Goal: Information Seeking & Learning: Check status

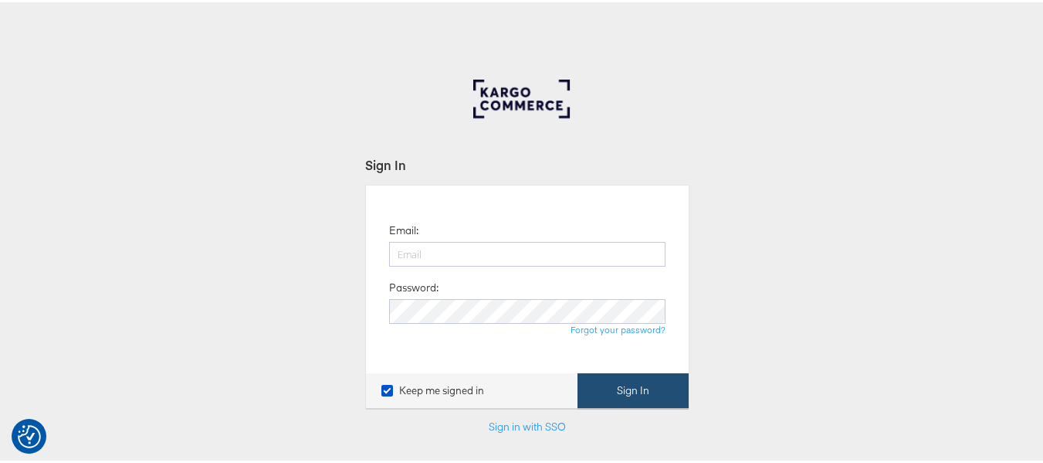
type input "[EMAIL_ADDRESS][PERSON_NAME][DOMAIN_NAME]"
click at [628, 389] on button "Sign In" at bounding box center [633, 388] width 111 height 35
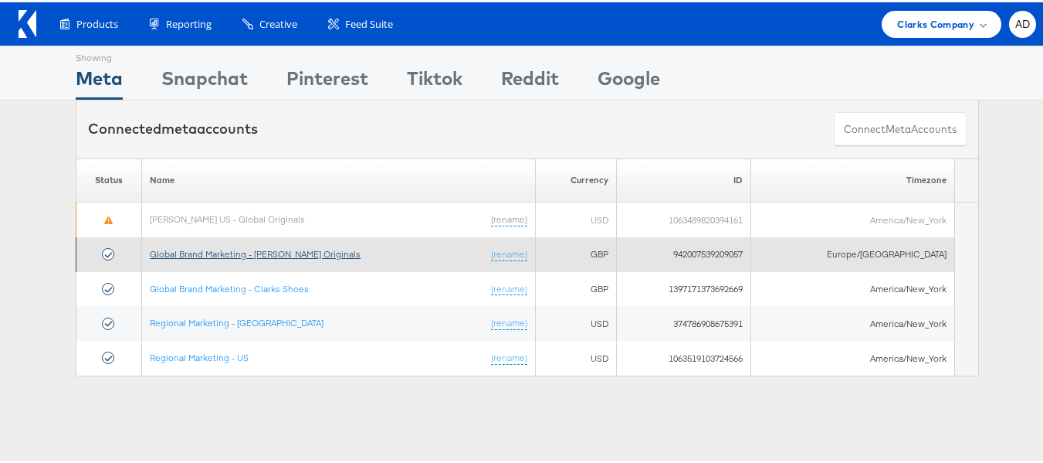
click at [290, 250] on link "Global Brand Marketing - [PERSON_NAME] Originals" at bounding box center [255, 252] width 211 height 12
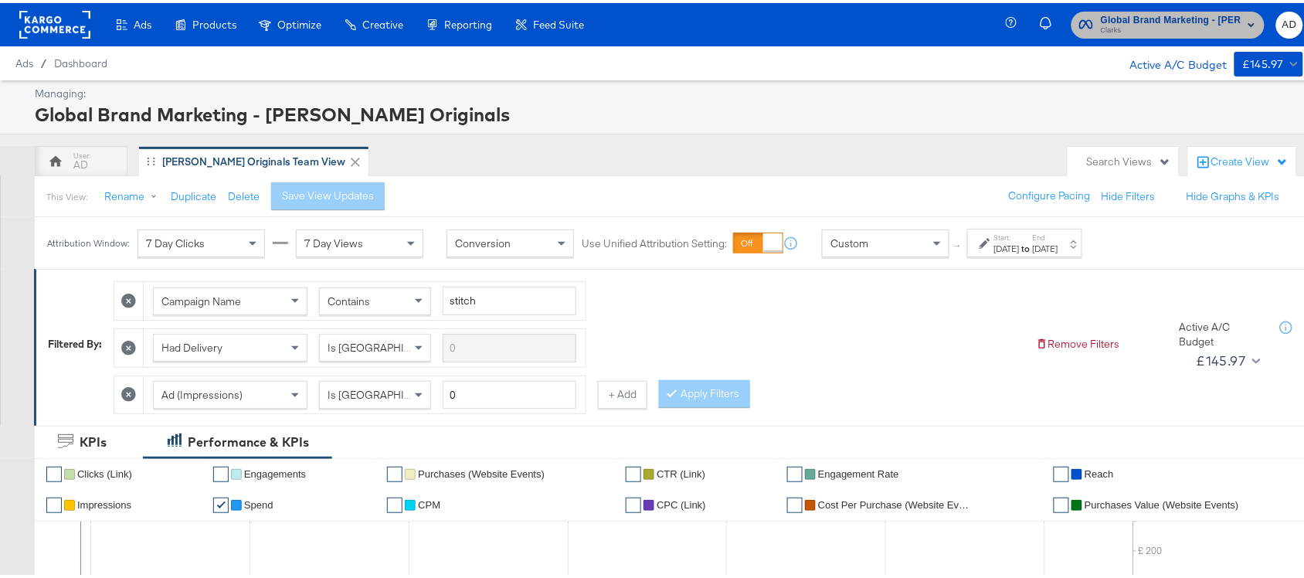
click at [1141, 25] on span "Clarks" at bounding box center [1170, 28] width 141 height 12
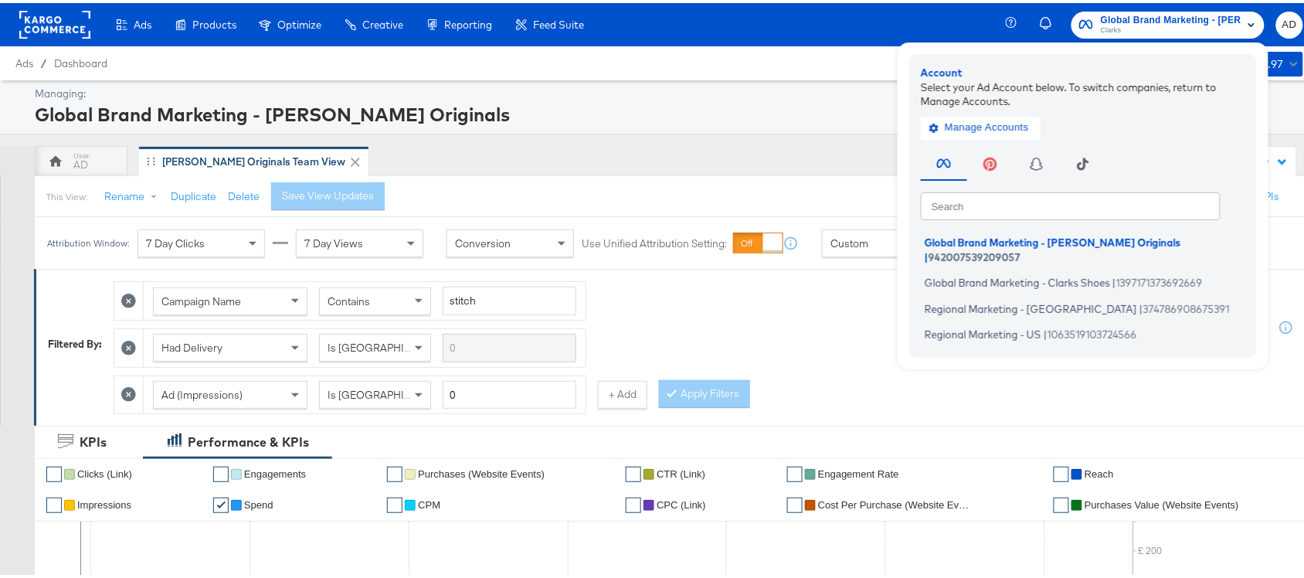
click at [858, 337] on div "Campaign Name Contains stitch Had Delivery Is Greater Than Ad (Impressions) Is …" at bounding box center [569, 340] width 910 height 141
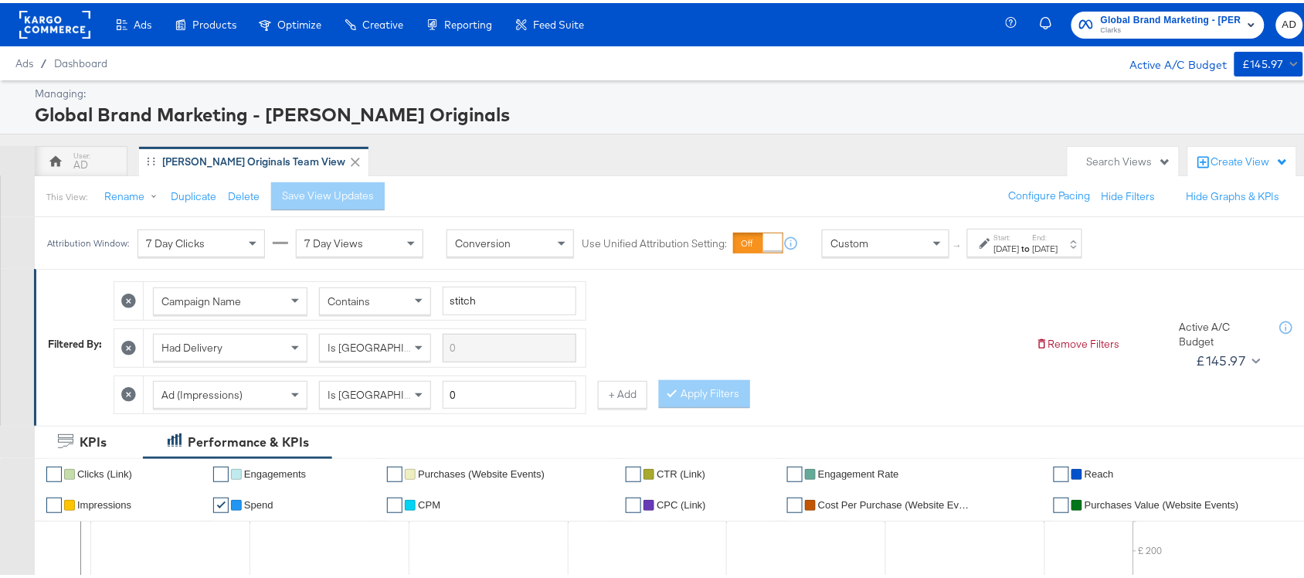
click at [1070, 254] on div "Start: Aug 1st 2025 to End: Aug 20th 2025" at bounding box center [1024, 239] width 115 height 29
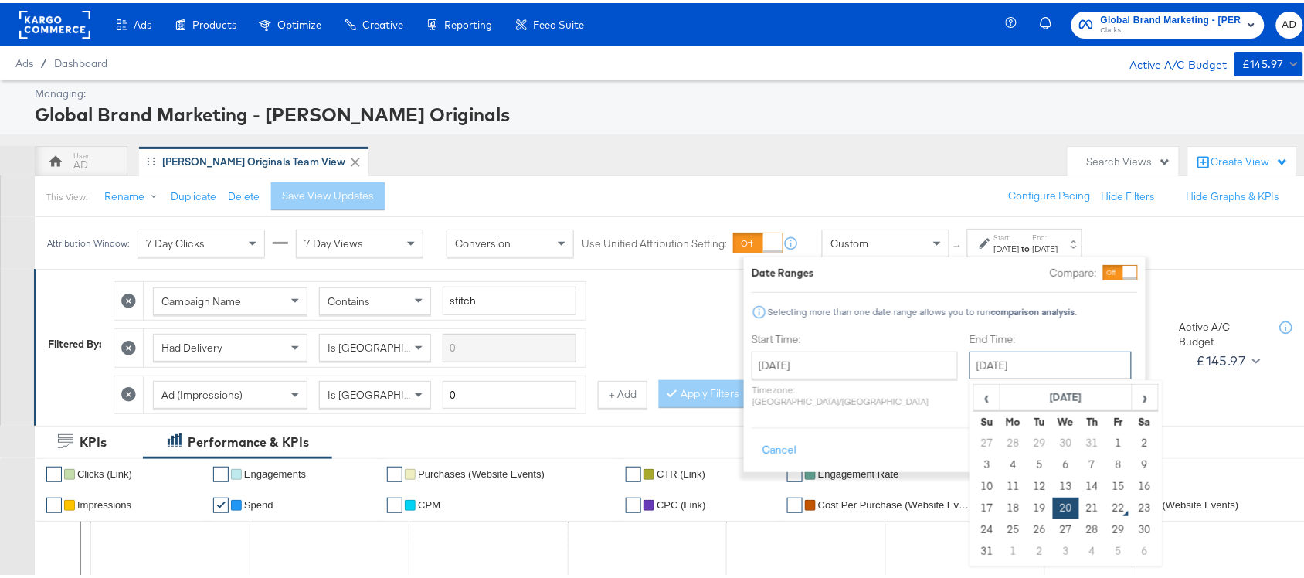
click at [969, 373] on input "[DATE]" at bounding box center [1050, 362] width 162 height 28
click at [1079, 500] on td "21" at bounding box center [1092, 505] width 26 height 22
type input "[DATE]"
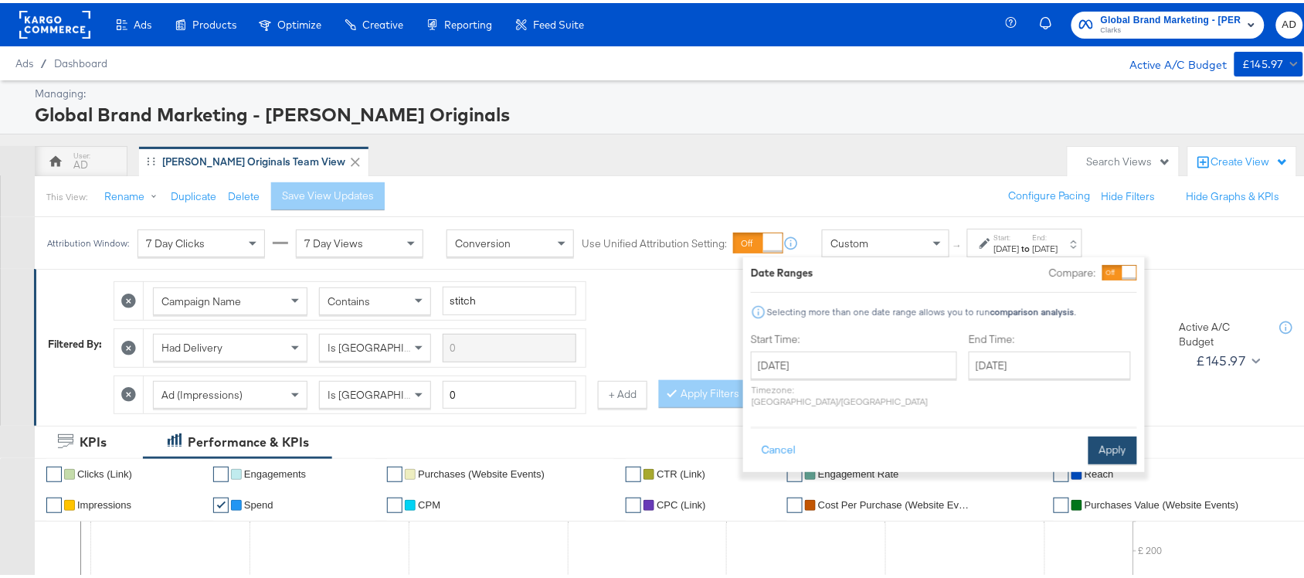
click at [1110, 437] on button "Apply" at bounding box center [1112, 447] width 49 height 28
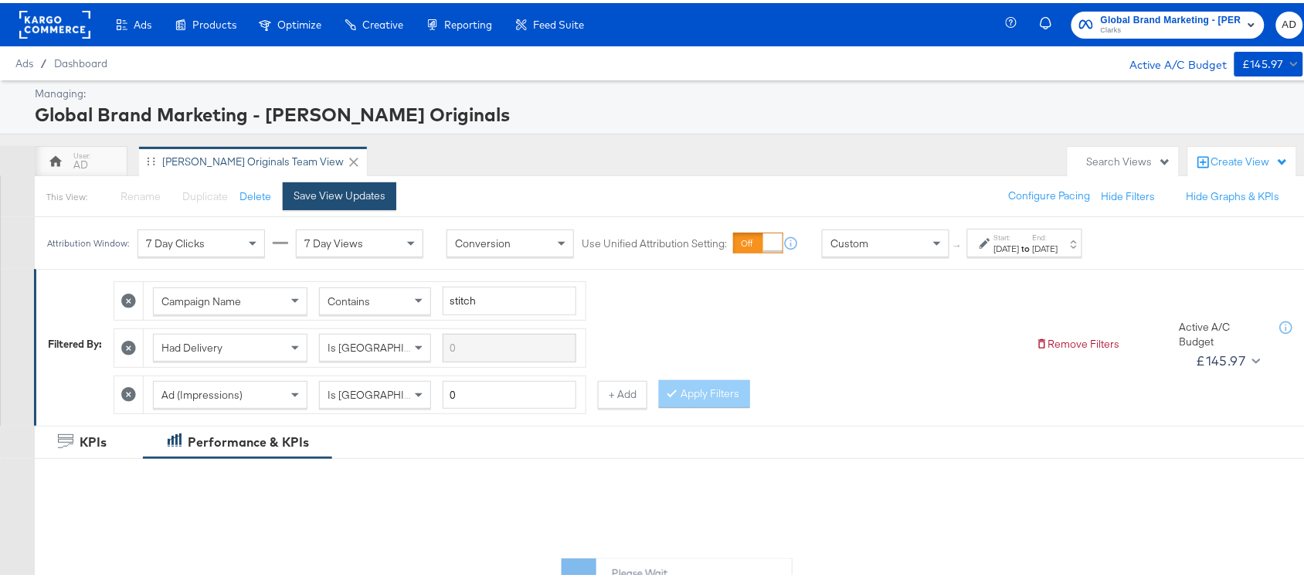
click at [344, 198] on div "Save View Updates" at bounding box center [339, 192] width 92 height 15
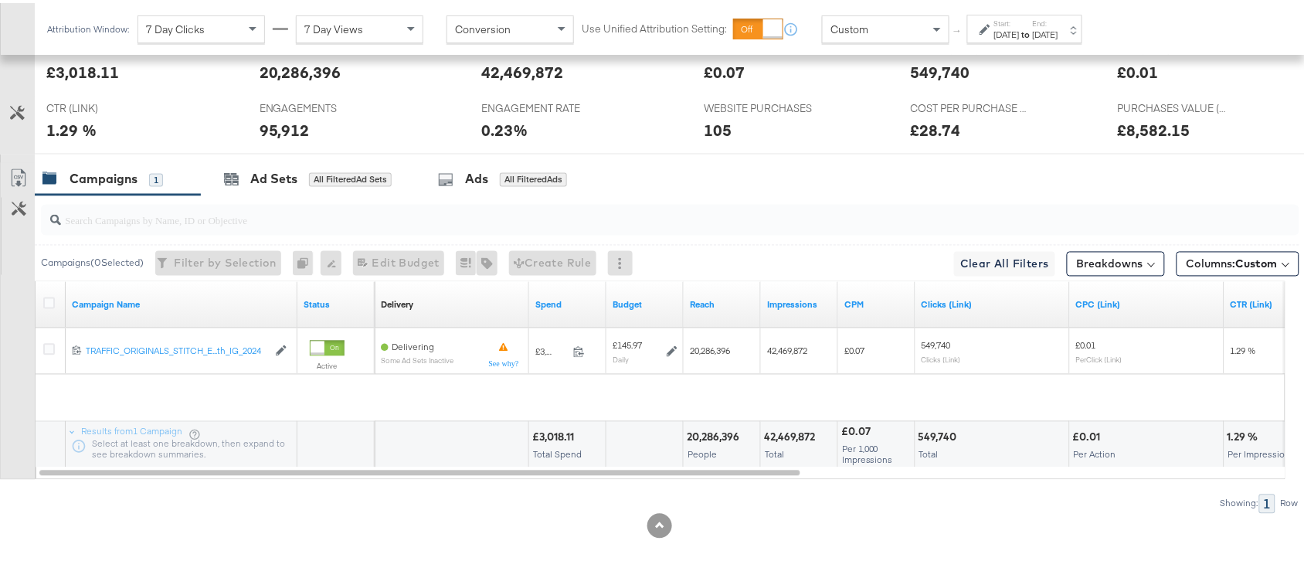
scroll to position [712, 0]
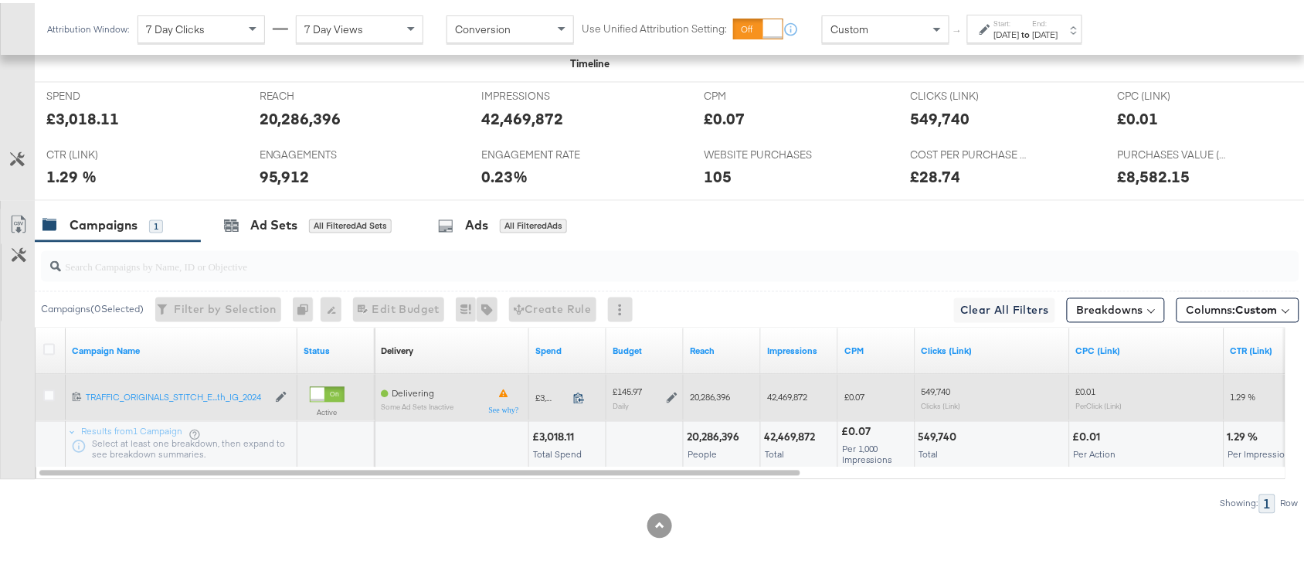
click at [583, 398] on icon at bounding box center [579, 395] width 12 height 12
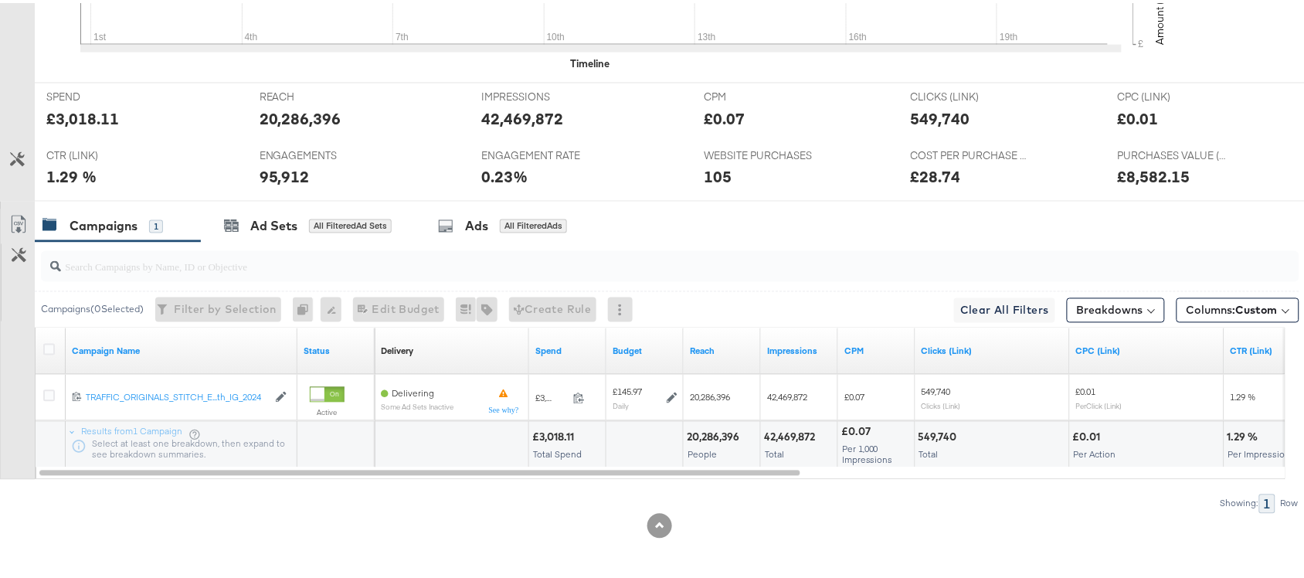
scroll to position [0, 0]
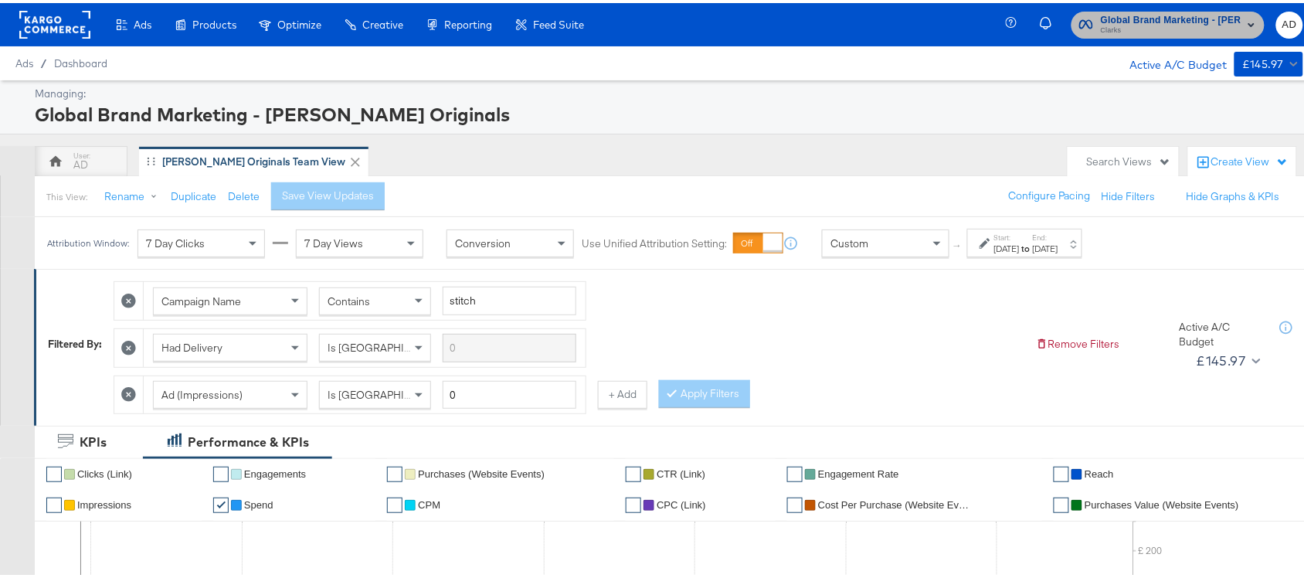
click at [1164, 24] on span "Clarks" at bounding box center [1170, 28] width 141 height 12
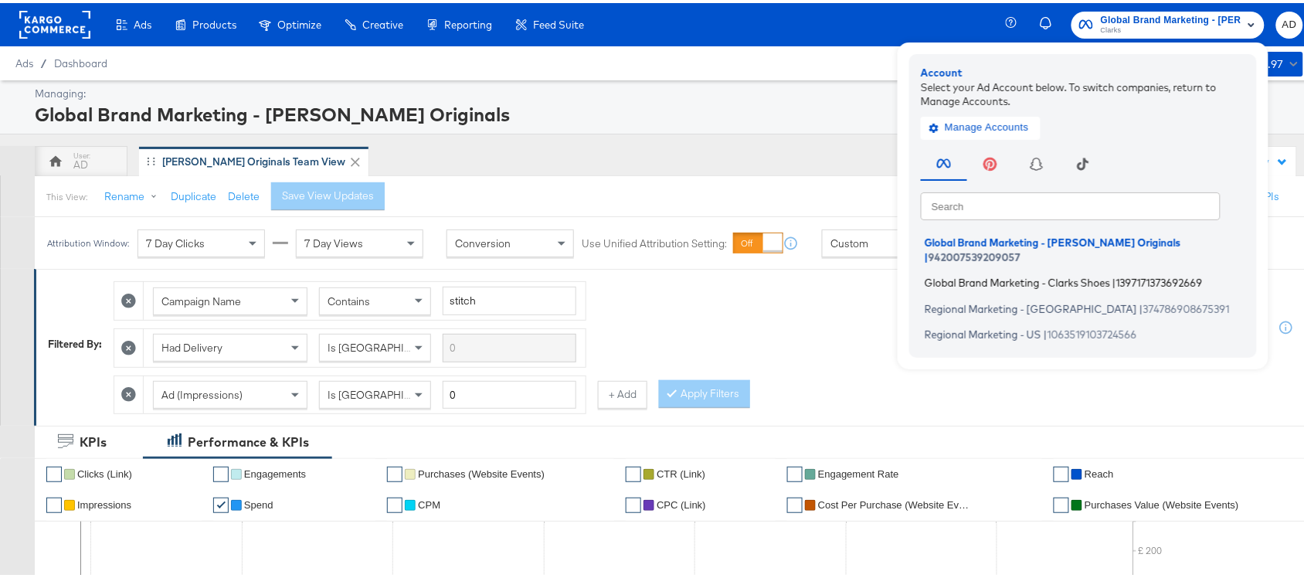
click at [969, 273] on span "Global Brand Marketing - Clarks Shoes" at bounding box center [1016, 279] width 185 height 12
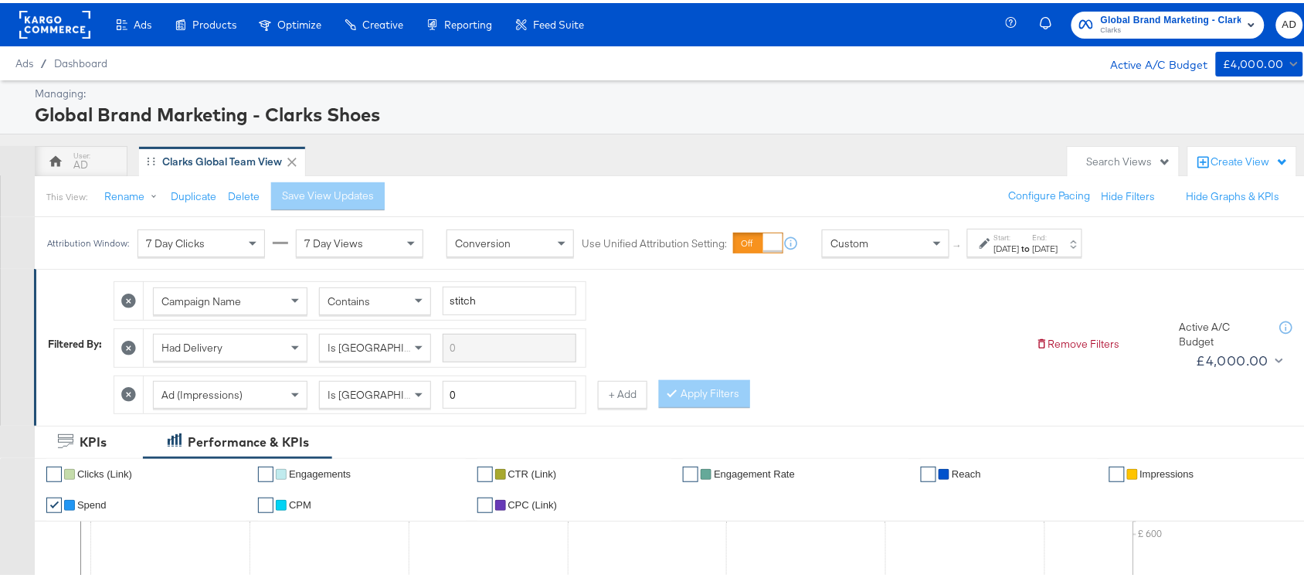
click at [1019, 243] on div "[DATE]" at bounding box center [1006, 245] width 25 height 12
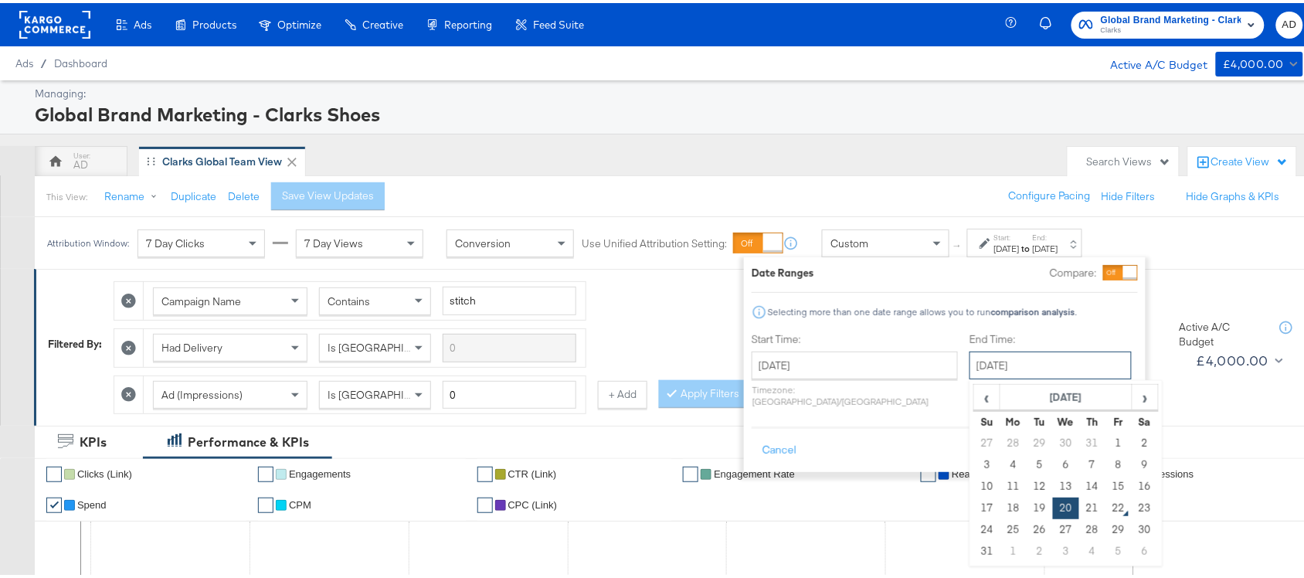
click at [985, 364] on input "[DATE]" at bounding box center [1050, 362] width 162 height 28
click at [1079, 498] on td "21" at bounding box center [1092, 505] width 26 height 22
type input "[DATE]"
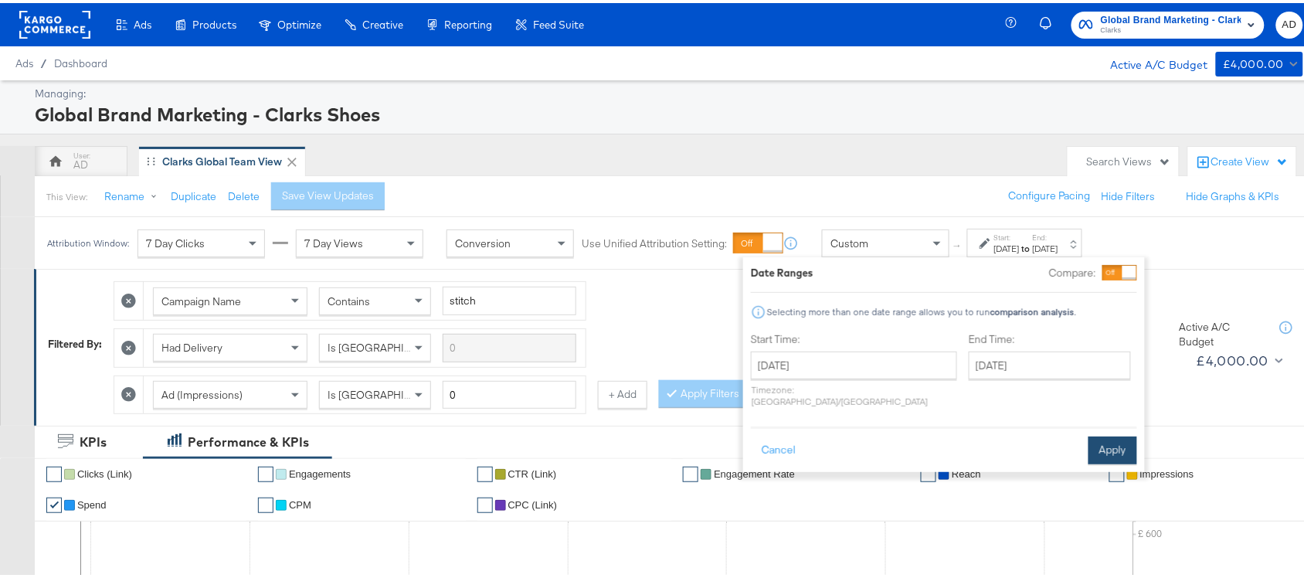
click at [1108, 433] on button "Apply" at bounding box center [1112, 447] width 49 height 28
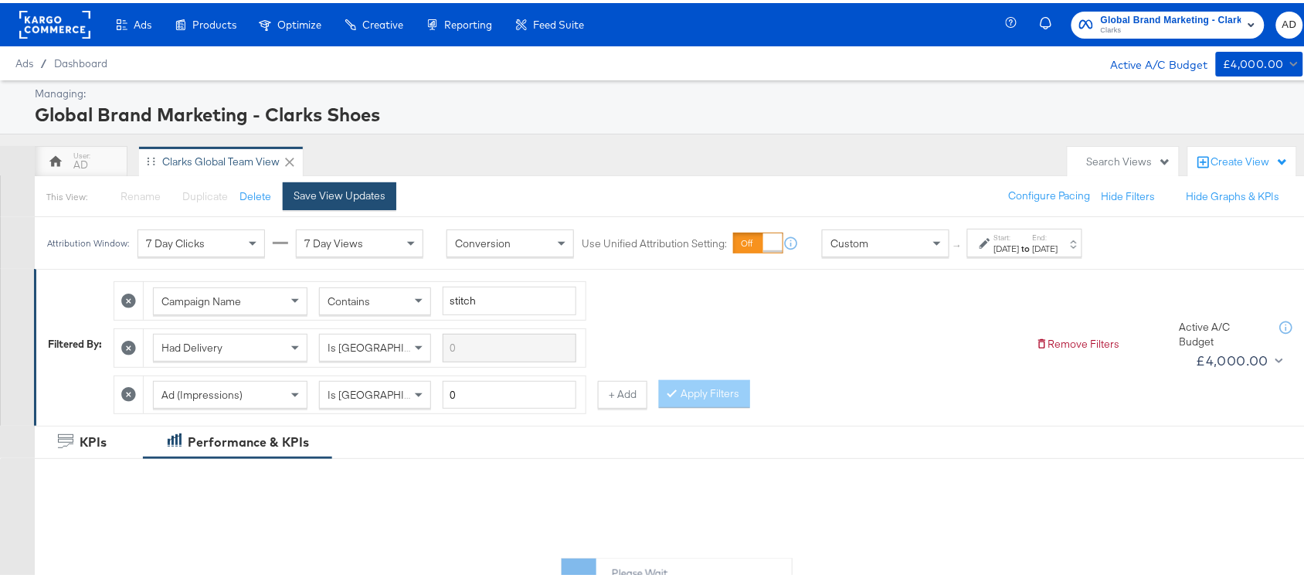
click at [346, 194] on div "Save View Updates" at bounding box center [339, 192] width 92 height 15
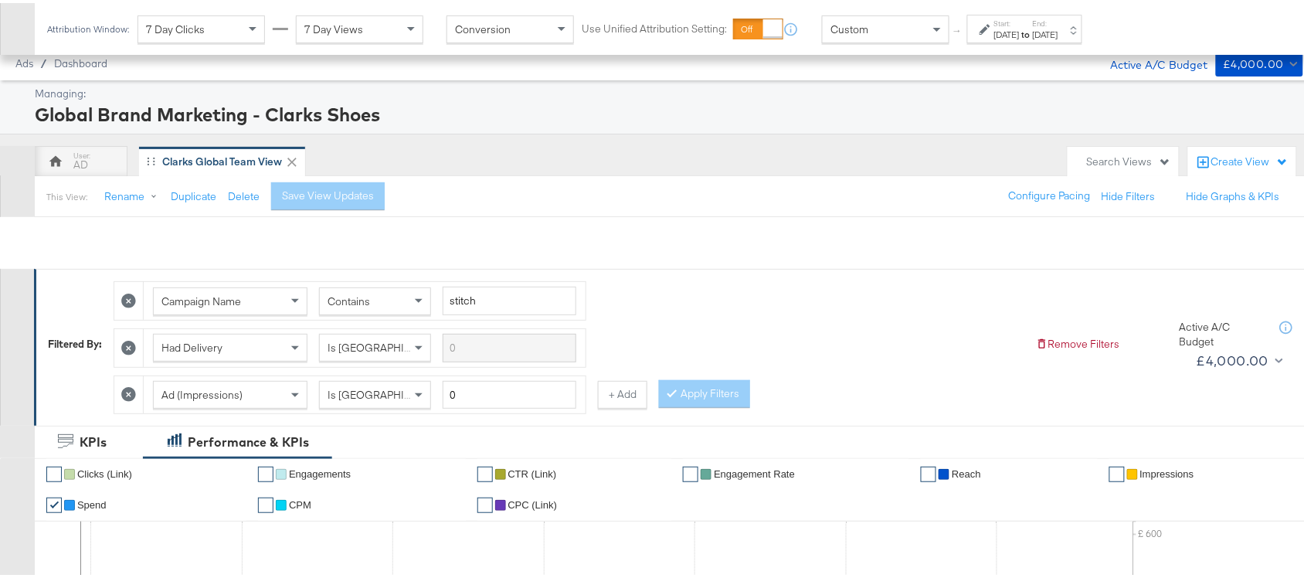
scroll to position [758, 0]
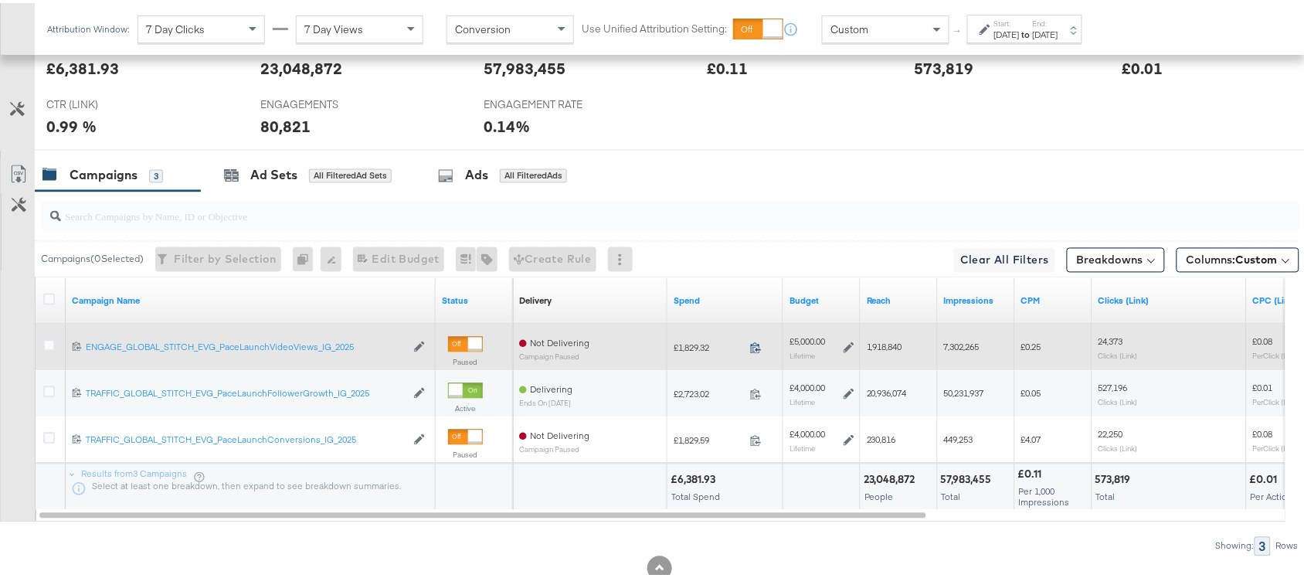
click at [757, 345] on icon at bounding box center [756, 345] width 10 height 11
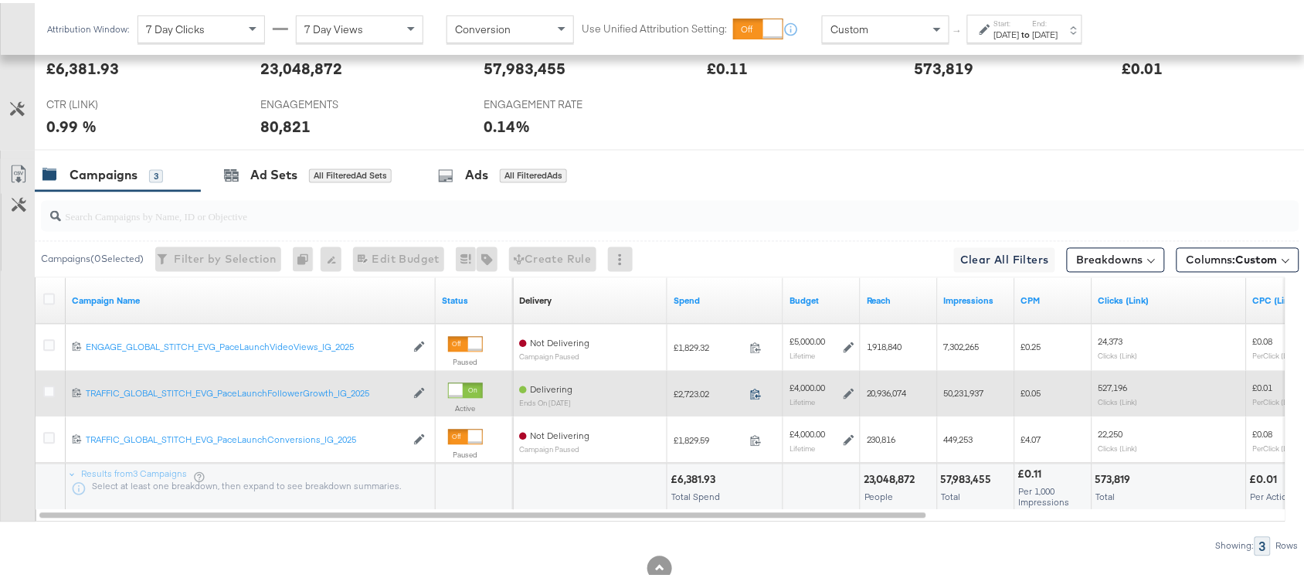
click at [755, 397] on icon at bounding box center [756, 391] width 12 height 12
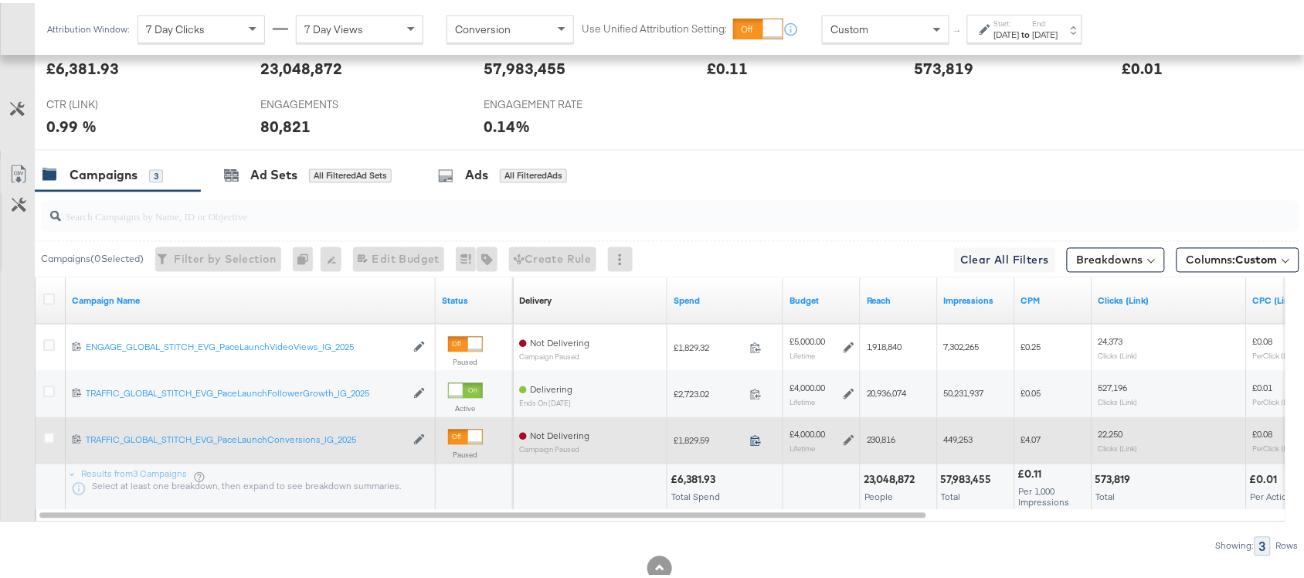
click at [753, 439] on icon at bounding box center [756, 437] width 10 height 11
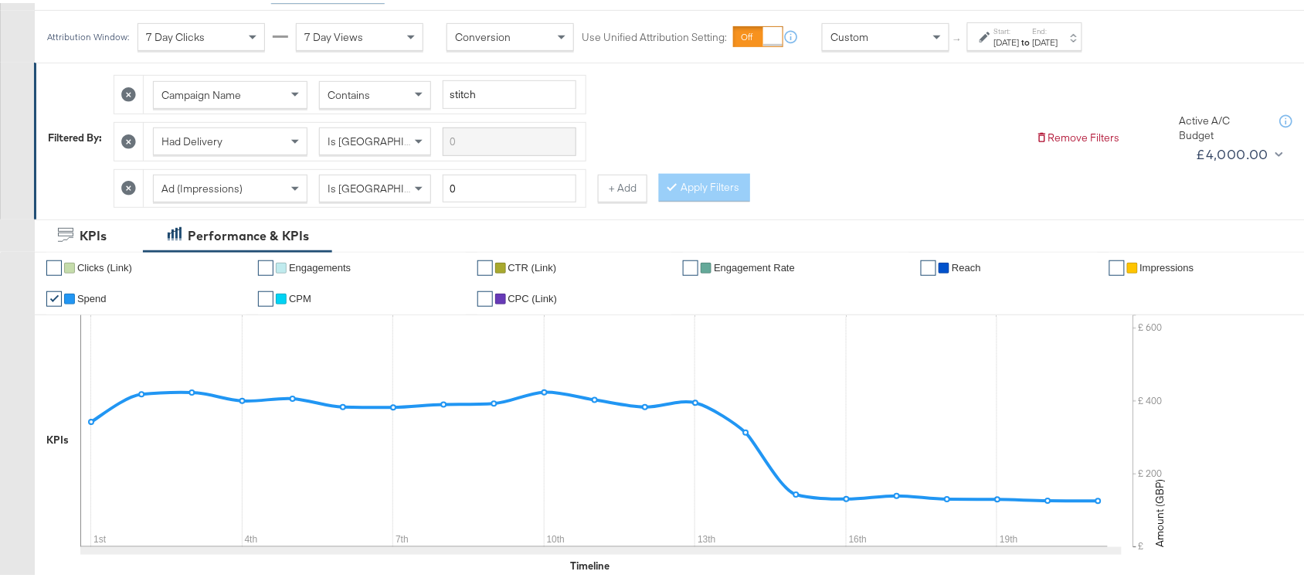
scroll to position [0, 0]
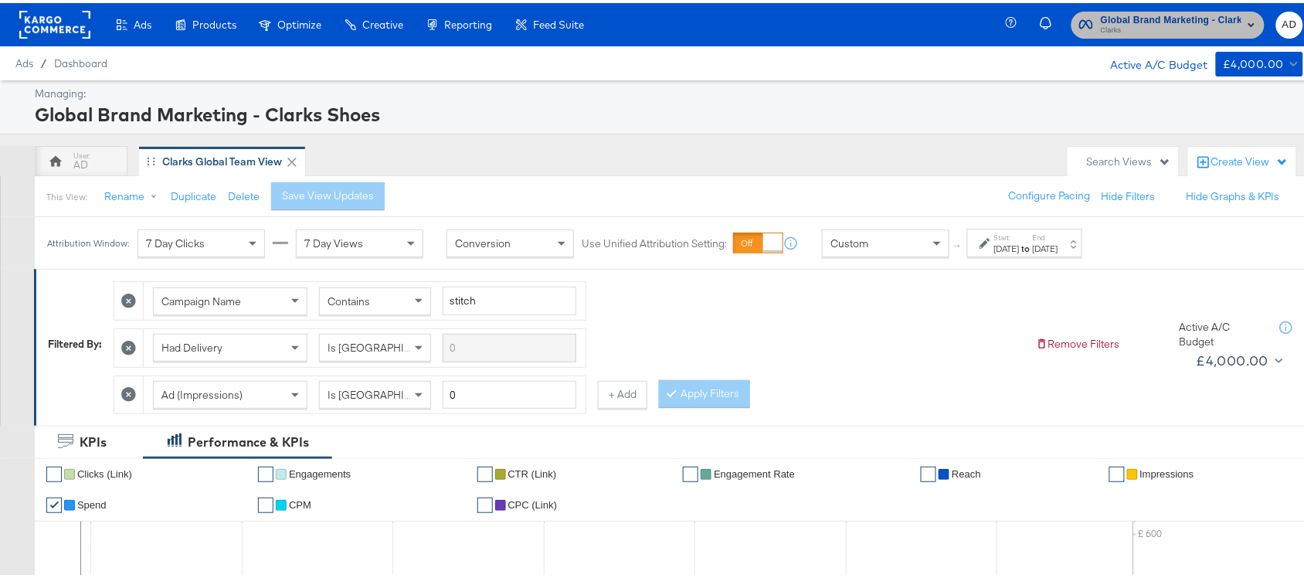
click at [1171, 35] on button "Global Brand Marketing - Clarks Shoes Clarks" at bounding box center [1167, 21] width 193 height 27
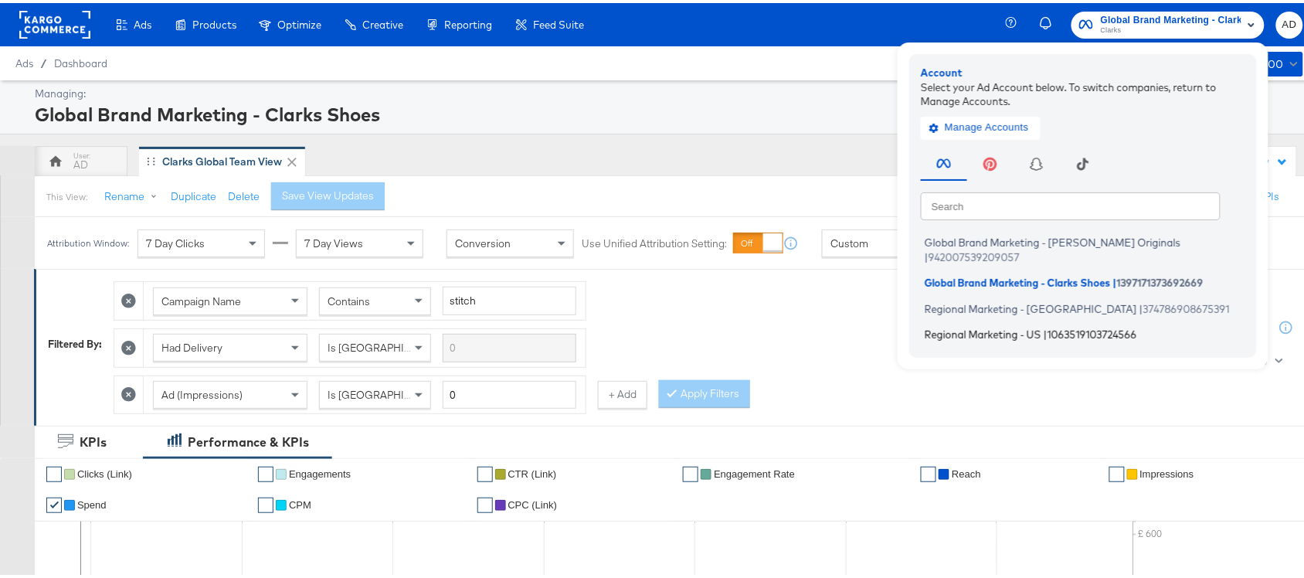
click at [978, 325] on span "Regional Marketing - US" at bounding box center [982, 331] width 117 height 12
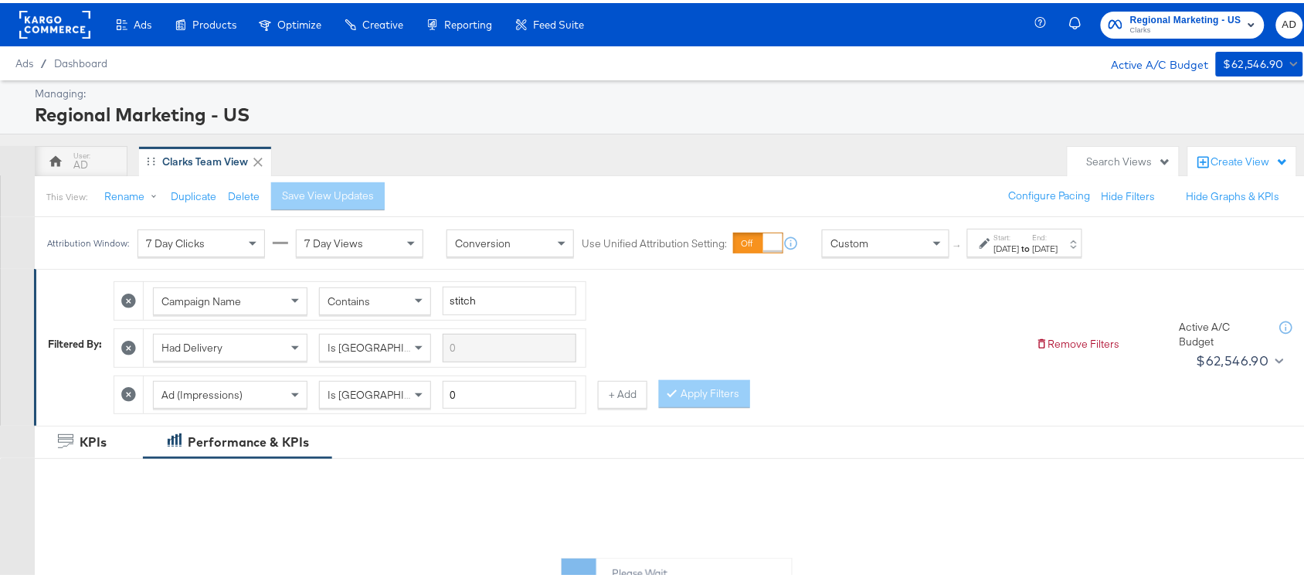
click at [1032, 240] on strong "to" at bounding box center [1025, 245] width 13 height 12
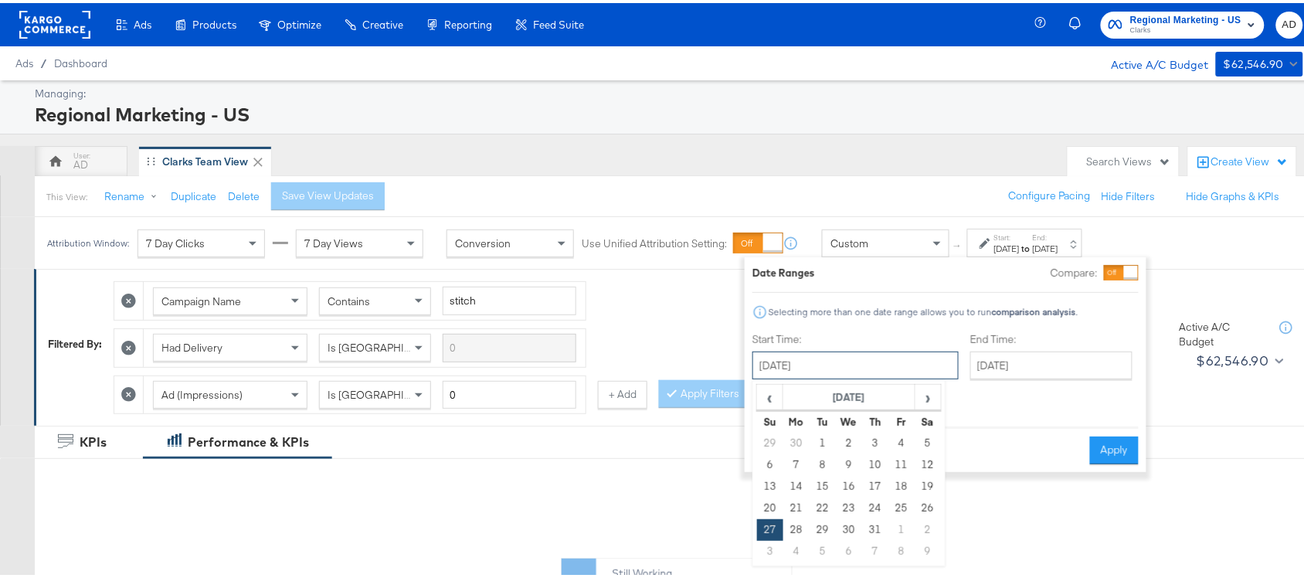
click at [843, 355] on input "[DATE]" at bounding box center [855, 362] width 206 height 28
click at [925, 399] on span "›" at bounding box center [928, 393] width 24 height 23
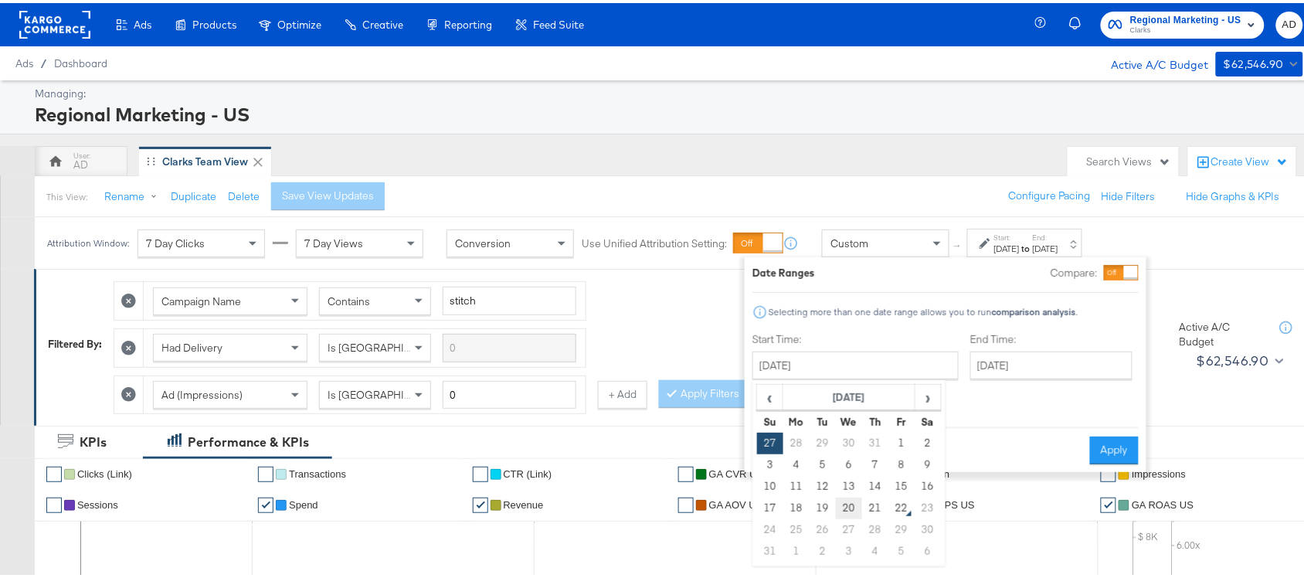
click at [846, 499] on td "20" at bounding box center [849, 505] width 26 height 22
type input "[DATE]"
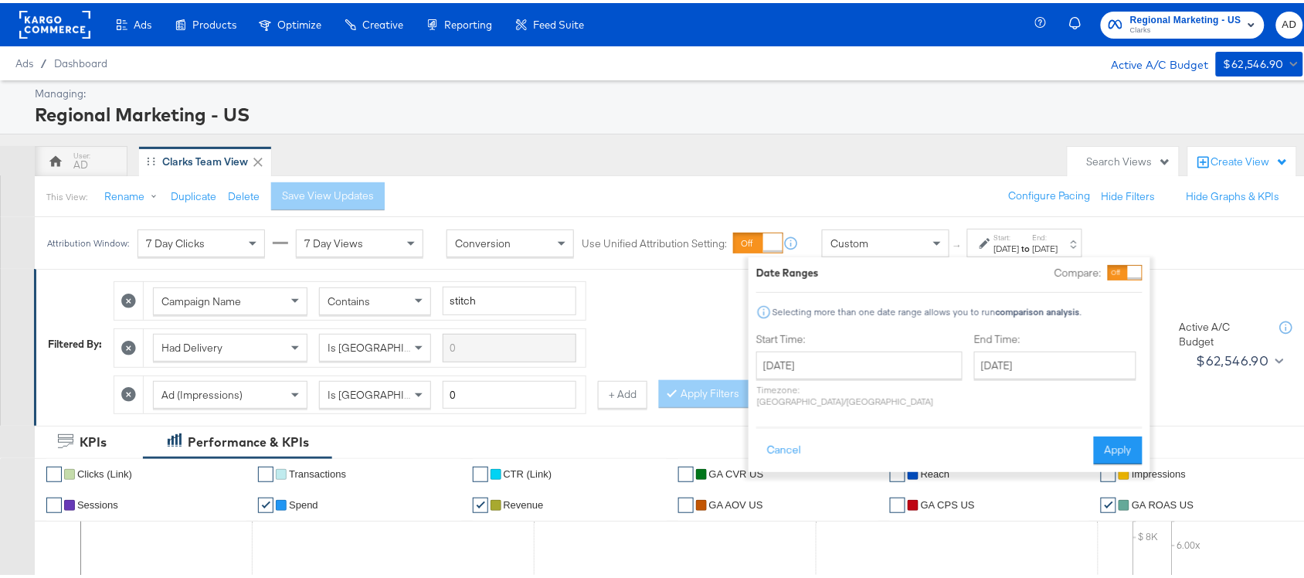
drag, startPoint x: 1009, startPoint y: 344, endPoint x: 1018, endPoint y: 352, distance: 11.5
click at [1018, 352] on div "End Time: August 21st 2025 ‹ August 2025 › Su Mo Tu We Th Fr Sa 27 28 29 30 31 …" at bounding box center [1058, 370] width 168 height 82
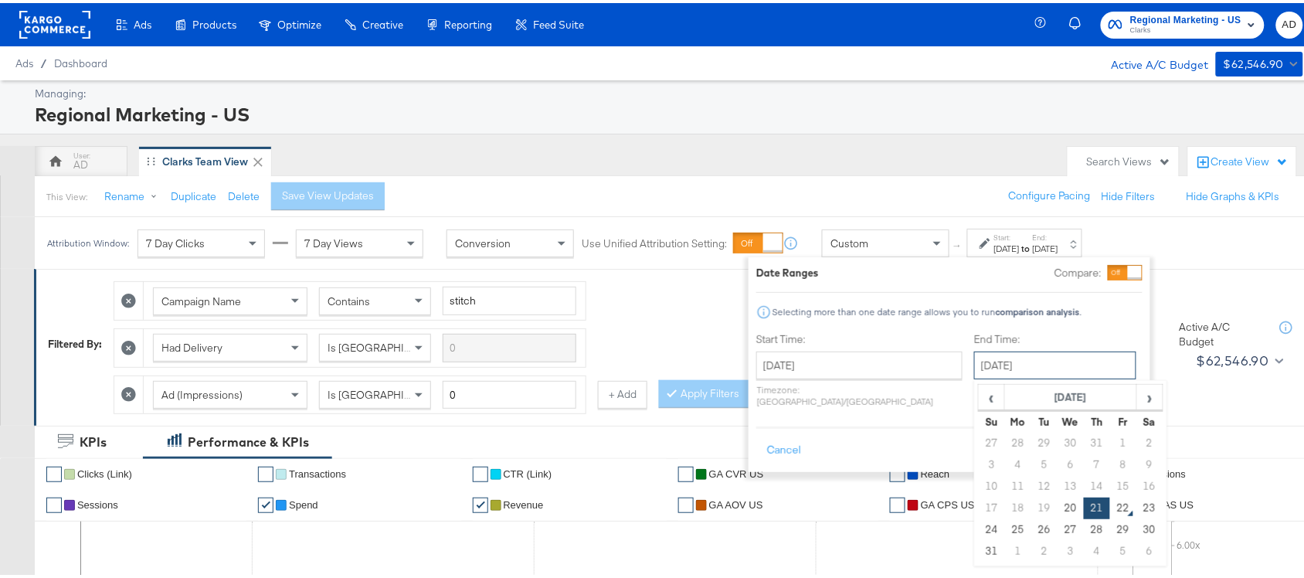
click at [1018, 352] on input "[DATE]" at bounding box center [1055, 362] width 162 height 28
click at [1057, 500] on td "20" at bounding box center [1070, 505] width 26 height 22
type input "[DATE]"
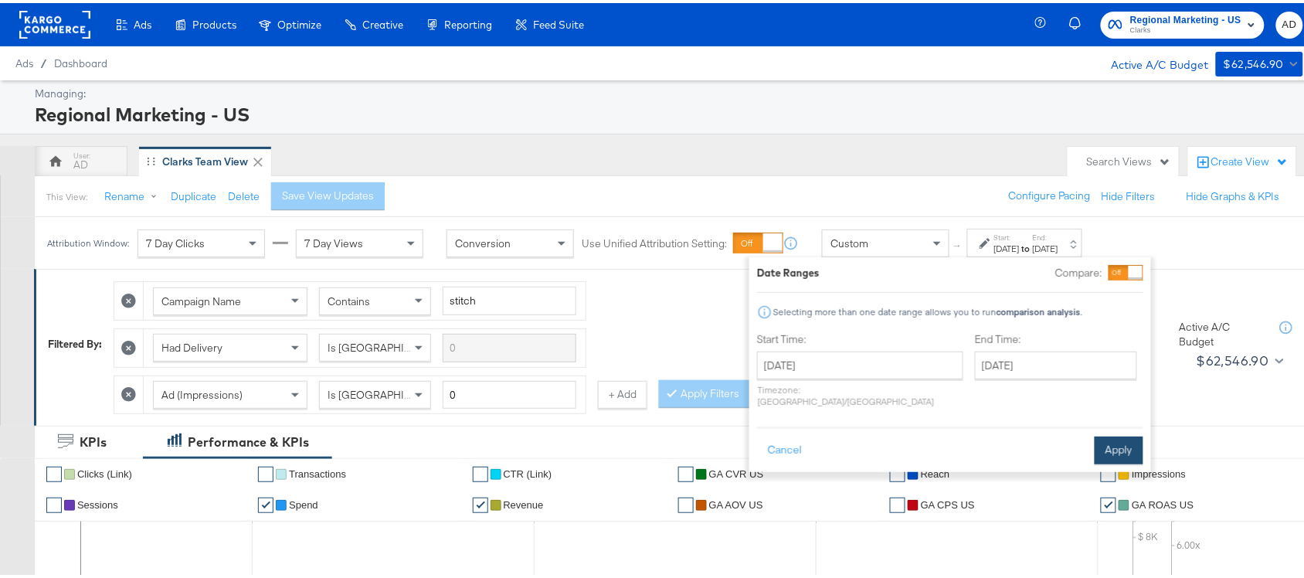
click at [1117, 437] on button "Apply" at bounding box center [1118, 447] width 49 height 28
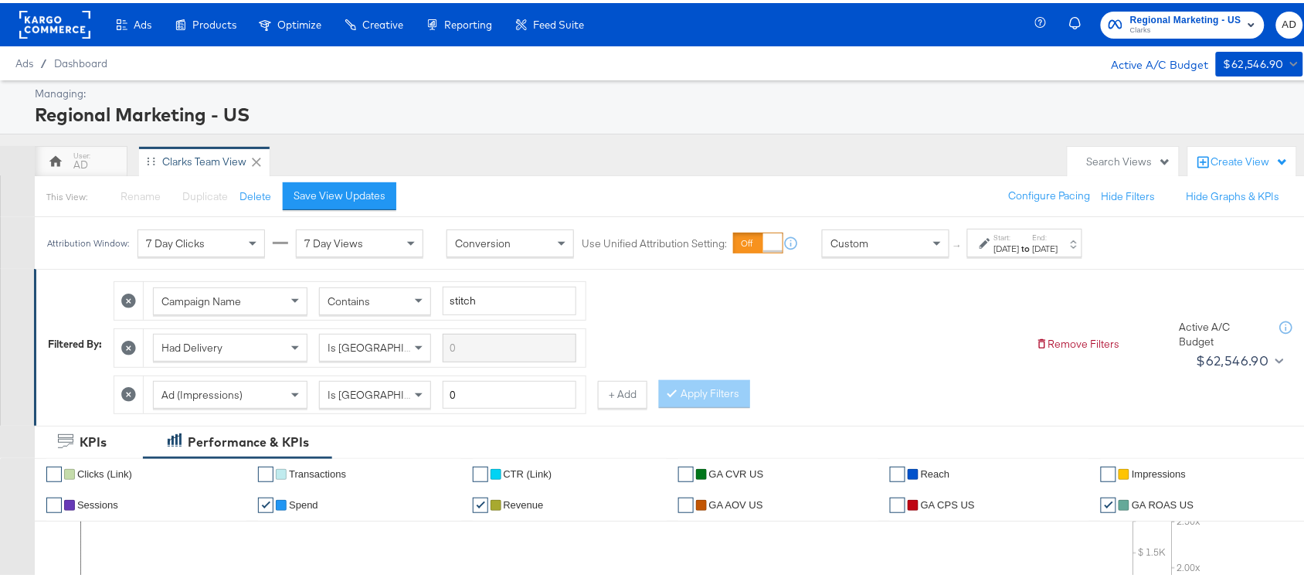
scroll to position [805, 0]
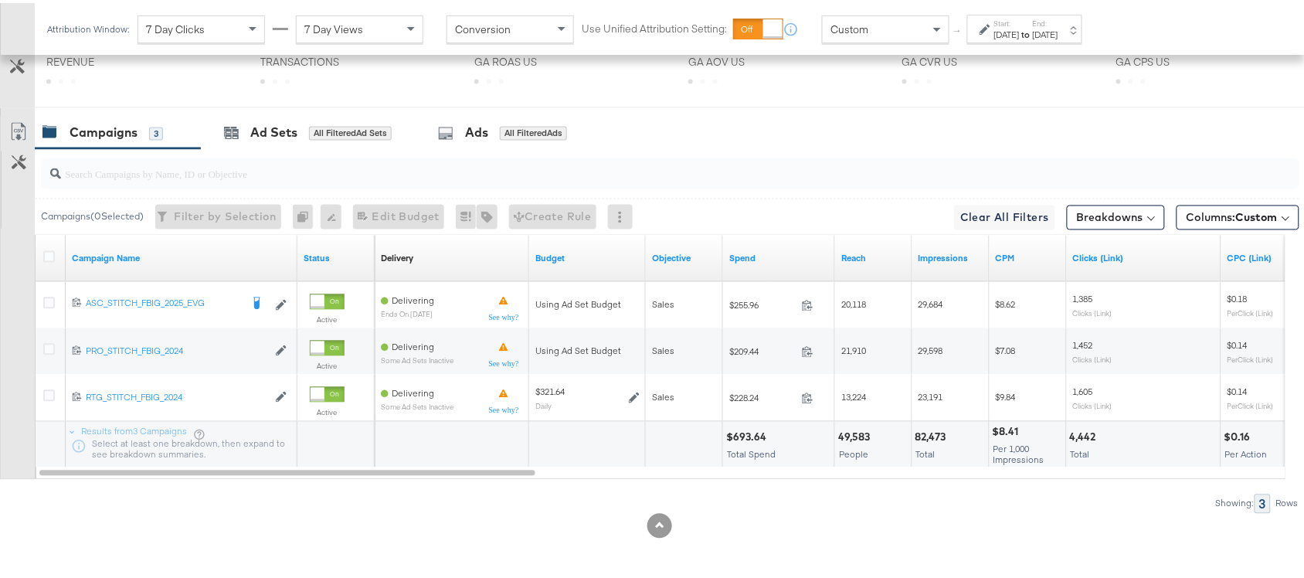
click at [744, 440] on div "$693.64" at bounding box center [748, 434] width 45 height 15
copy div "693.64"
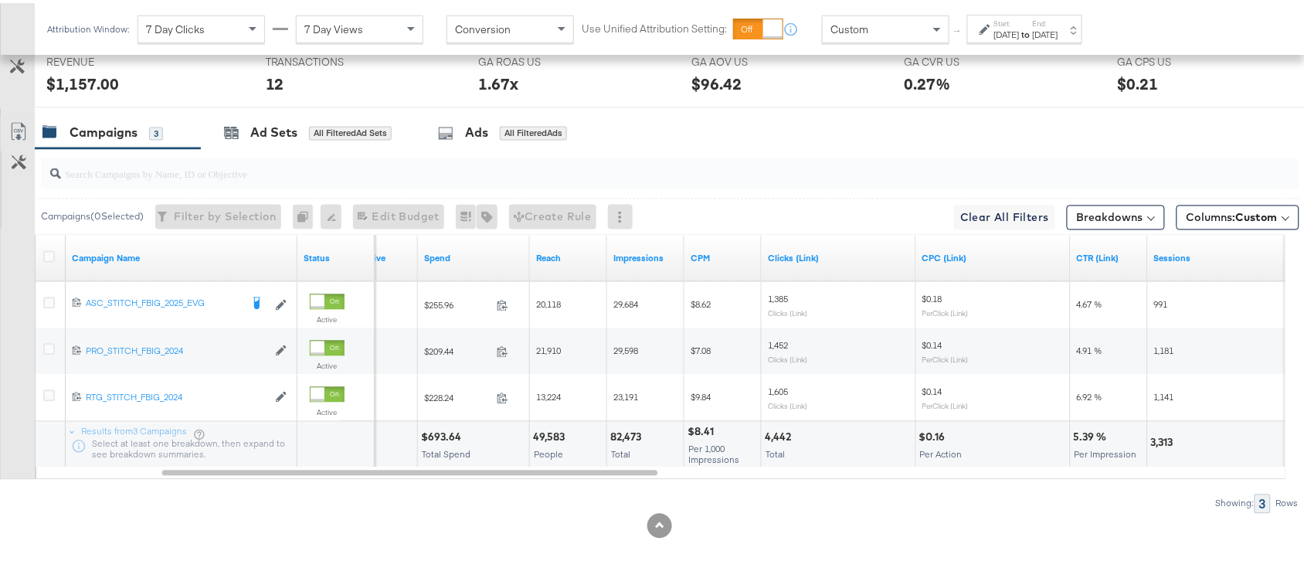
click at [630, 434] on div "82,473" at bounding box center [628, 434] width 36 height 15
copy div "82,473"
click at [630, 434] on div "82,473" at bounding box center [628, 434] width 36 height 15
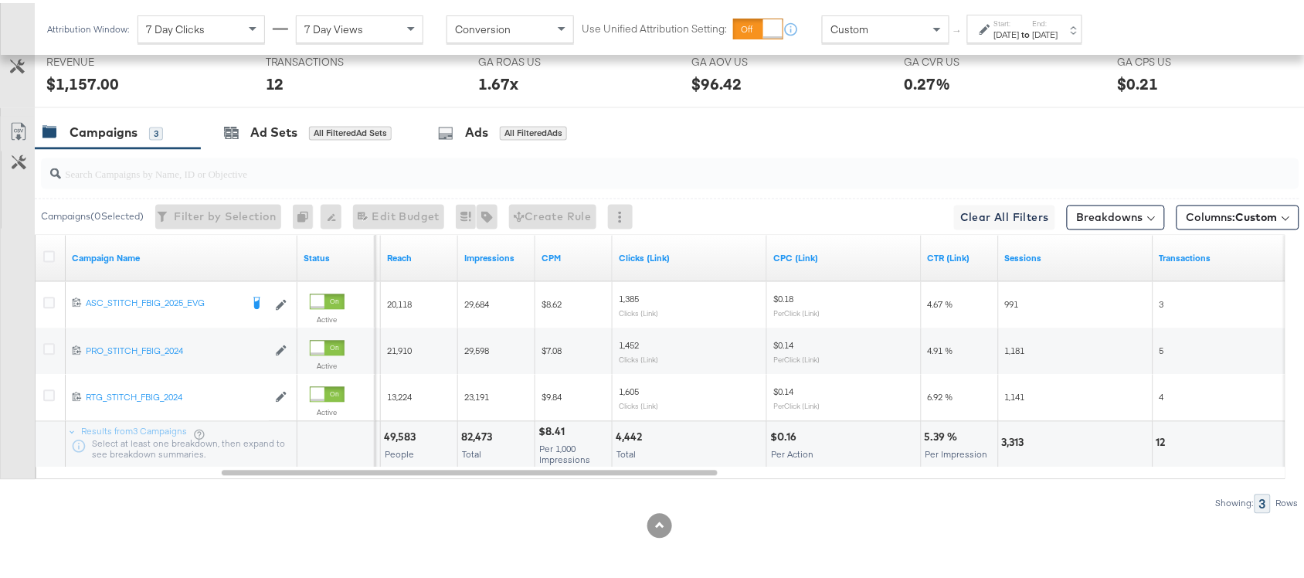
click at [626, 431] on div "4,442" at bounding box center [630, 434] width 31 height 15
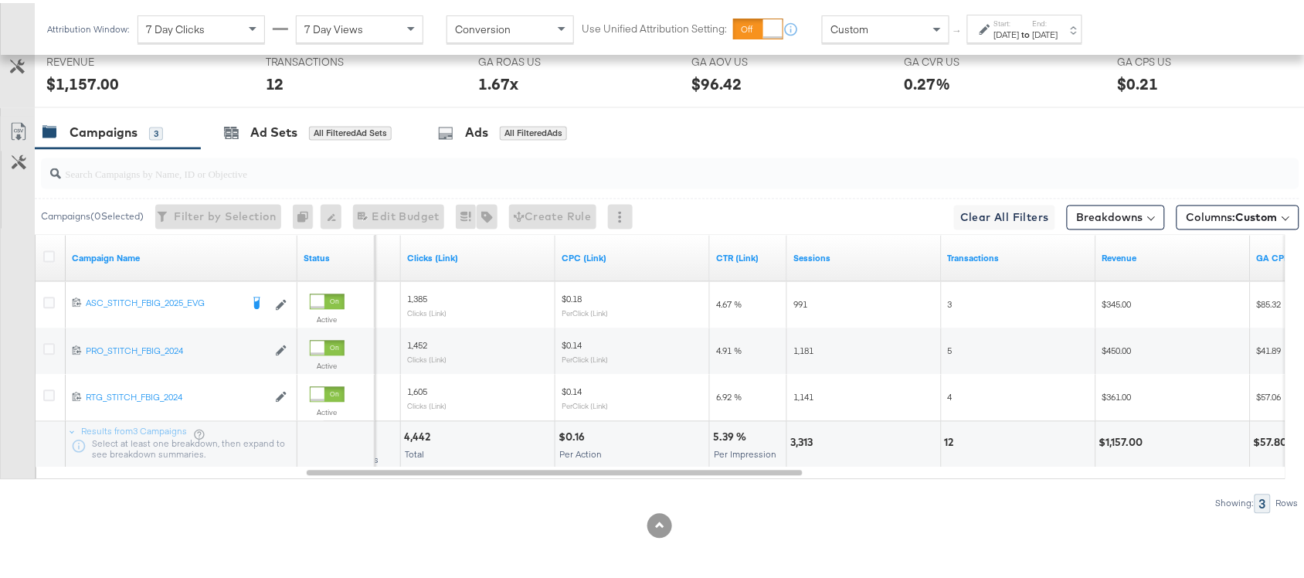
click at [812, 445] on div "3,313" at bounding box center [803, 439] width 27 height 15
copy div "3,313"
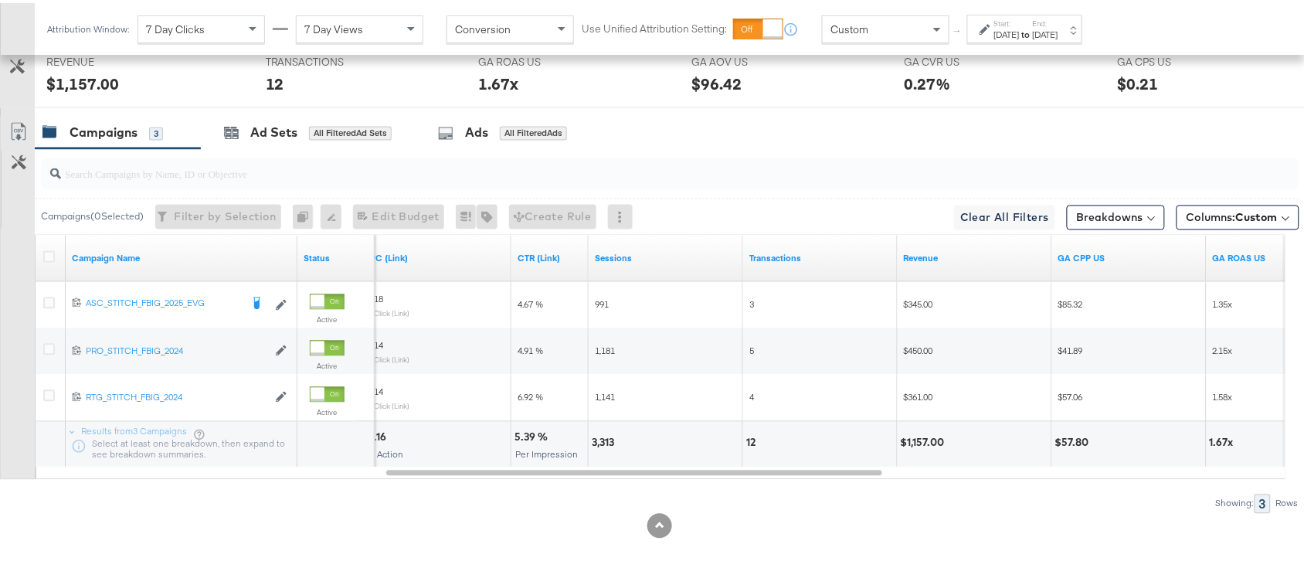
click at [750, 440] on div "12" at bounding box center [753, 439] width 14 height 15
copy div "12"
click at [750, 440] on div "12" at bounding box center [753, 439] width 14 height 15
click at [924, 448] on div "$1,157.00" at bounding box center [974, 442] width 154 height 46
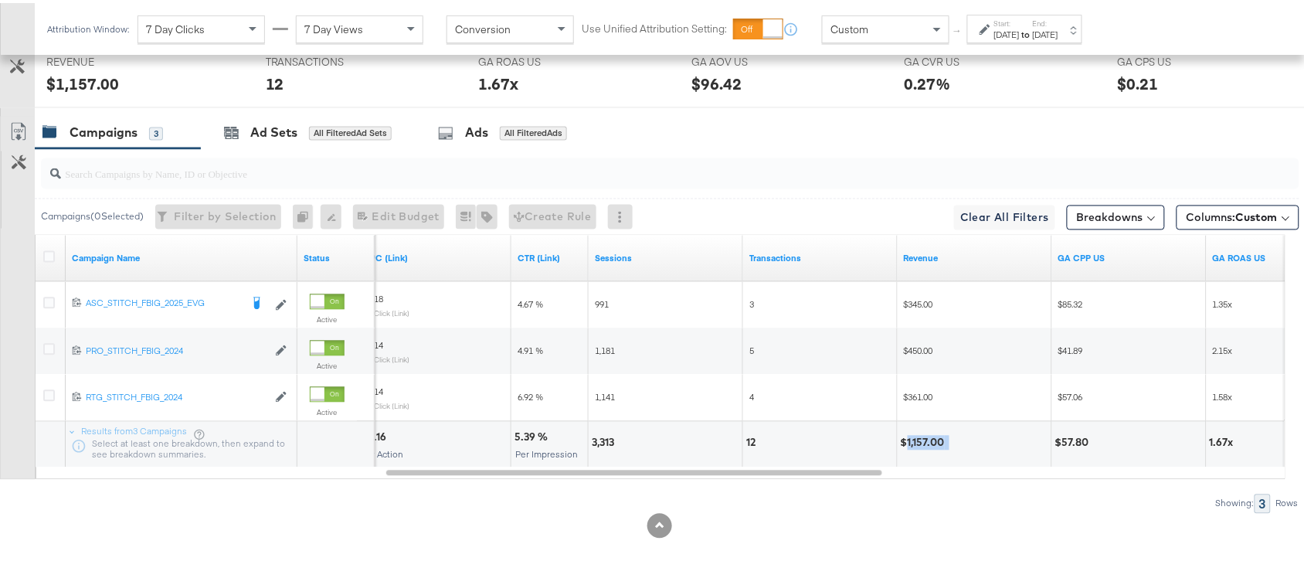
click at [924, 448] on div "$1,157.00" at bounding box center [974, 442] width 154 height 46
copy div "1,157.00"
click at [1035, 10] on div "Attribution Window: 7 Day Clicks 7 Day Views Conversion Use Unified Attribution…" at bounding box center [568, 26] width 1066 height 52
click at [1019, 31] on div "[DATE]" at bounding box center [1006, 31] width 25 height 12
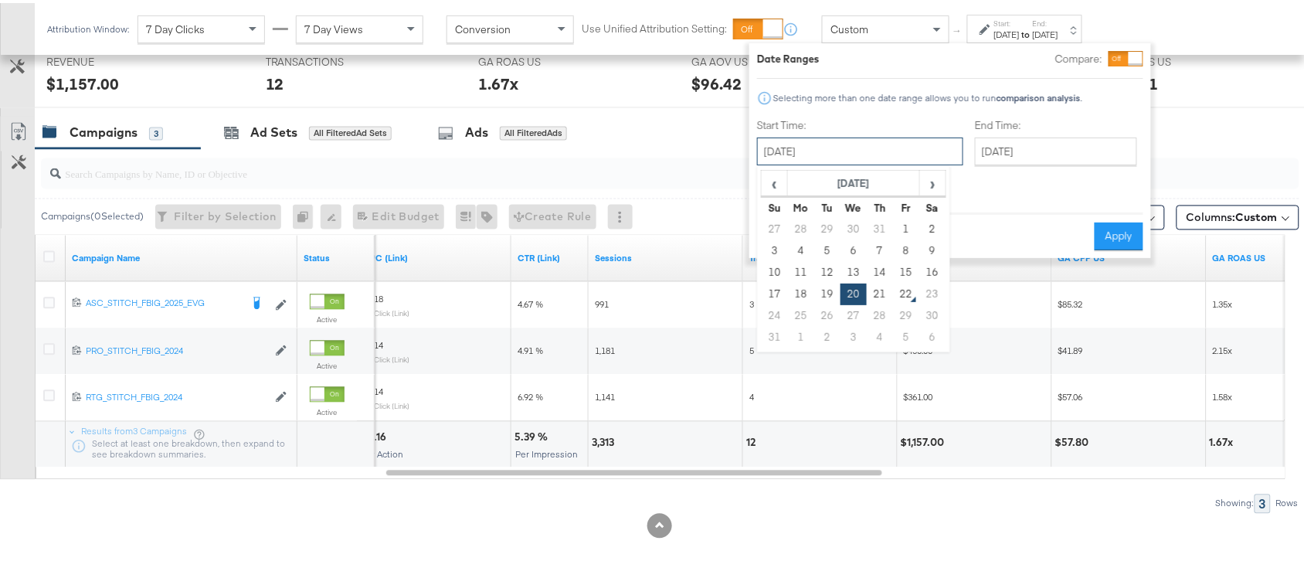
click at [854, 152] on input "[DATE]" at bounding box center [860, 148] width 206 height 28
click at [876, 298] on td "21" at bounding box center [879, 291] width 26 height 22
type input "[DATE]"
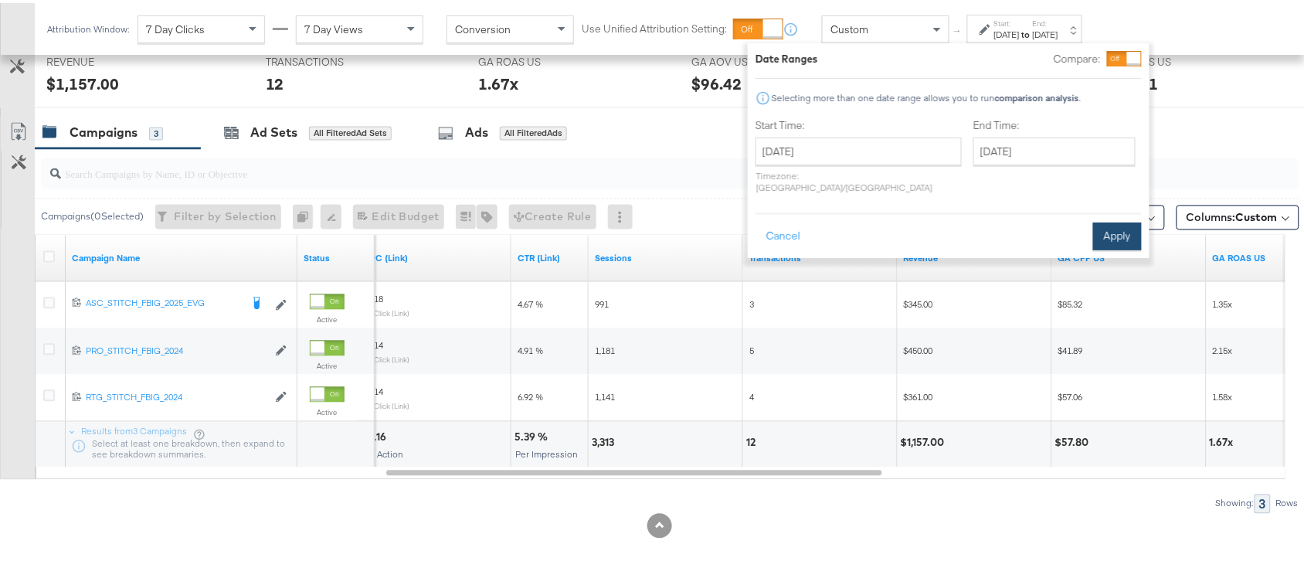
click at [1114, 220] on button "Apply" at bounding box center [1117, 233] width 49 height 28
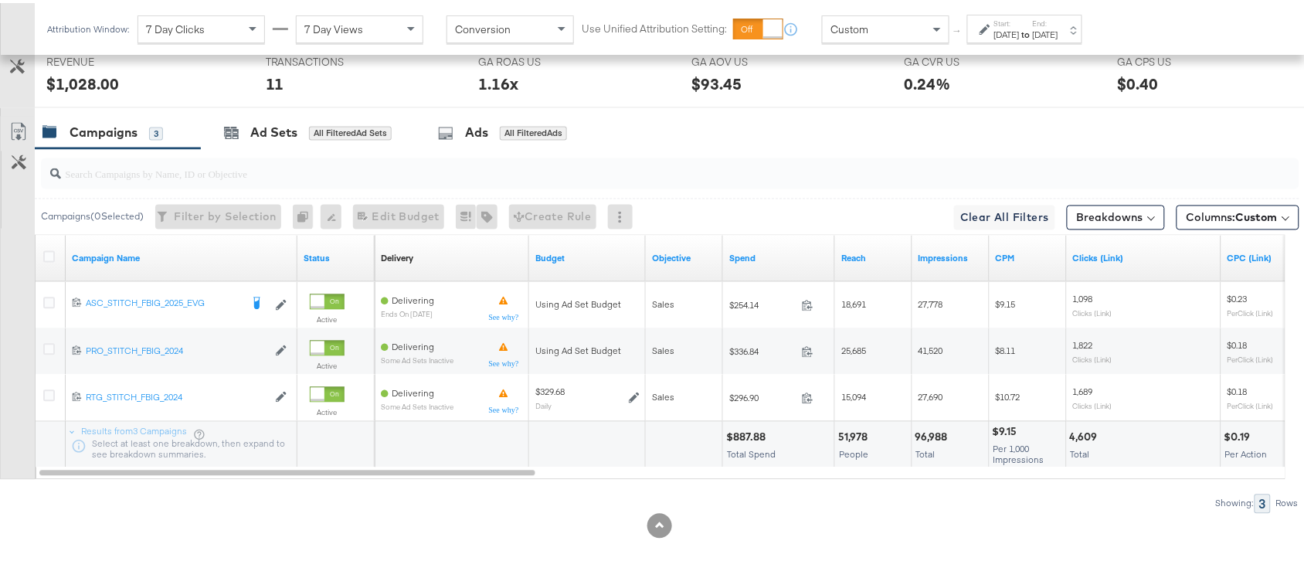
click at [744, 431] on div "$887.88" at bounding box center [748, 434] width 44 height 15
copy div "887.88"
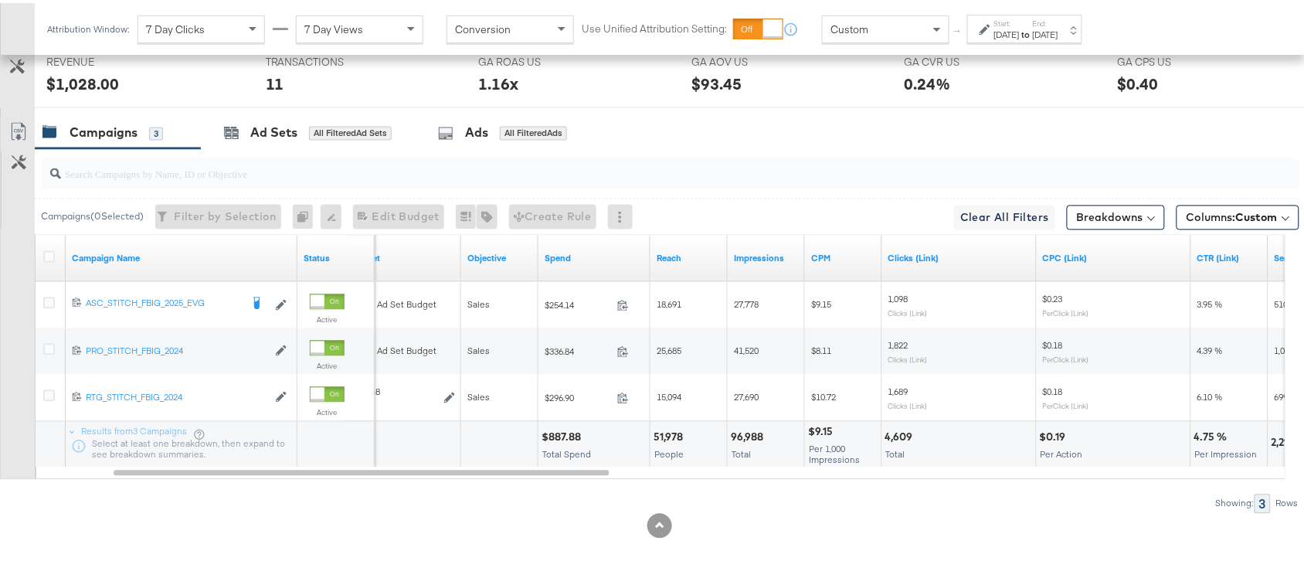
click at [732, 430] on div "96,988" at bounding box center [749, 434] width 37 height 15
copy div "96,988"
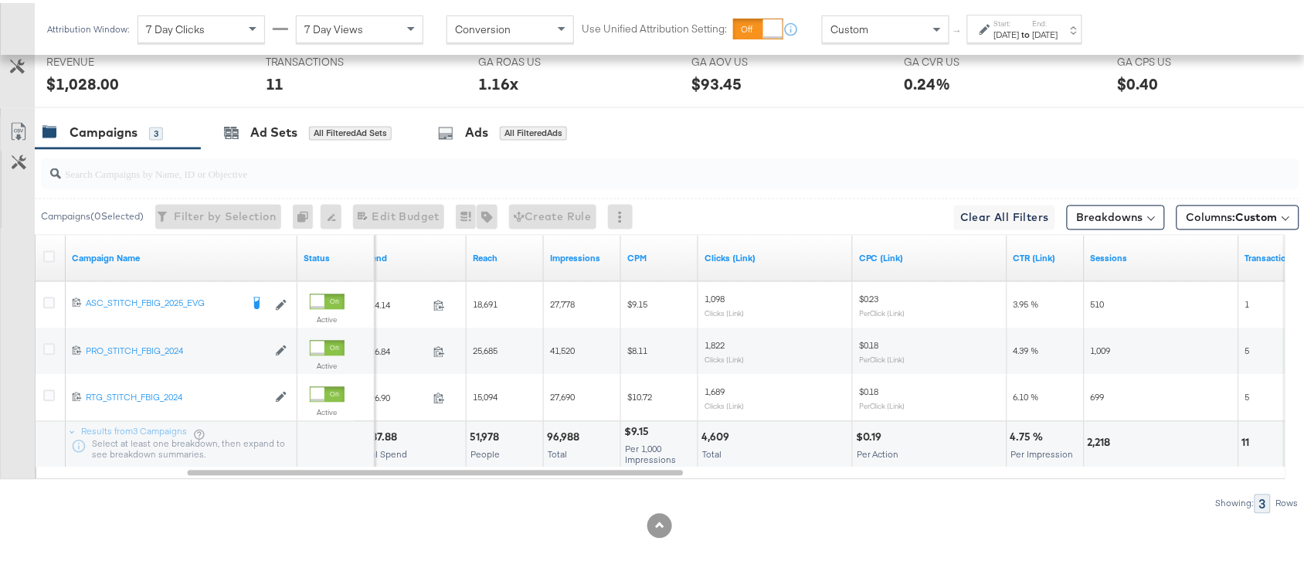
click at [715, 433] on div "4,609" at bounding box center [717, 434] width 32 height 15
copy div "4,609"
click at [715, 433] on div "4,609" at bounding box center [717, 434] width 32 height 15
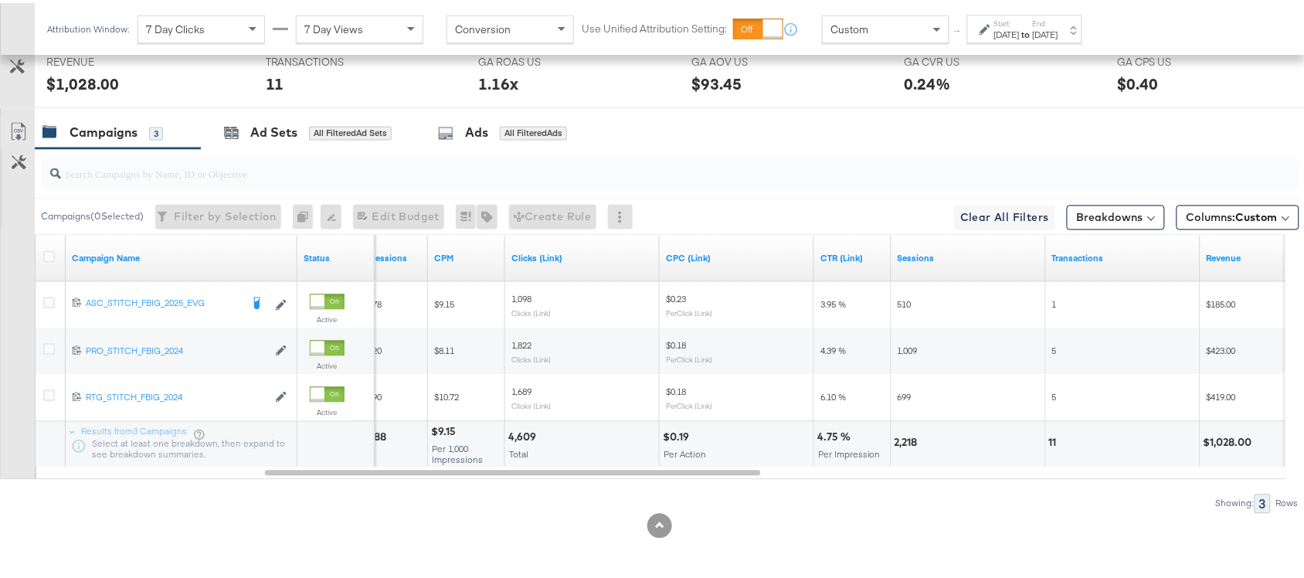
click at [904, 439] on div "2,218" at bounding box center [908, 439] width 28 height 15
copy div "2,218"
click at [904, 439] on div "2,218" at bounding box center [908, 439] width 28 height 15
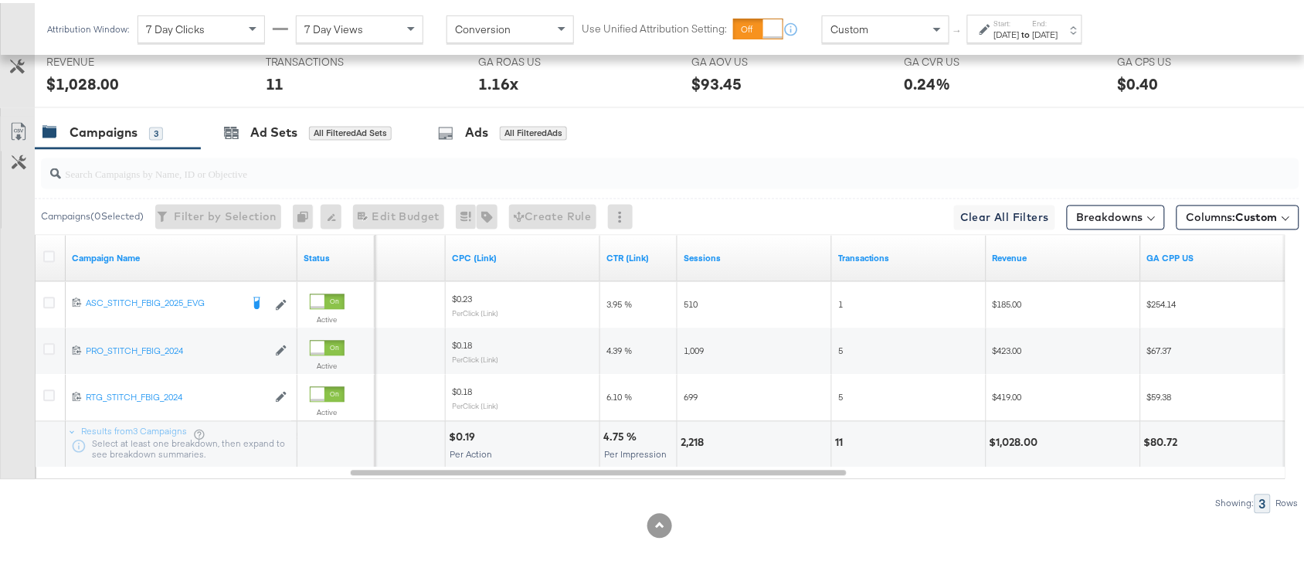
click at [836, 437] on div "11" at bounding box center [841, 439] width 12 height 15
copy div "11"
click at [836, 437] on div "11" at bounding box center [841, 439] width 12 height 15
click at [1006, 429] on div "$1,028.00" at bounding box center [1063, 442] width 154 height 46
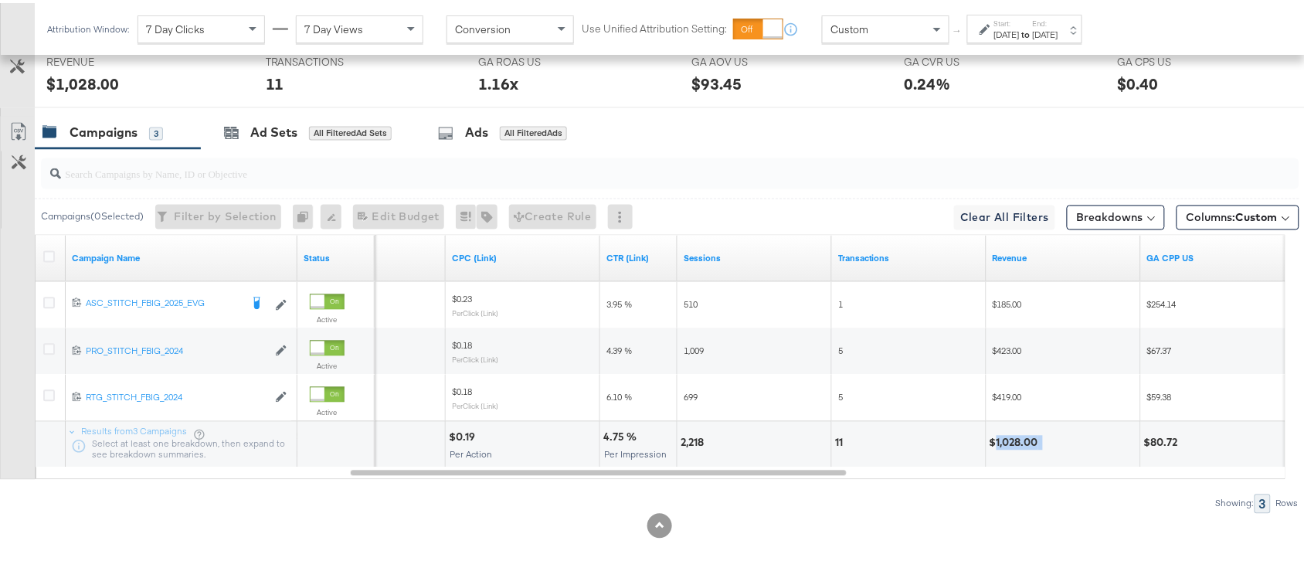
click at [1006, 429] on div "$1,028.00" at bounding box center [1063, 442] width 154 height 46
click at [1058, 28] on div "[DATE]" at bounding box center [1044, 31] width 25 height 12
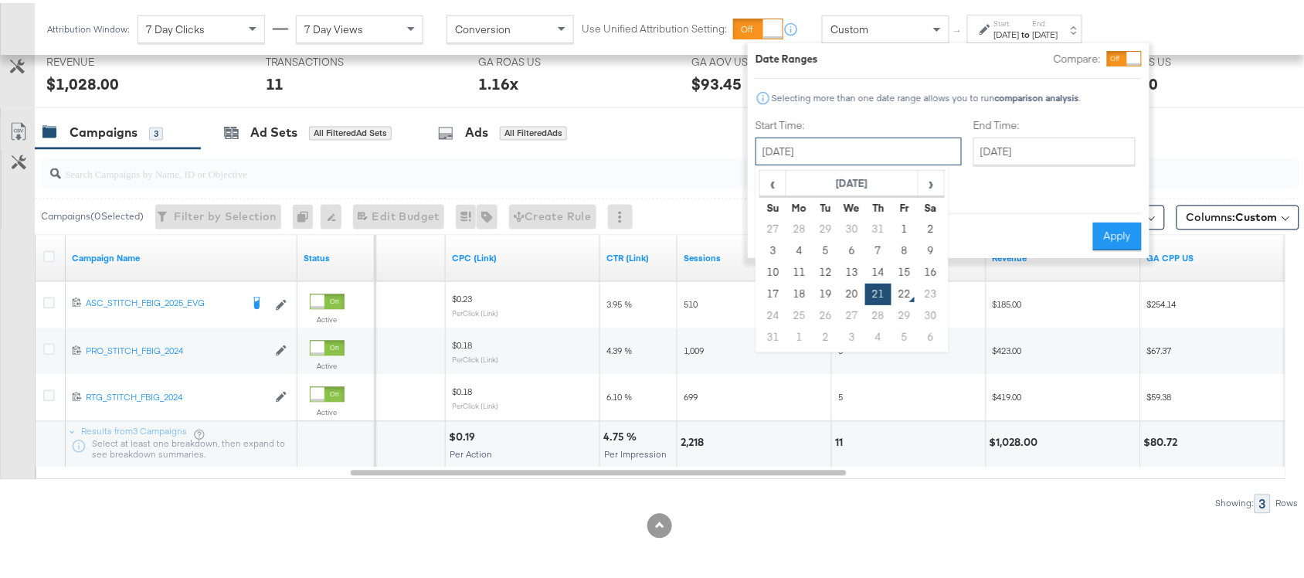
click at [829, 147] on input "[DATE]" at bounding box center [858, 148] width 206 height 28
click at [760, 286] on td "17" at bounding box center [773, 291] width 26 height 22
type input "August 17th 2025"
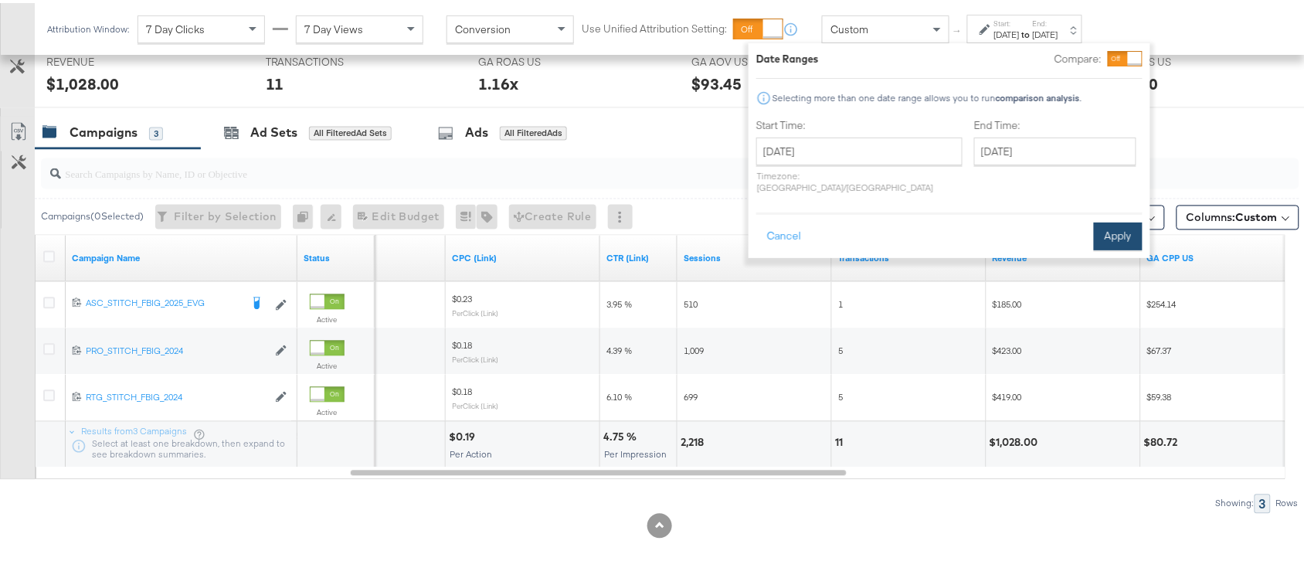
click at [1106, 219] on button "Apply" at bounding box center [1117, 233] width 49 height 28
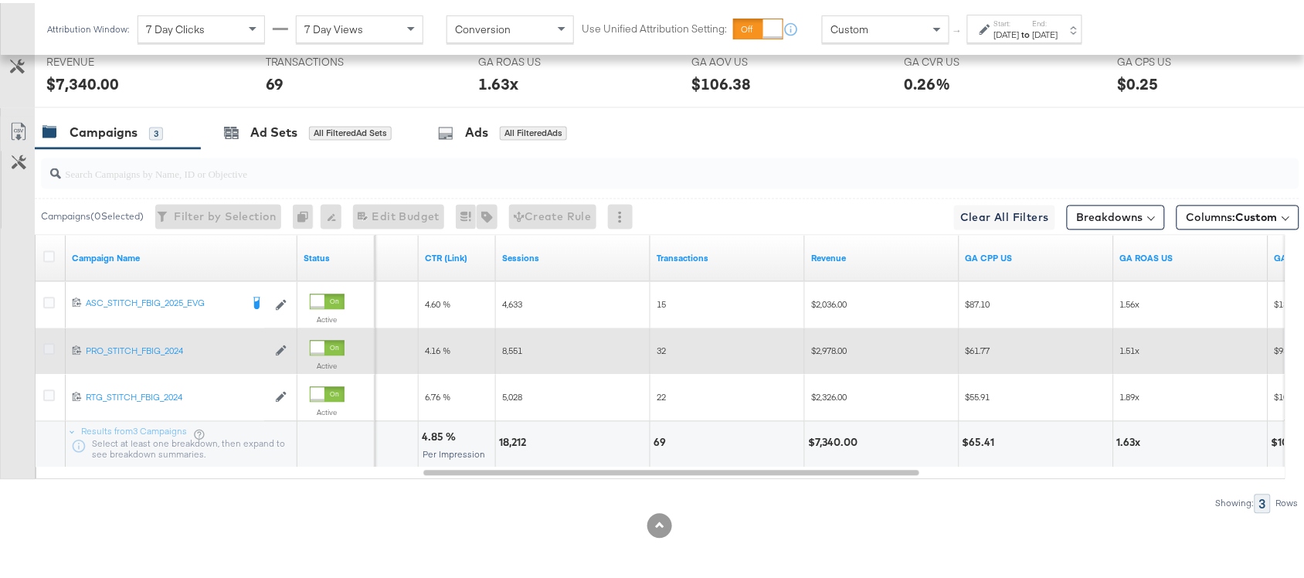
click at [49, 342] on icon at bounding box center [49, 347] width 12 height 12
click at [0, 0] on input "checkbox" at bounding box center [0, 0] width 0 height 0
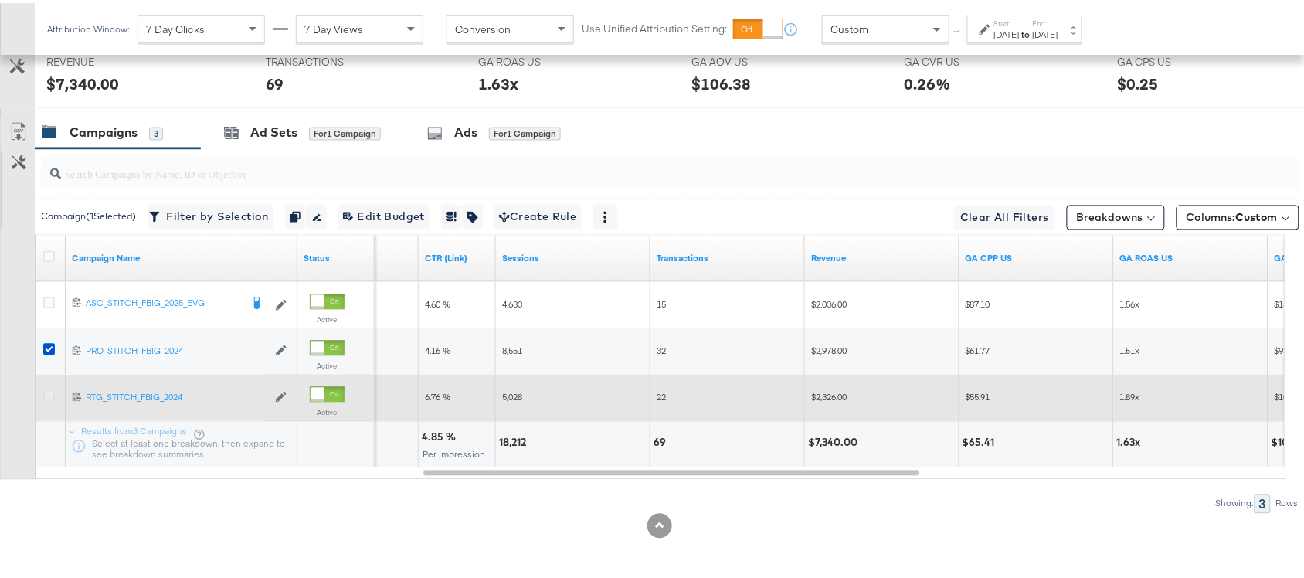
click at [47, 391] on icon at bounding box center [49, 393] width 12 height 12
click at [0, 0] on input "checkbox" at bounding box center [0, 0] width 0 height 0
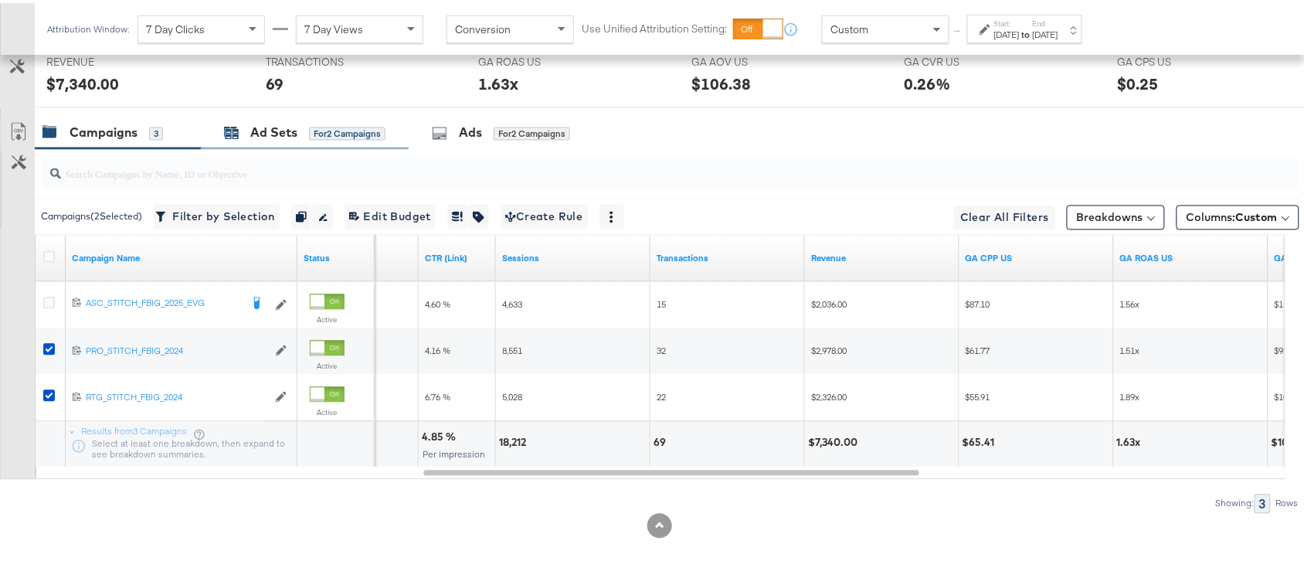
click at [263, 139] on div "Ad Sets" at bounding box center [273, 130] width 47 height 18
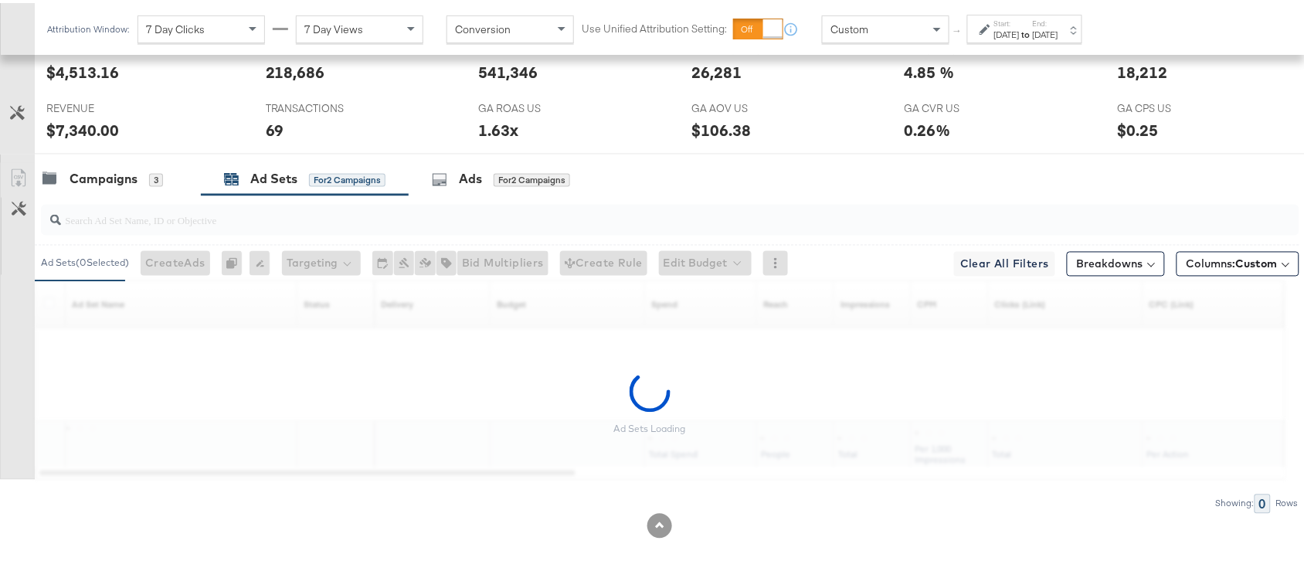
click at [1058, 27] on div "[DATE]" at bounding box center [1044, 31] width 25 height 12
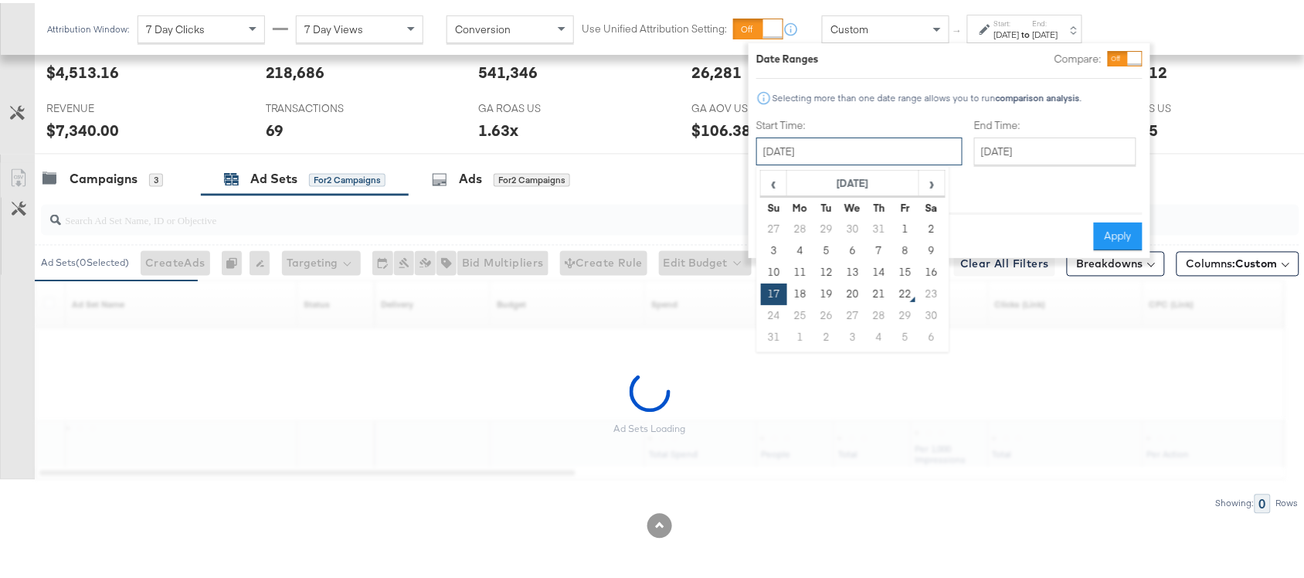
click at [816, 159] on input "August 17th 2025" at bounding box center [859, 148] width 206 height 28
click at [829, 287] on td "19" at bounding box center [826, 291] width 26 height 22
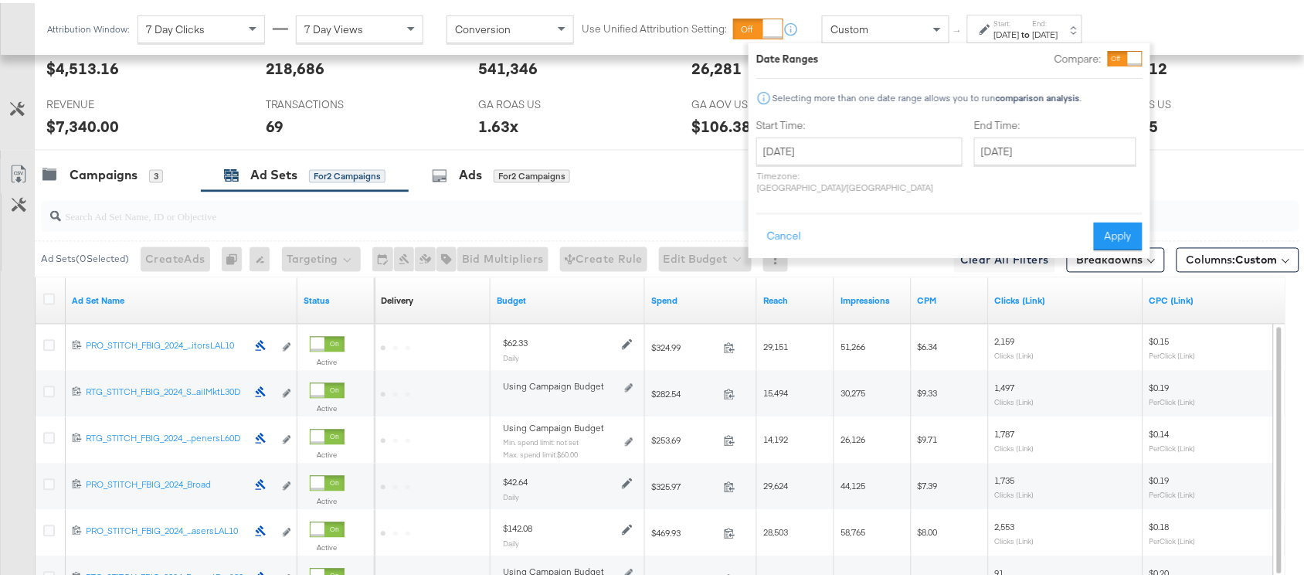
type input "August 19th 2025"
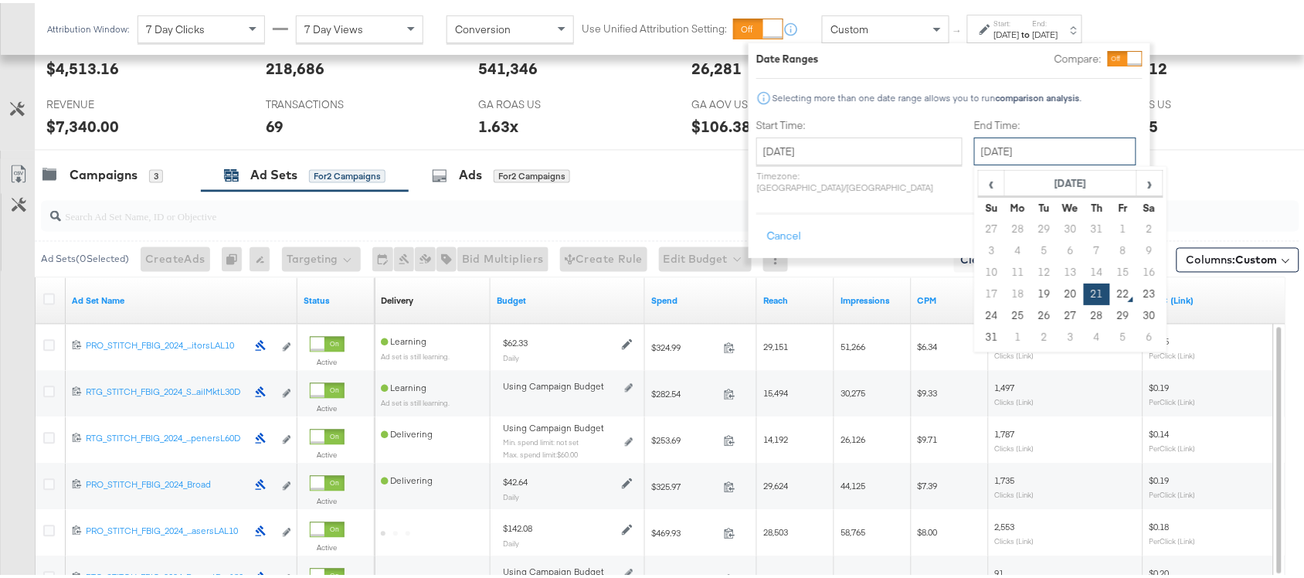
click at [974, 151] on input "[DATE]" at bounding box center [1055, 148] width 162 height 28
click at [1031, 286] on td "19" at bounding box center [1044, 291] width 26 height 22
type input "August 19th 2025"
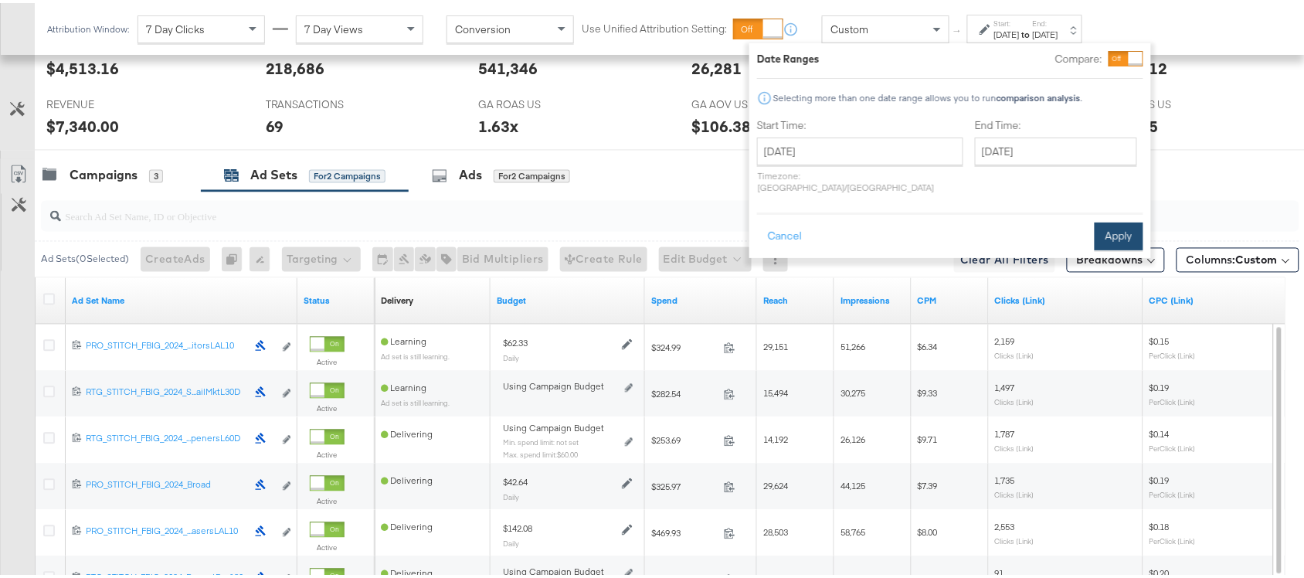
click at [1122, 219] on button "Apply" at bounding box center [1118, 233] width 49 height 28
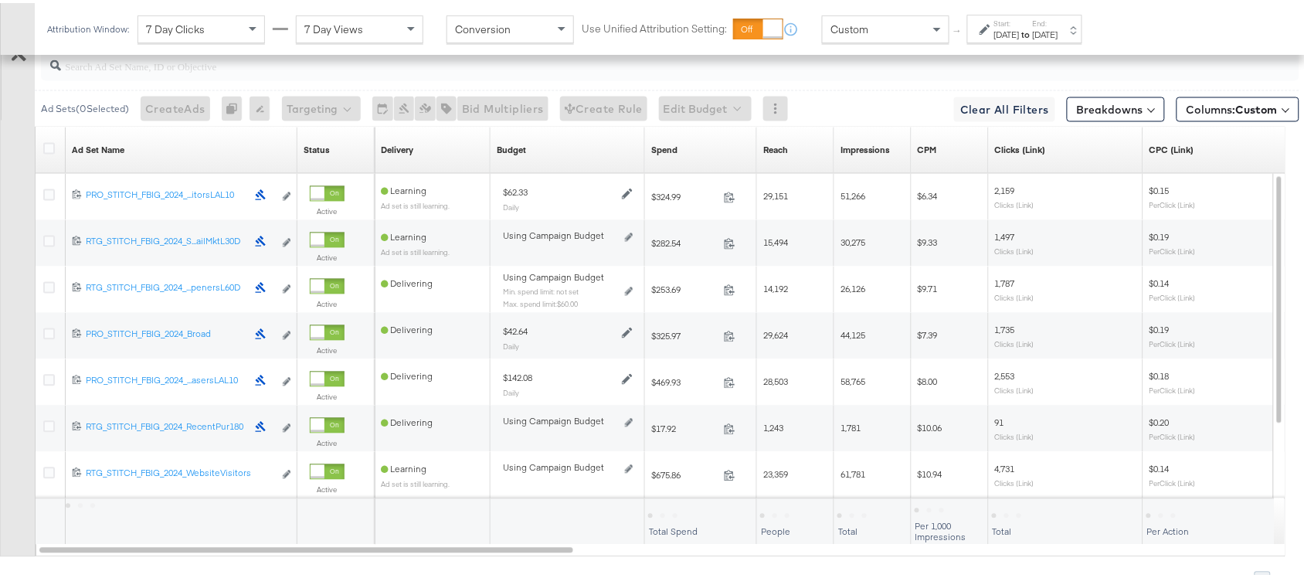
scroll to position [608, 0]
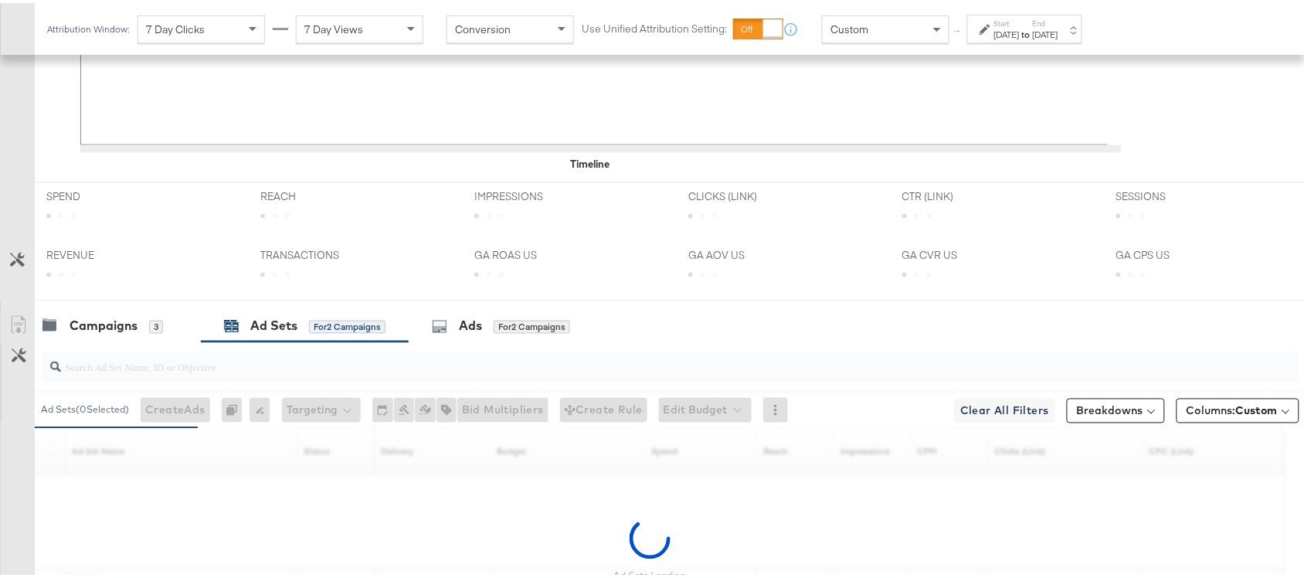
click at [1032, 39] on div "Start: Aug 19th 2025 to End: Aug 19th 2025" at bounding box center [1024, 26] width 115 height 29
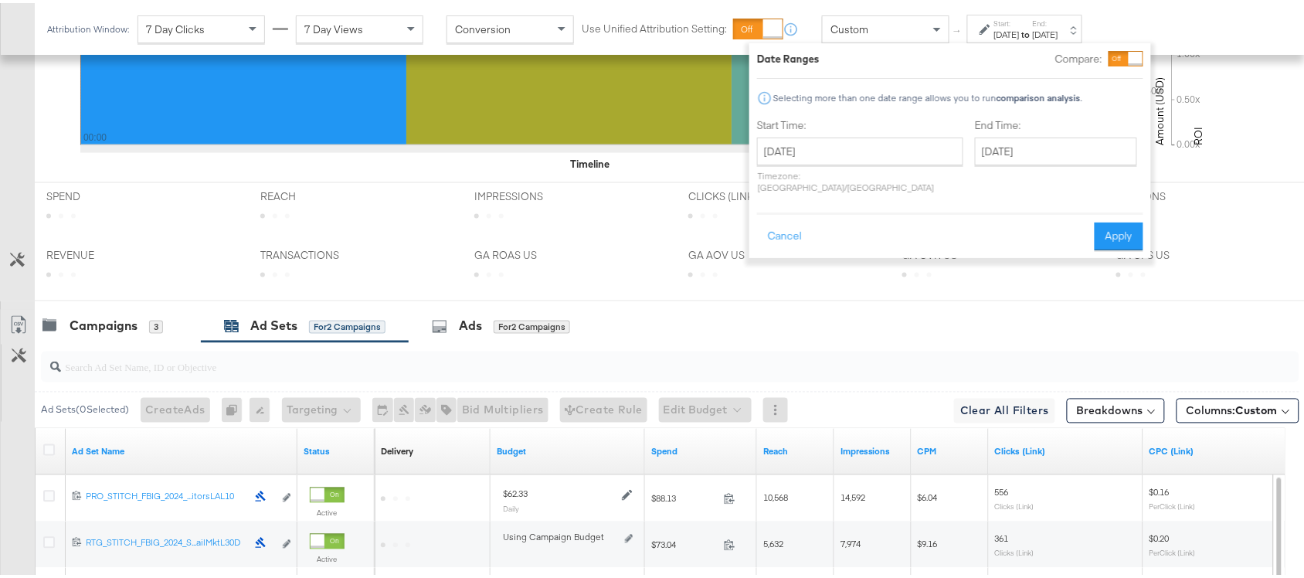
scroll to position [758, 0]
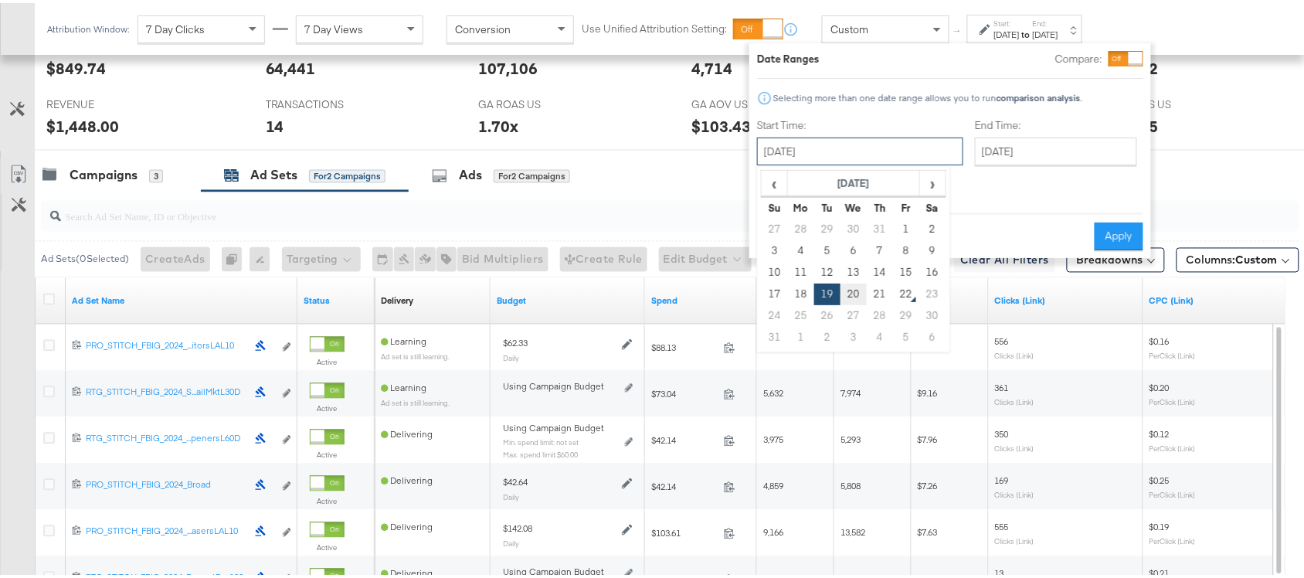
drag, startPoint x: 849, startPoint y: 152, endPoint x: 851, endPoint y: 293, distance: 141.3
click at [851, 162] on div "August 19th 2025 ‹ August 2025 › Su Mo Tu We Th Fr Sa 27 28 29 30 31 1 2 3 4 5 …" at bounding box center [860, 148] width 206 height 28
click at [851, 293] on td "20" at bounding box center [853, 291] width 26 height 22
type input "[DATE]"
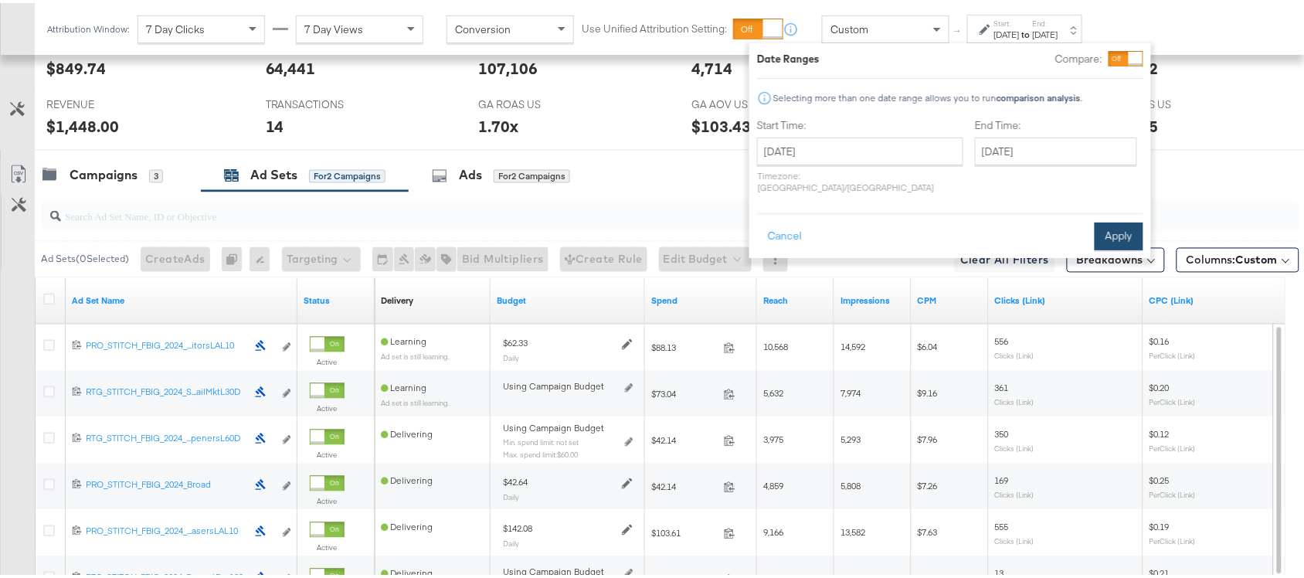
click at [1117, 224] on button "Apply" at bounding box center [1118, 233] width 49 height 28
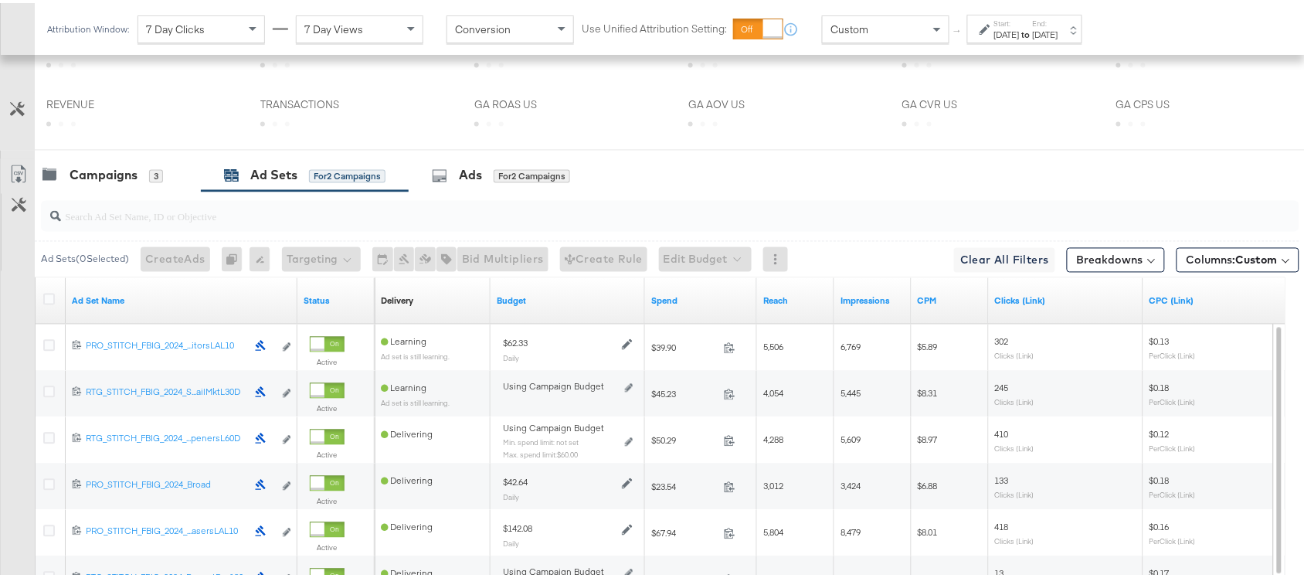
scroll to position [990, 0]
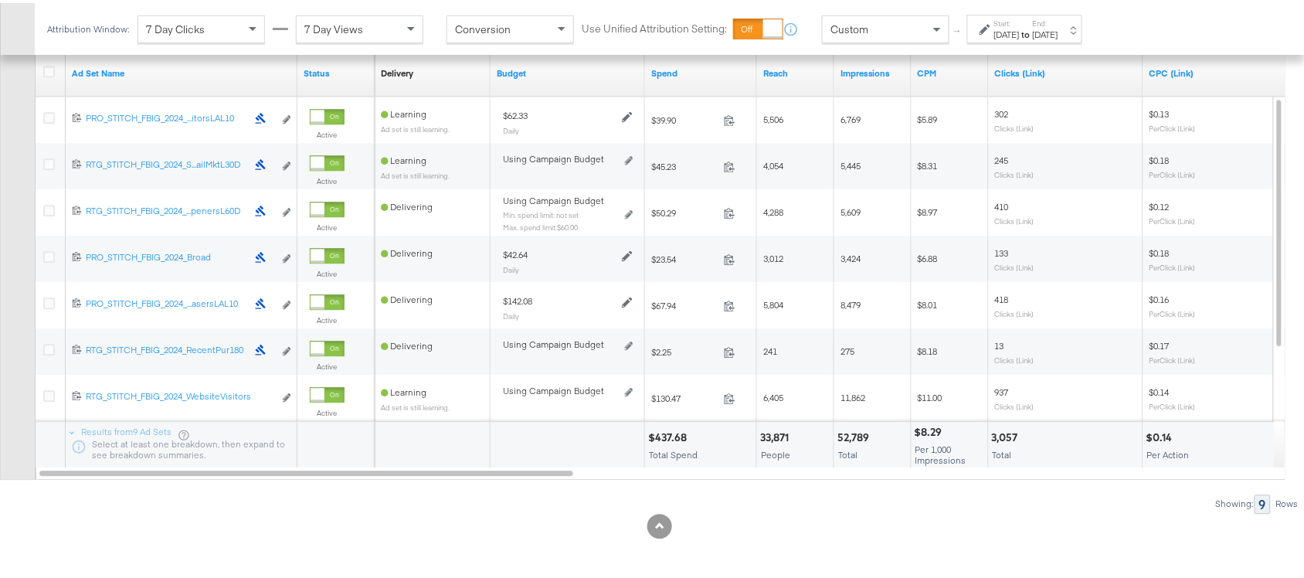
click at [665, 442] on div "$437.68 Total Spend" at bounding box center [700, 442] width 111 height 46
click at [850, 437] on div "52,789" at bounding box center [855, 434] width 36 height 15
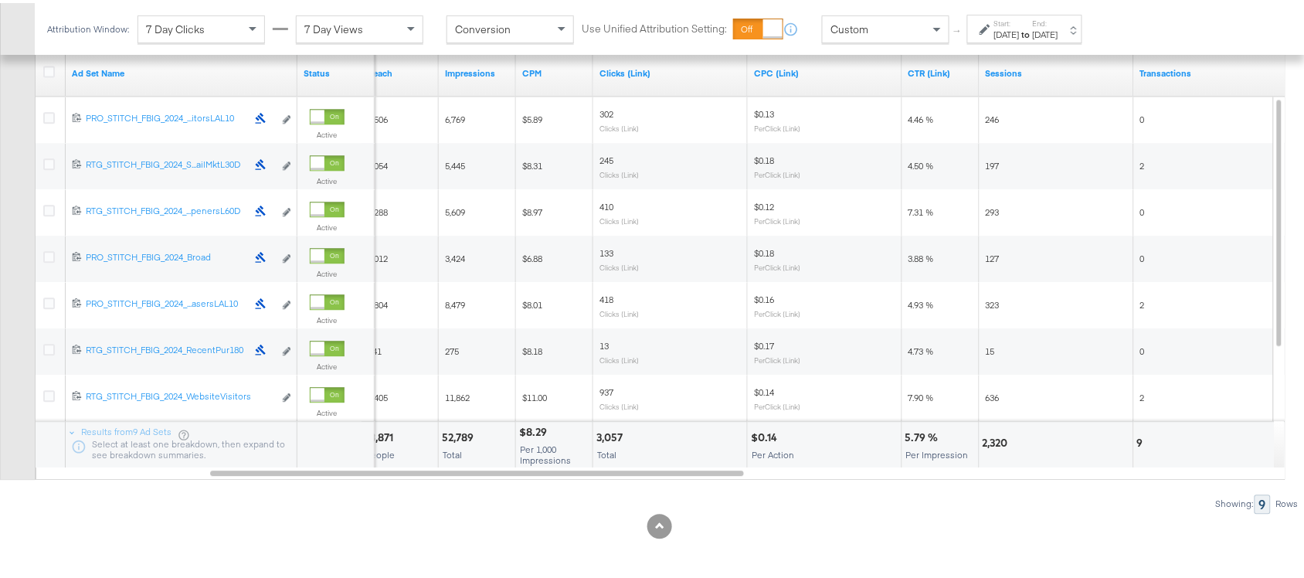
click at [612, 432] on div "3,057" at bounding box center [611, 434] width 31 height 15
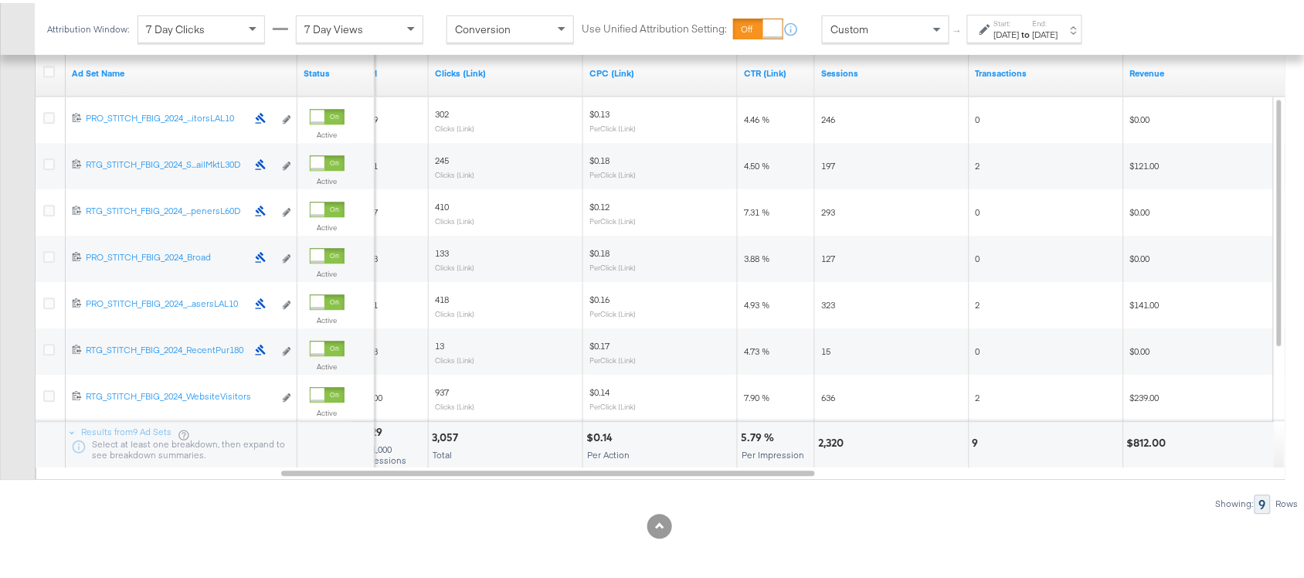
click at [827, 439] on div "2,320" at bounding box center [833, 439] width 30 height 15
click at [974, 441] on div "9" at bounding box center [977, 439] width 11 height 15
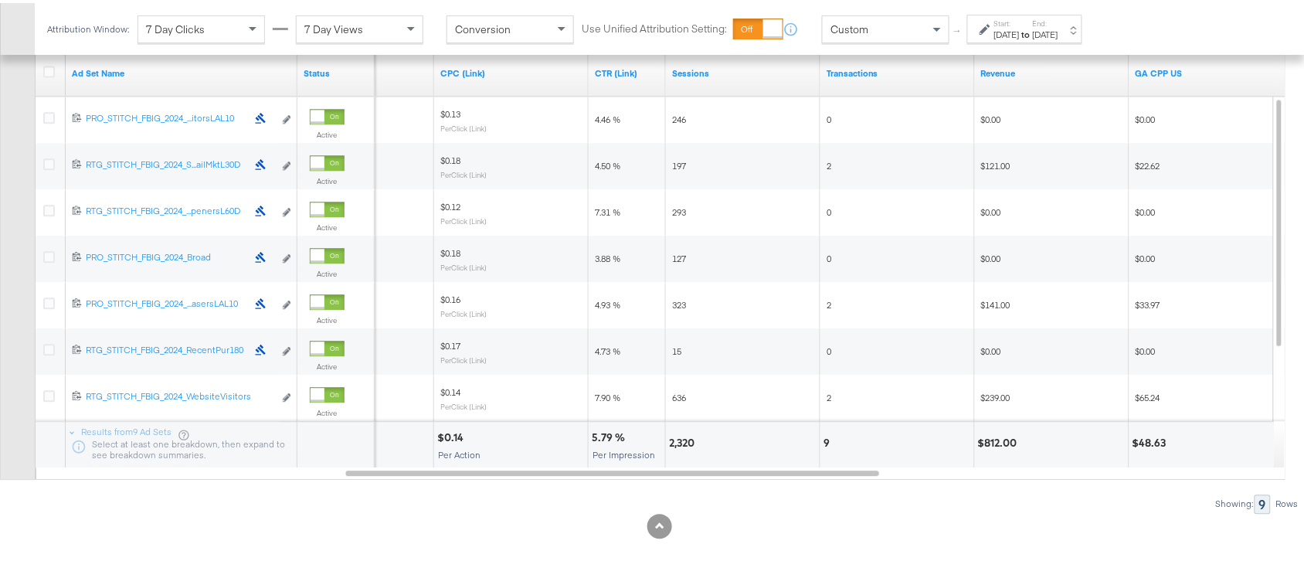
click at [998, 439] on div "$812.00" at bounding box center [1000, 439] width 44 height 15
click at [1032, 32] on strong "to" at bounding box center [1025, 31] width 13 height 12
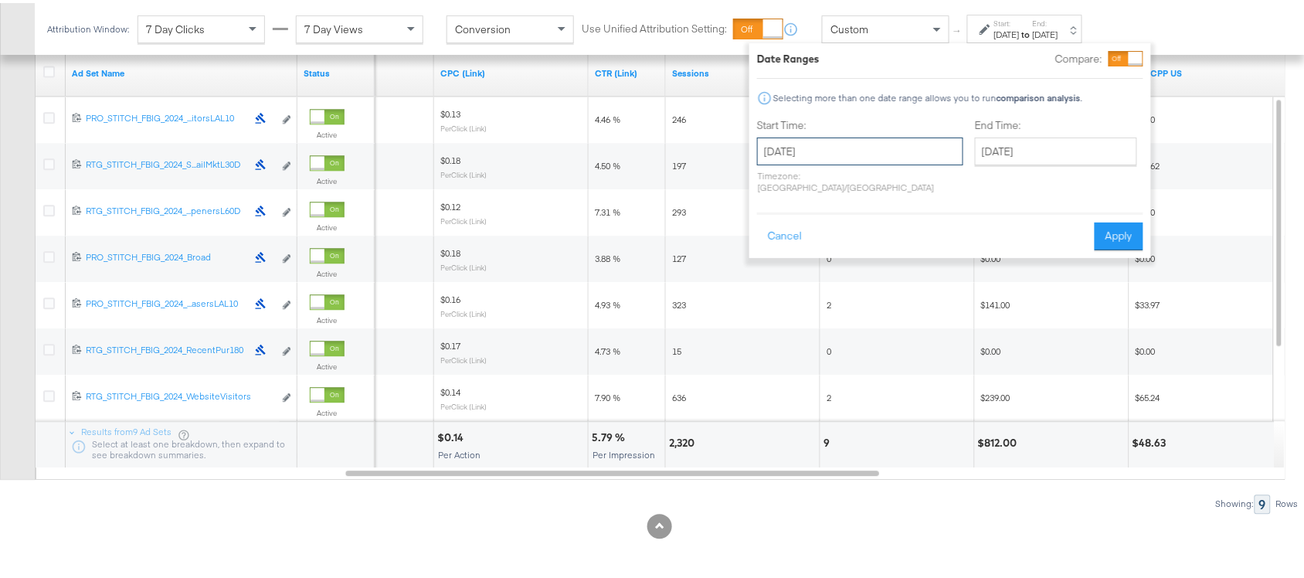
click at [839, 153] on input "[DATE]" at bounding box center [860, 148] width 206 height 28
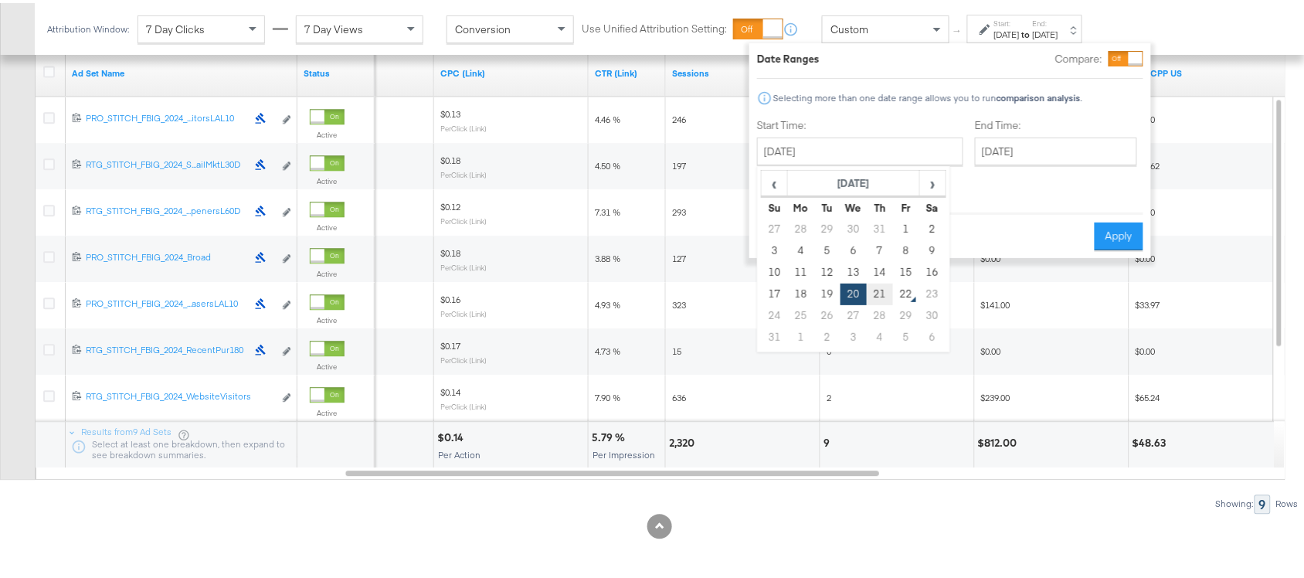
click at [879, 297] on td "21" at bounding box center [879, 291] width 26 height 22
type input "[DATE]"
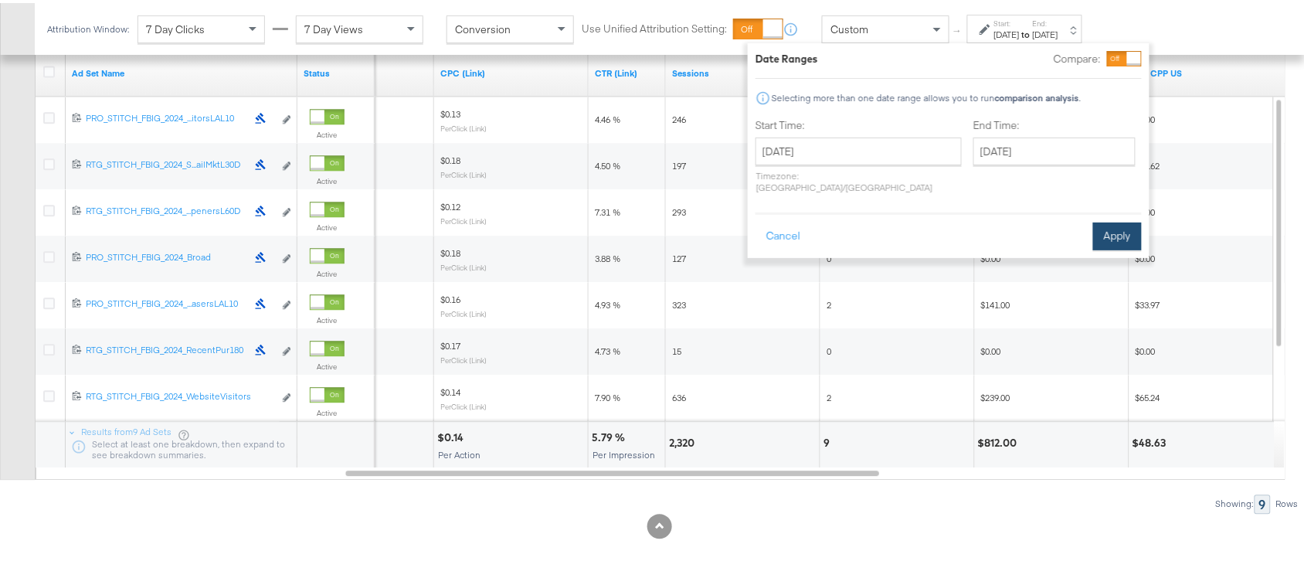
click at [1109, 220] on button "Apply" at bounding box center [1117, 233] width 49 height 28
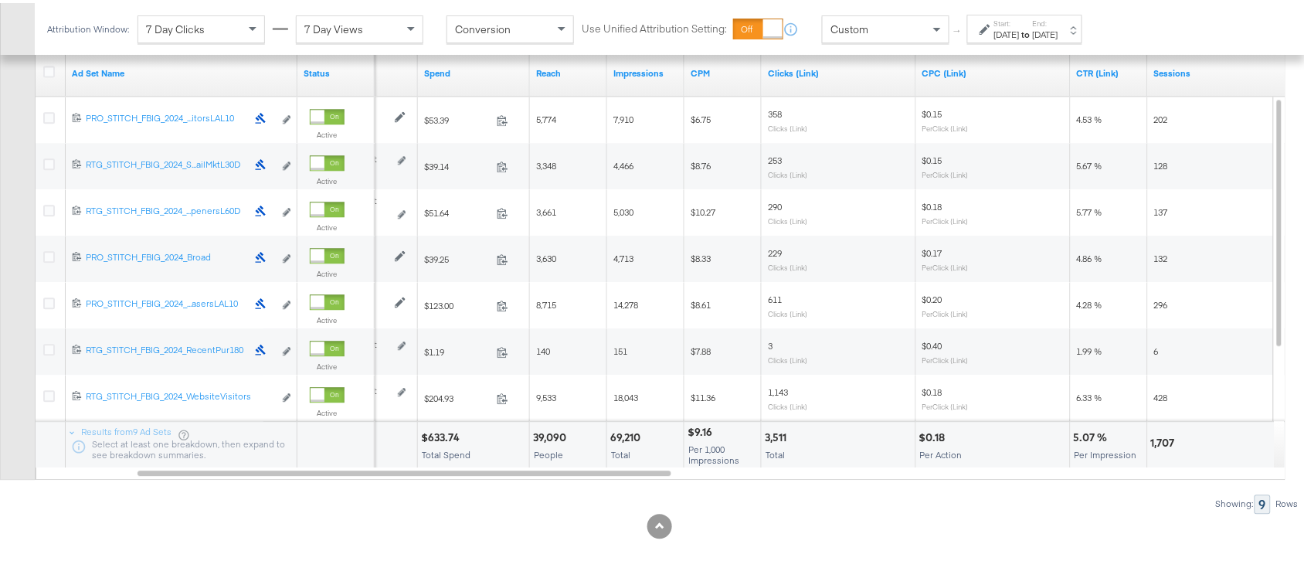
click at [430, 434] on div "$633.74" at bounding box center [442, 434] width 43 height 15
click at [628, 433] on div "69,210" at bounding box center [627, 434] width 35 height 15
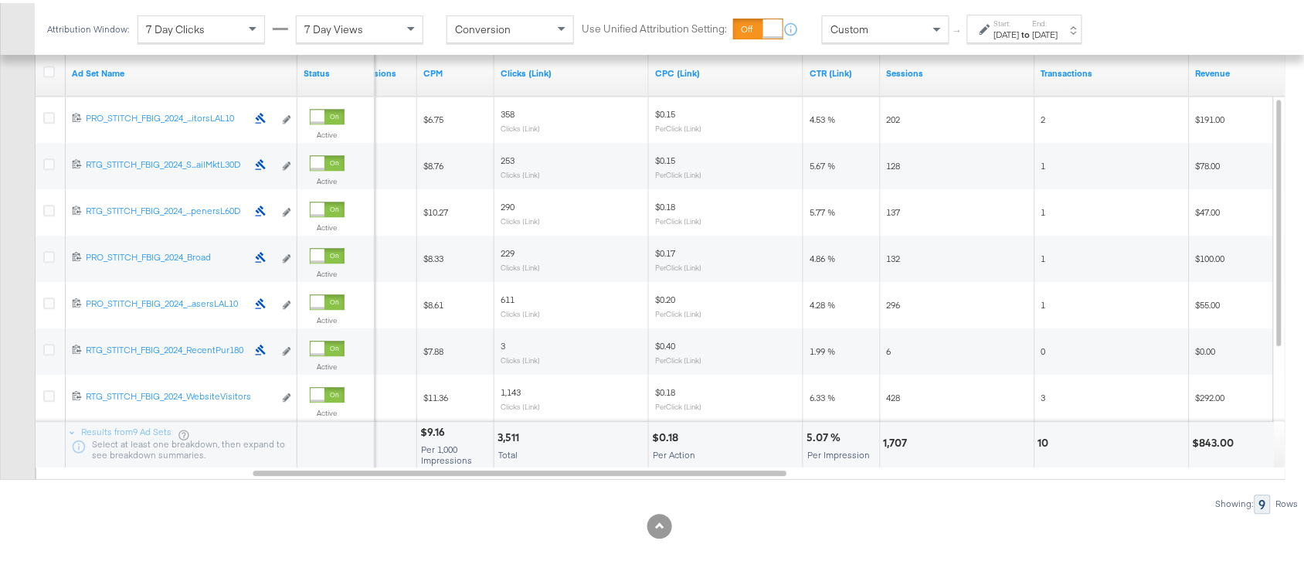
click at [506, 435] on div "3,511" at bounding box center [510, 434] width 26 height 15
click at [897, 430] on div "1,707" at bounding box center [957, 442] width 154 height 46
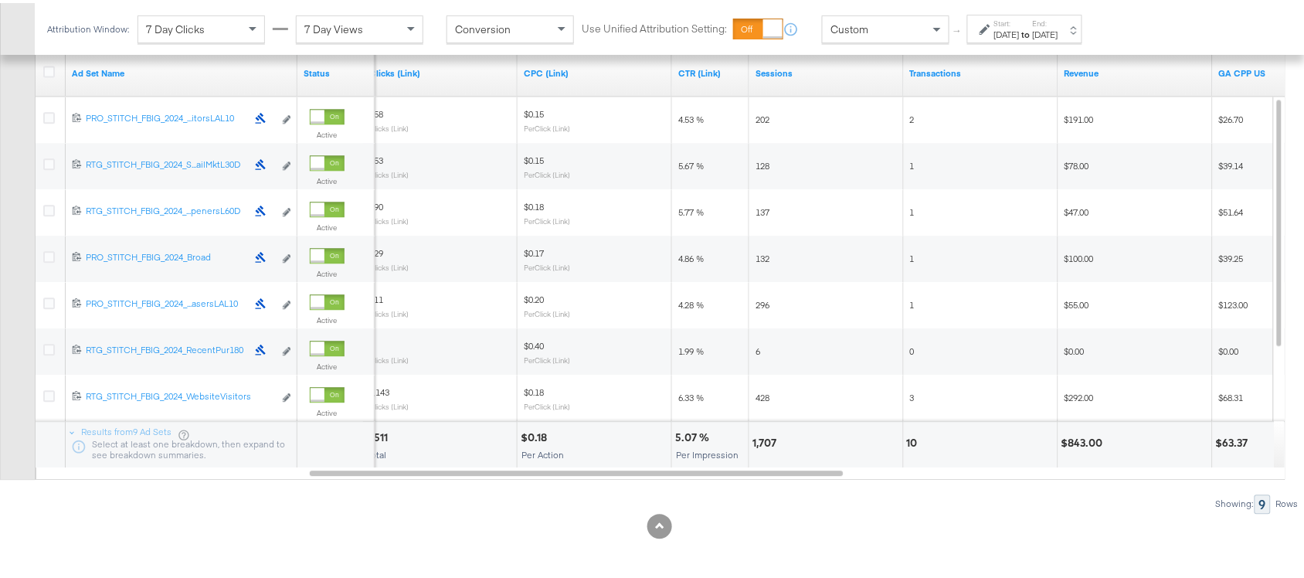
click at [919, 442] on div "10" at bounding box center [914, 439] width 15 height 15
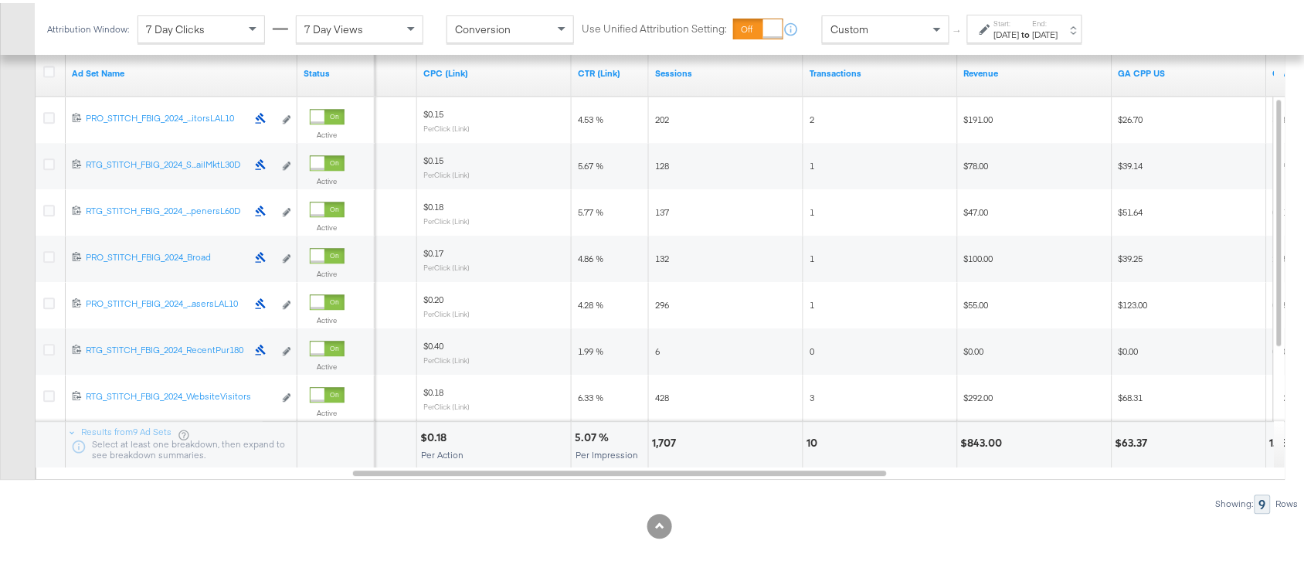
click at [979, 437] on div "$843.00" at bounding box center [984, 439] width 46 height 15
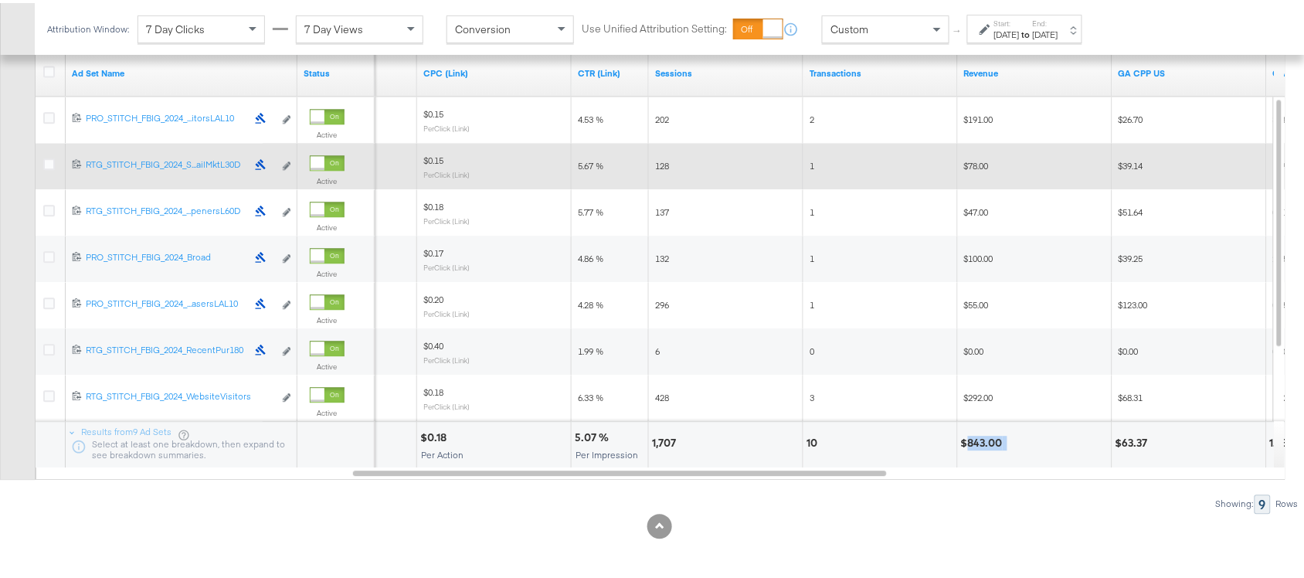
scroll to position [0, 0]
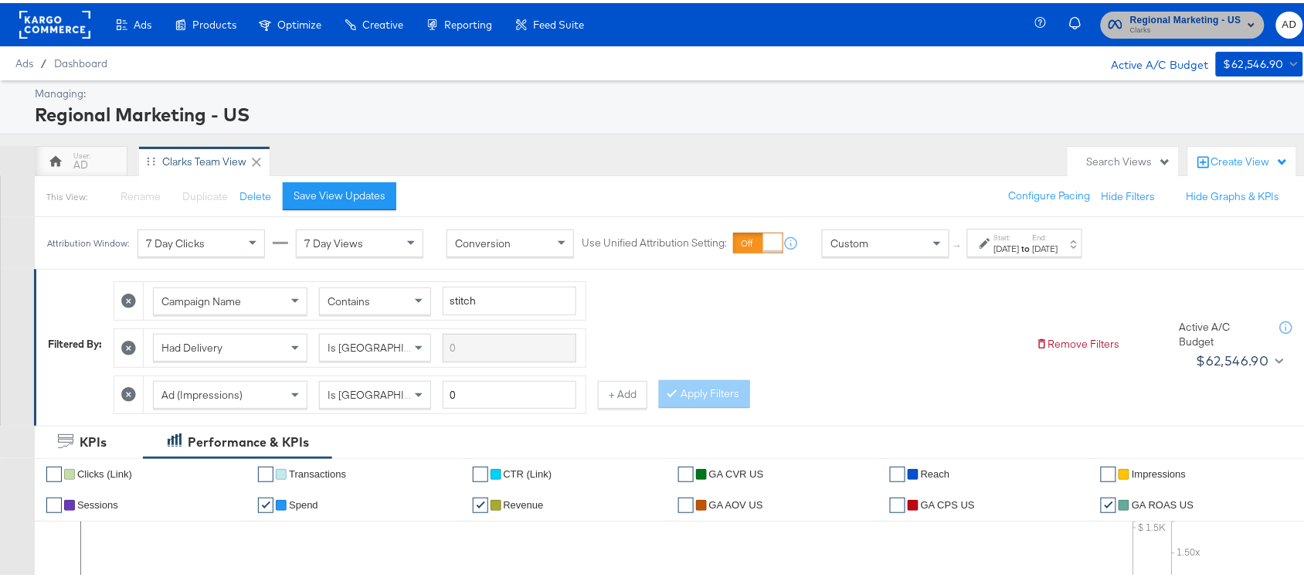
click at [1183, 25] on span "Clarks" at bounding box center [1185, 28] width 111 height 12
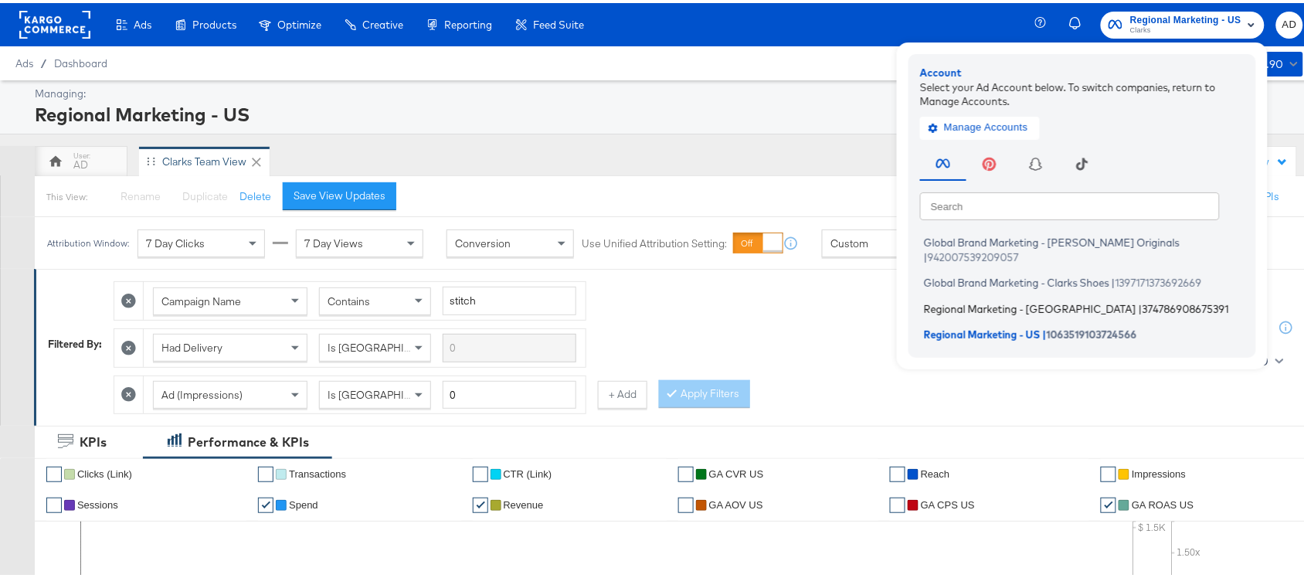
click at [967, 299] on span "Regional Marketing - CA" at bounding box center [1030, 305] width 212 height 12
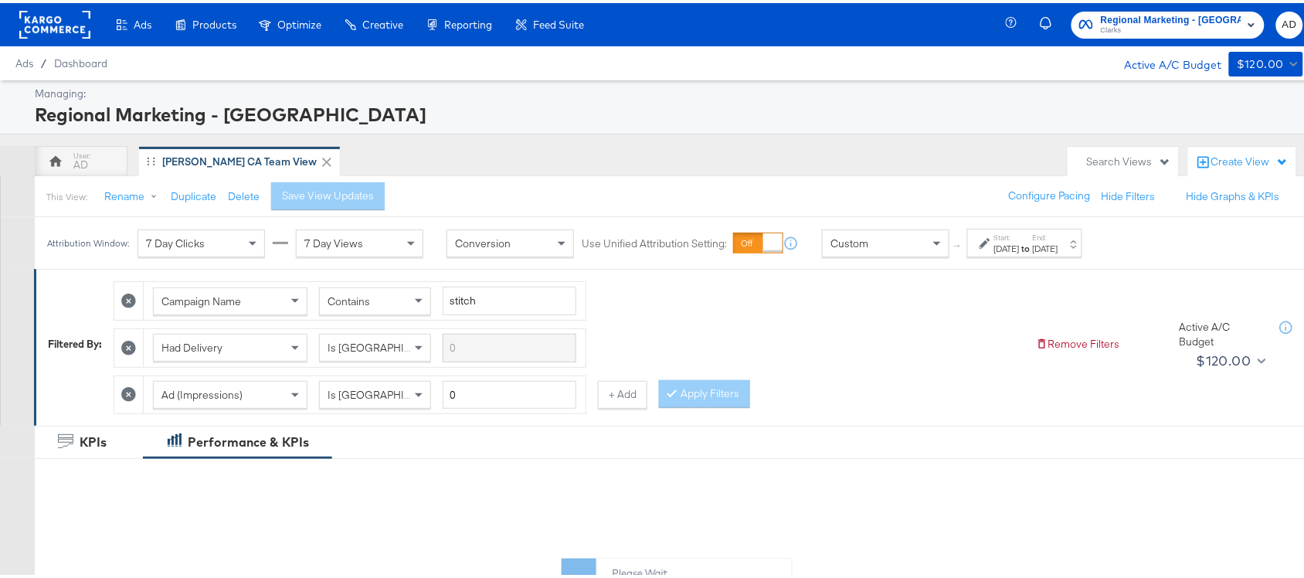
click at [1058, 249] on div "[DATE]" at bounding box center [1044, 245] width 25 height 12
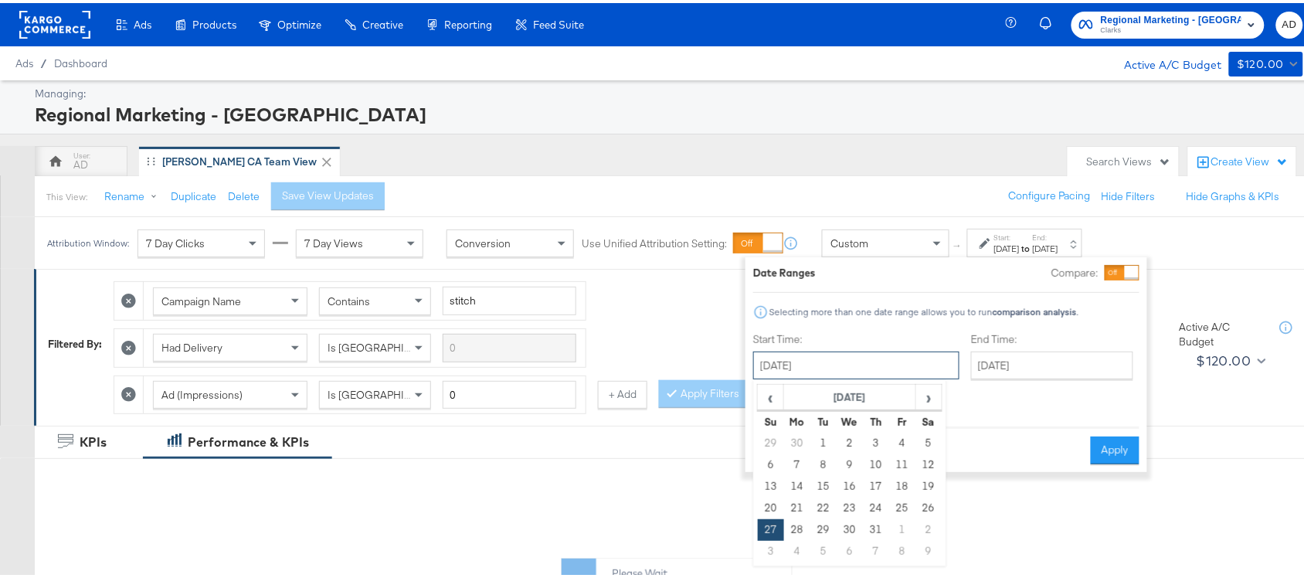
click at [848, 356] on input "[DATE]" at bounding box center [856, 362] width 206 height 28
drag, startPoint x: 941, startPoint y: 394, endPoint x: 931, endPoint y: 402, distance: 12.7
click at [931, 402] on th "›" at bounding box center [928, 394] width 26 height 26
click at [931, 402] on span "›" at bounding box center [929, 393] width 24 height 23
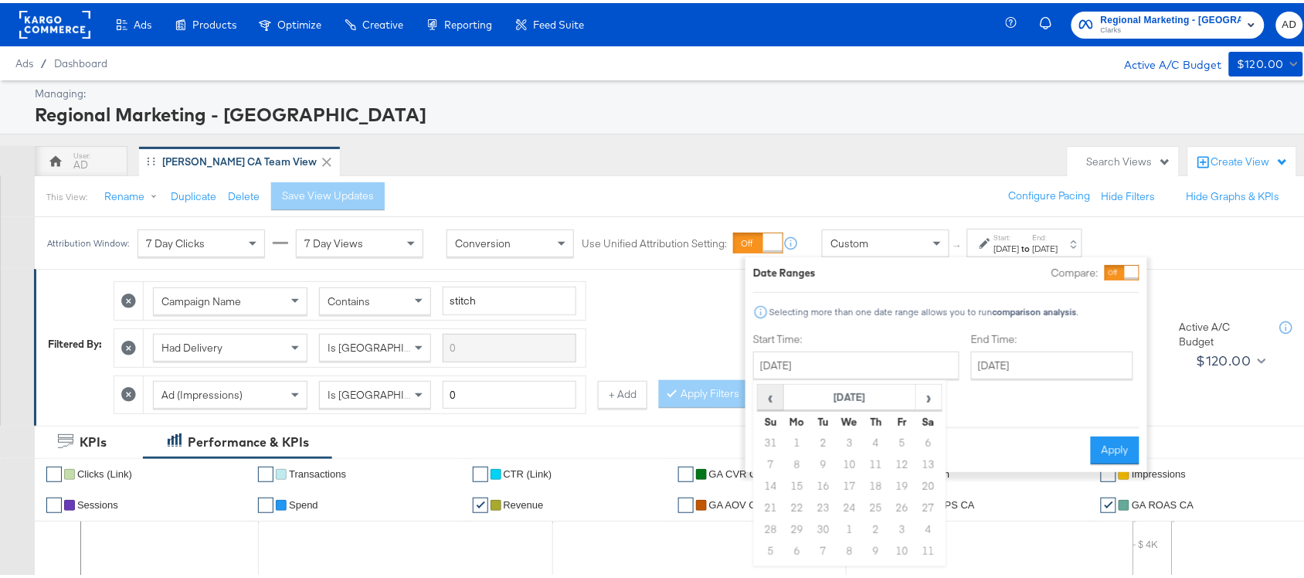
click at [775, 394] on span "‹" at bounding box center [770, 393] width 24 height 23
click at [854, 510] on td "20" at bounding box center [849, 505] width 26 height 22
type input "[DATE]"
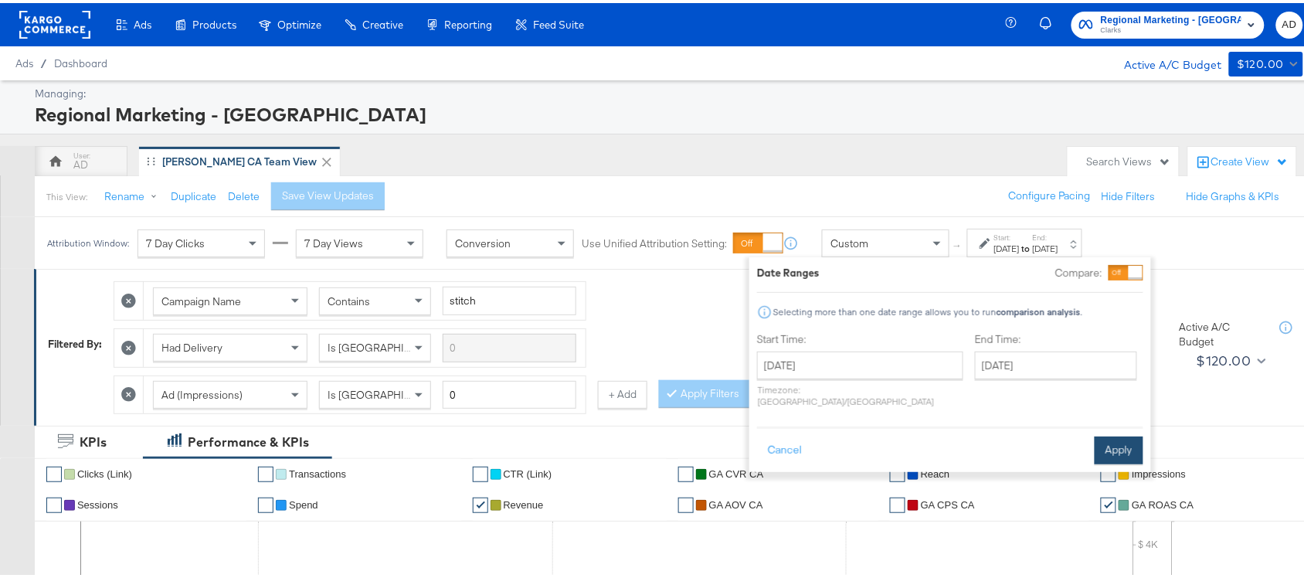
click at [1106, 438] on button "Apply" at bounding box center [1118, 447] width 49 height 28
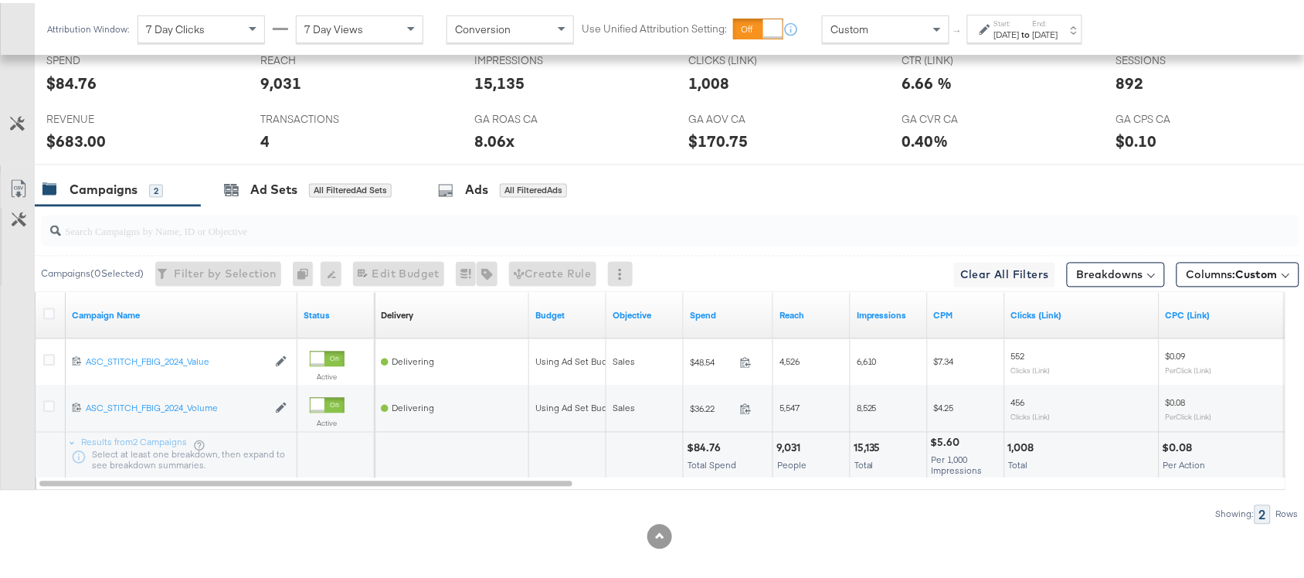
scroll to position [758, 0]
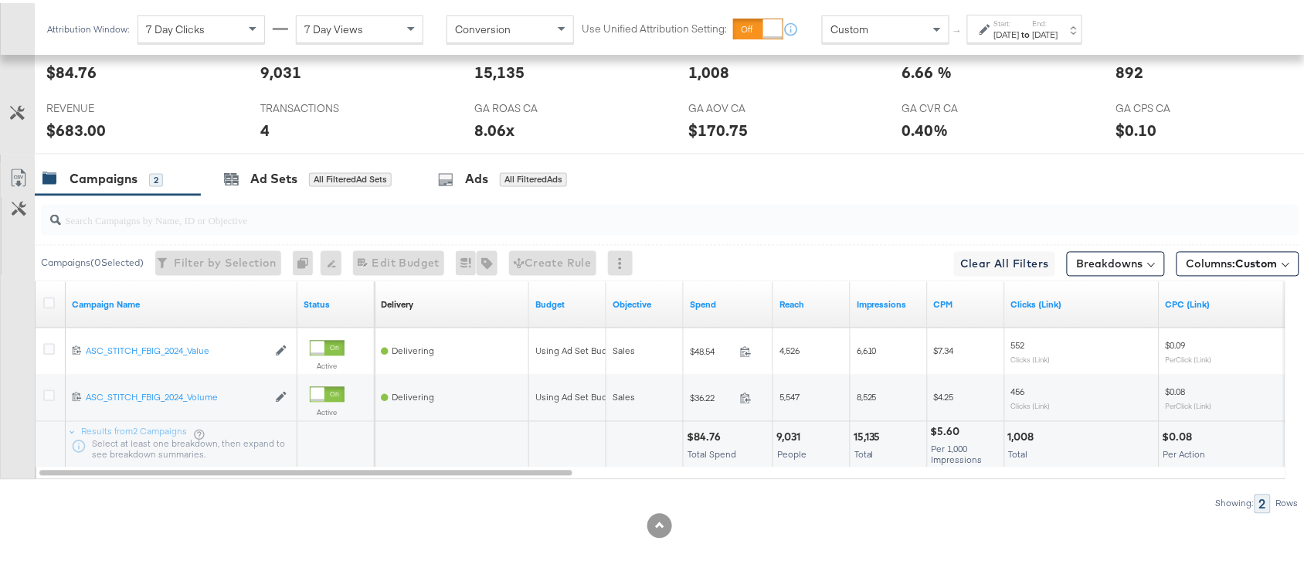
click at [700, 435] on div "$84.76" at bounding box center [706, 434] width 39 height 15
copy div "84.76"
click at [862, 433] on div "15,135" at bounding box center [869, 434] width 32 height 15
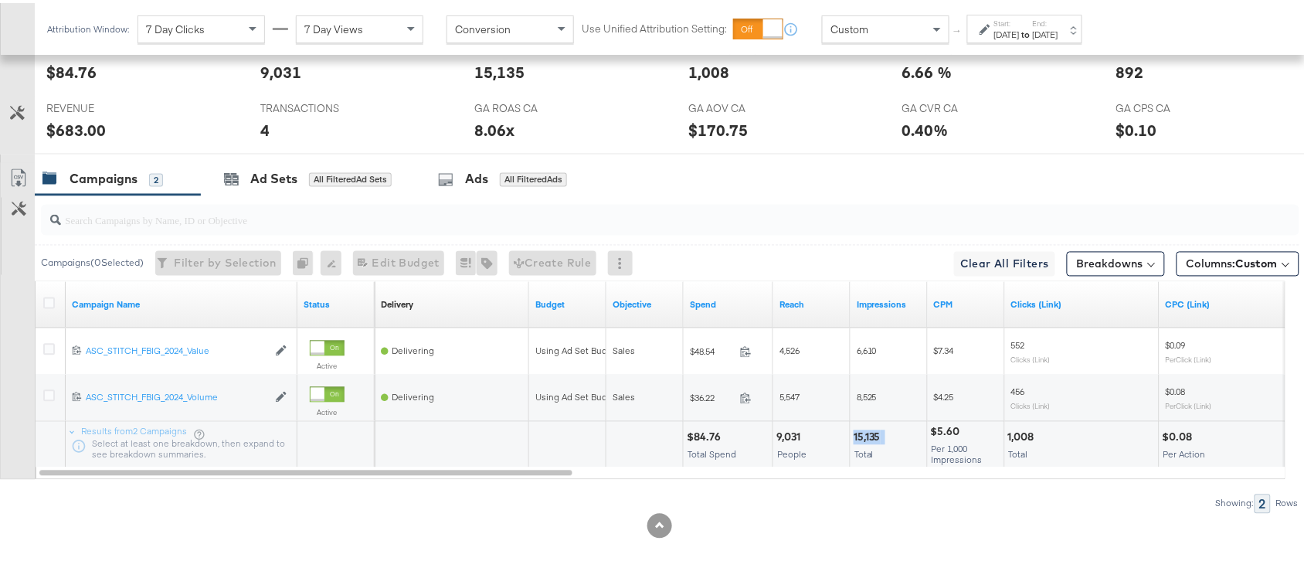
copy div "15,135"
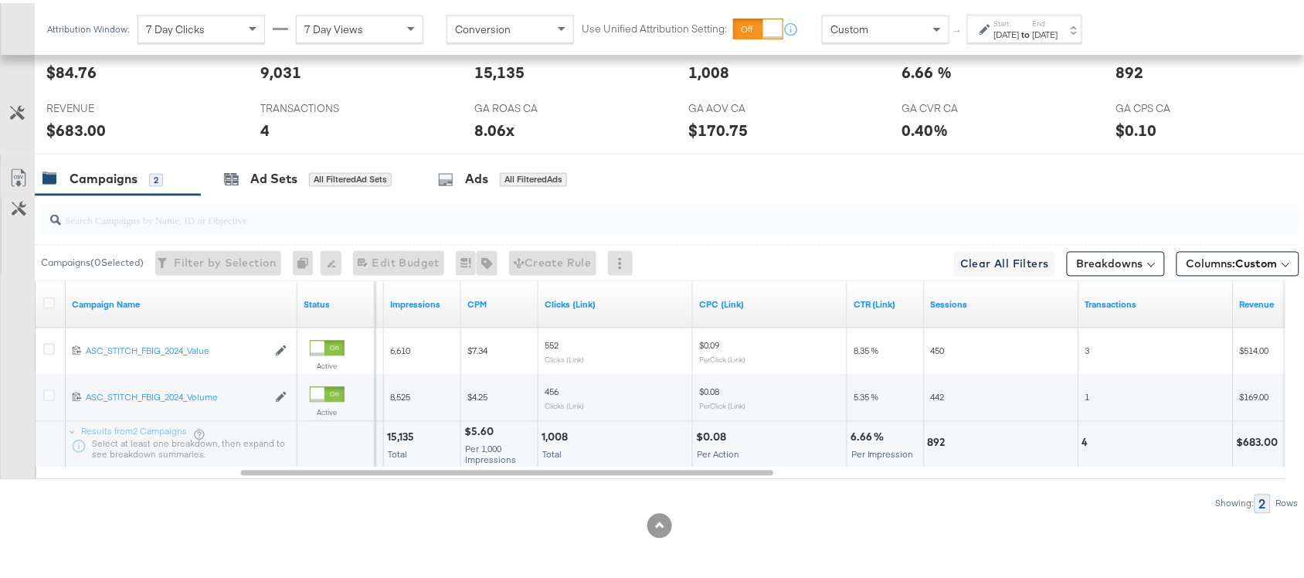
click at [551, 429] on div "1,008" at bounding box center [556, 434] width 31 height 15
copy div "1,008"
click at [551, 429] on div "1,008" at bounding box center [556, 434] width 31 height 15
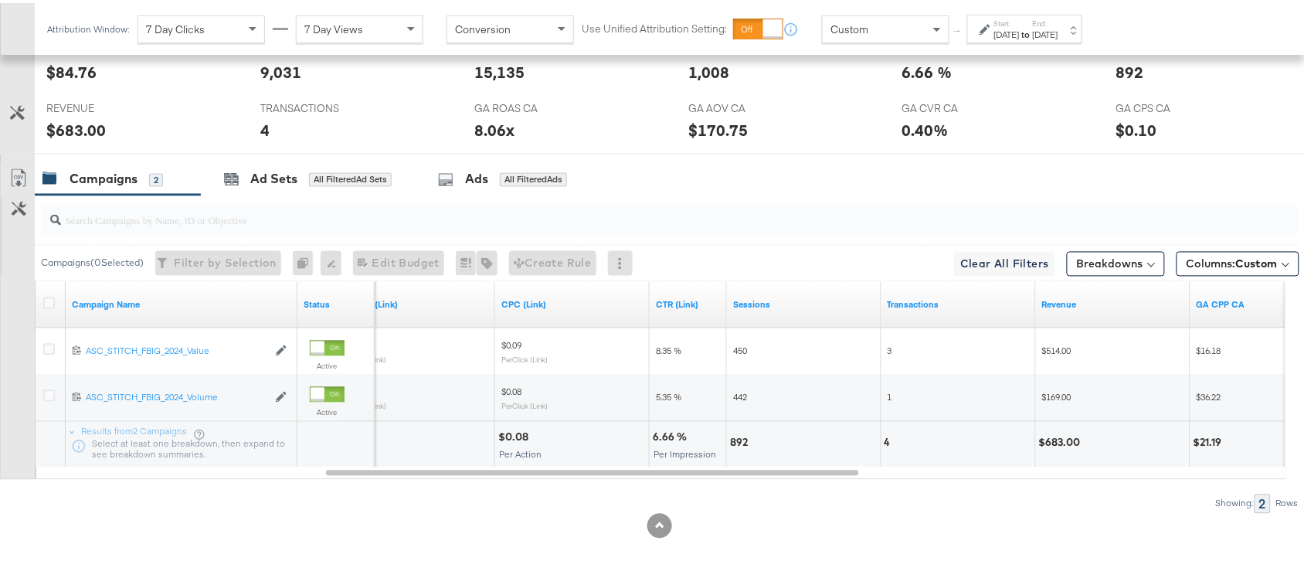
click at [736, 442] on div "892" at bounding box center [741, 439] width 22 height 15
copy div "892"
click at [736, 442] on div "892" at bounding box center [741, 439] width 22 height 15
click at [887, 434] on div "4" at bounding box center [889, 439] width 11 height 15
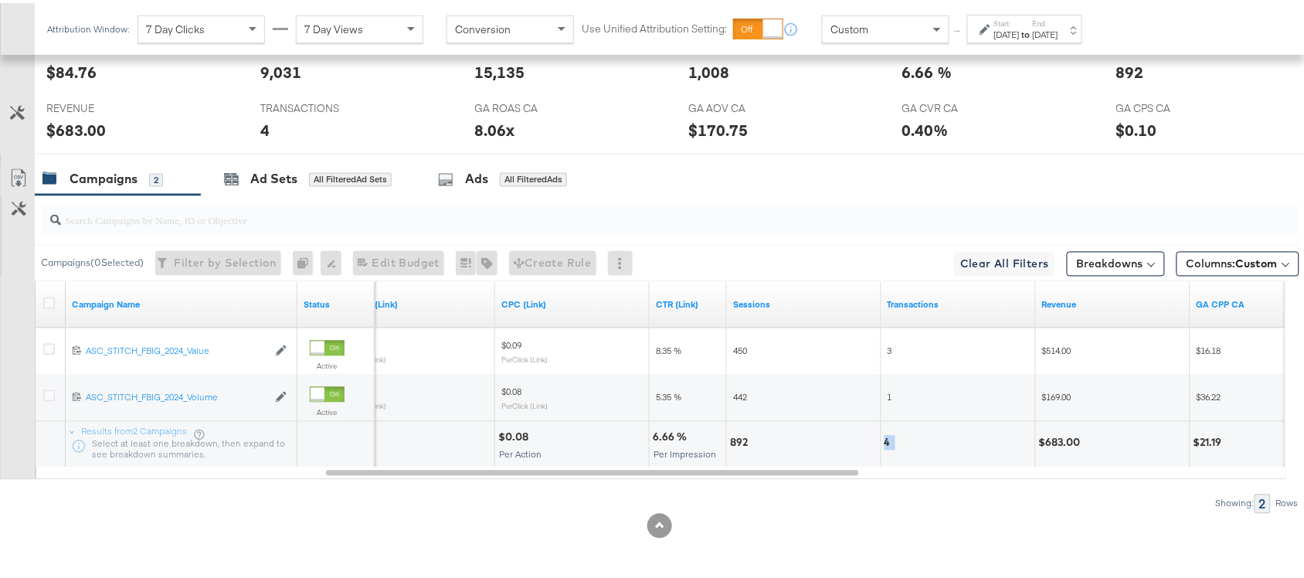
copy div "4"
click at [887, 434] on div "4" at bounding box center [889, 439] width 11 height 15
click at [1056, 448] on div "$683.00" at bounding box center [1113, 442] width 154 height 46
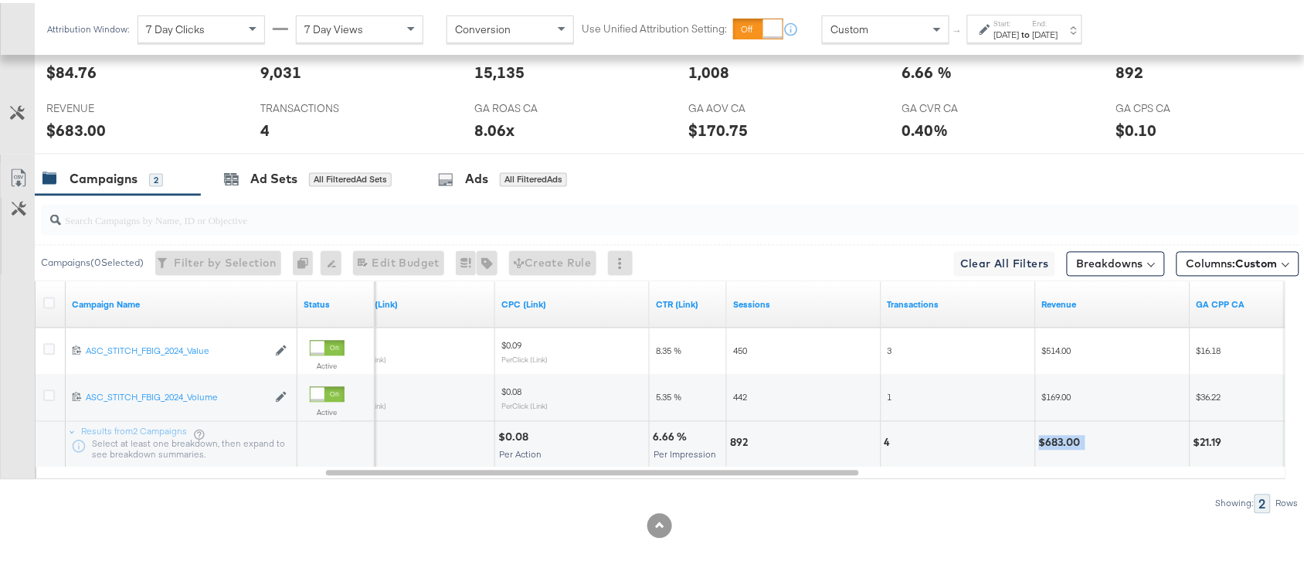
click at [1056, 448] on div "$683.00" at bounding box center [1113, 442] width 154 height 46
copy div "683.00"
click at [1019, 20] on label "Start:" at bounding box center [1006, 20] width 25 height 10
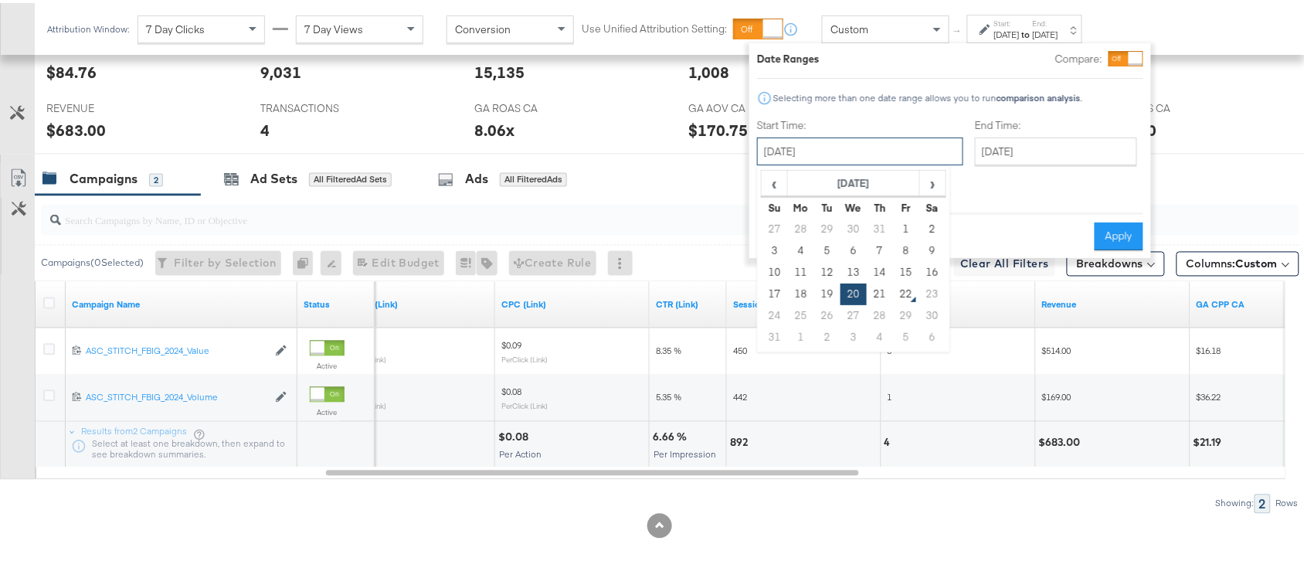
click at [819, 135] on input "[DATE]" at bounding box center [860, 148] width 206 height 28
click at [876, 290] on td "21" at bounding box center [879, 291] width 26 height 22
type input "[DATE]"
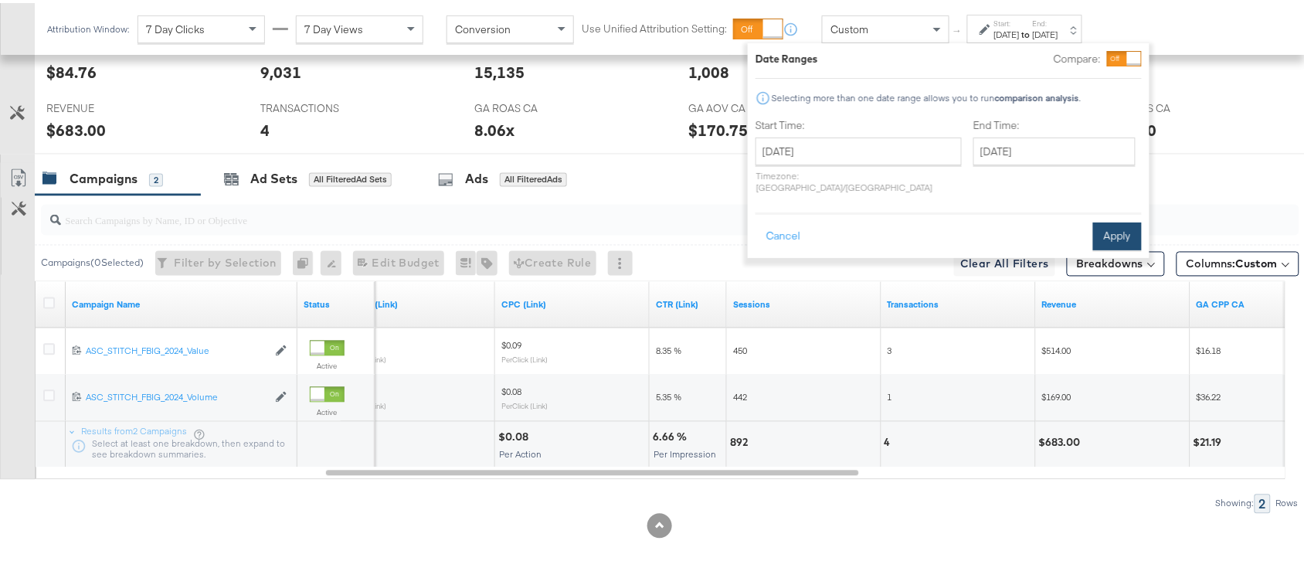
click at [1108, 224] on button "Apply" at bounding box center [1117, 233] width 49 height 28
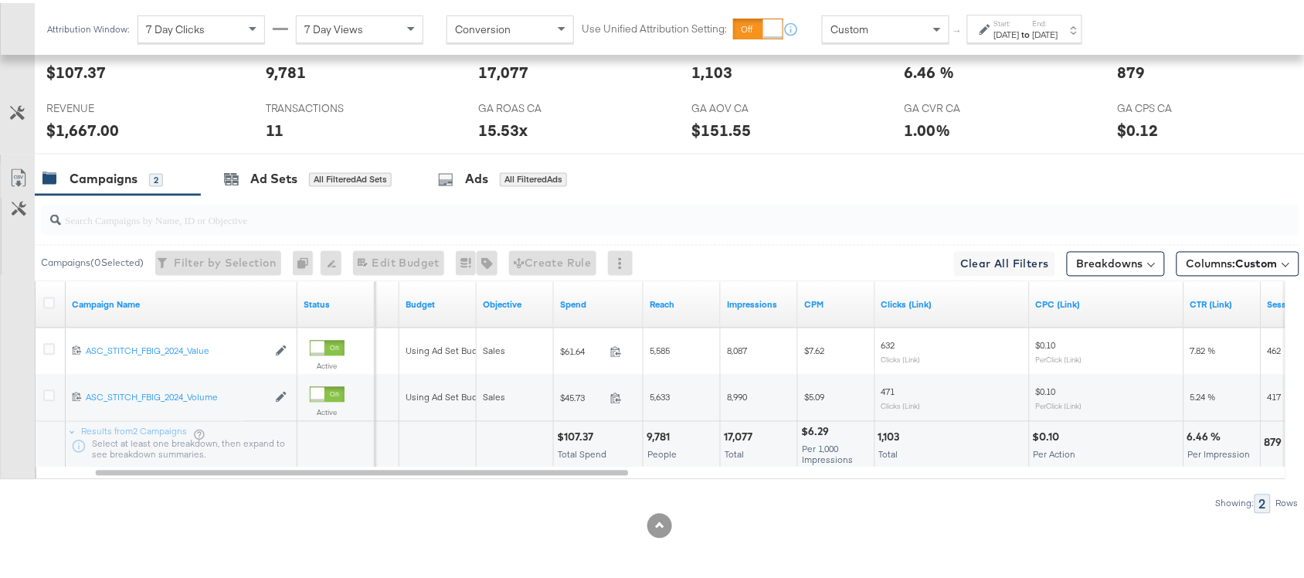
click at [576, 436] on div "$107.37" at bounding box center [577, 434] width 41 height 15
copy div "107.37"
click at [576, 436] on div "$107.37" at bounding box center [577, 434] width 41 height 15
click at [740, 432] on div "17,077" at bounding box center [740, 434] width 33 height 15
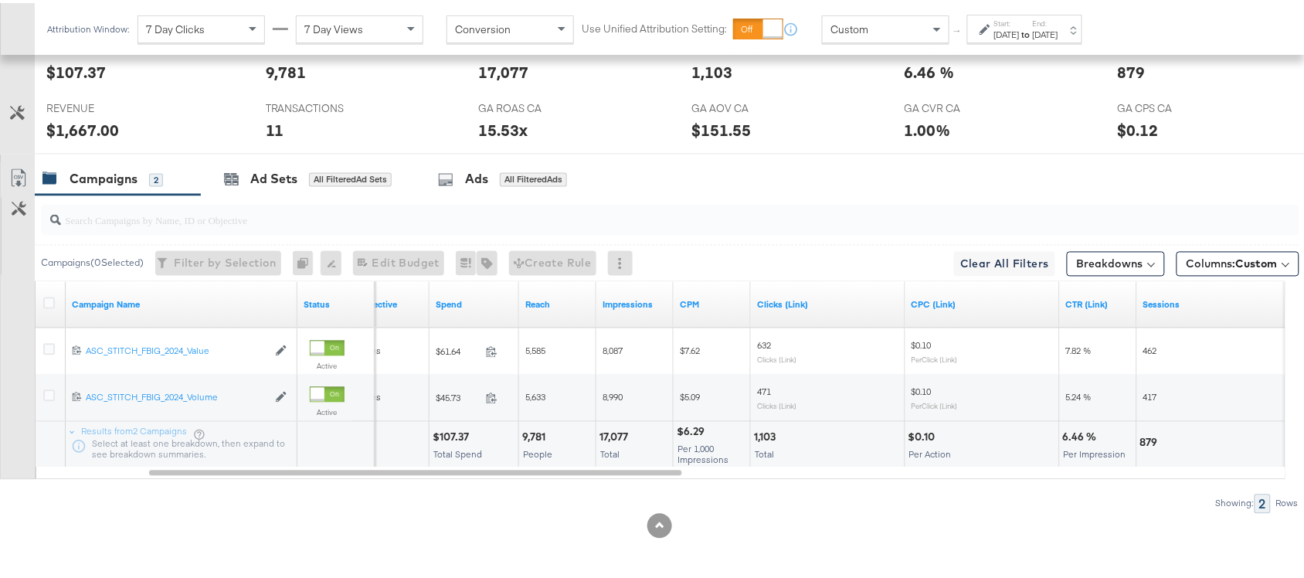
click at [763, 433] on div "1,103" at bounding box center [767, 434] width 26 height 15
copy div "1,103"
click at [763, 433] on div "1,103" at bounding box center [767, 434] width 26 height 15
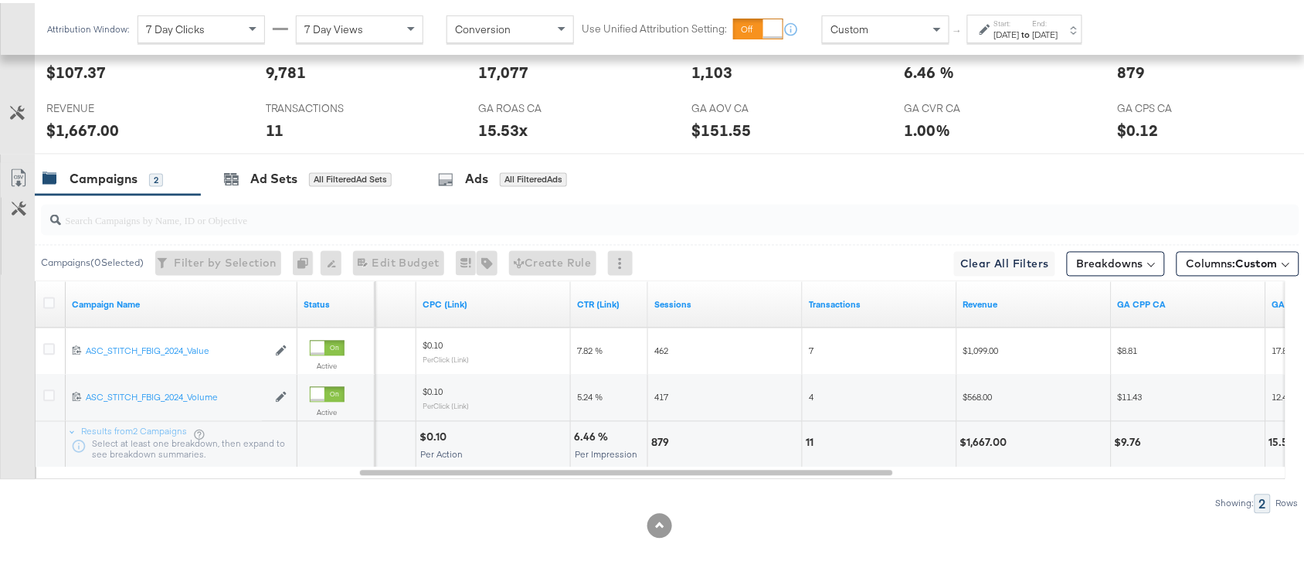
click at [664, 438] on div "879" at bounding box center [662, 439] width 22 height 15
copy div "879"
click at [664, 438] on div "879" at bounding box center [662, 439] width 22 height 15
click at [809, 445] on div "11" at bounding box center [811, 439] width 12 height 15
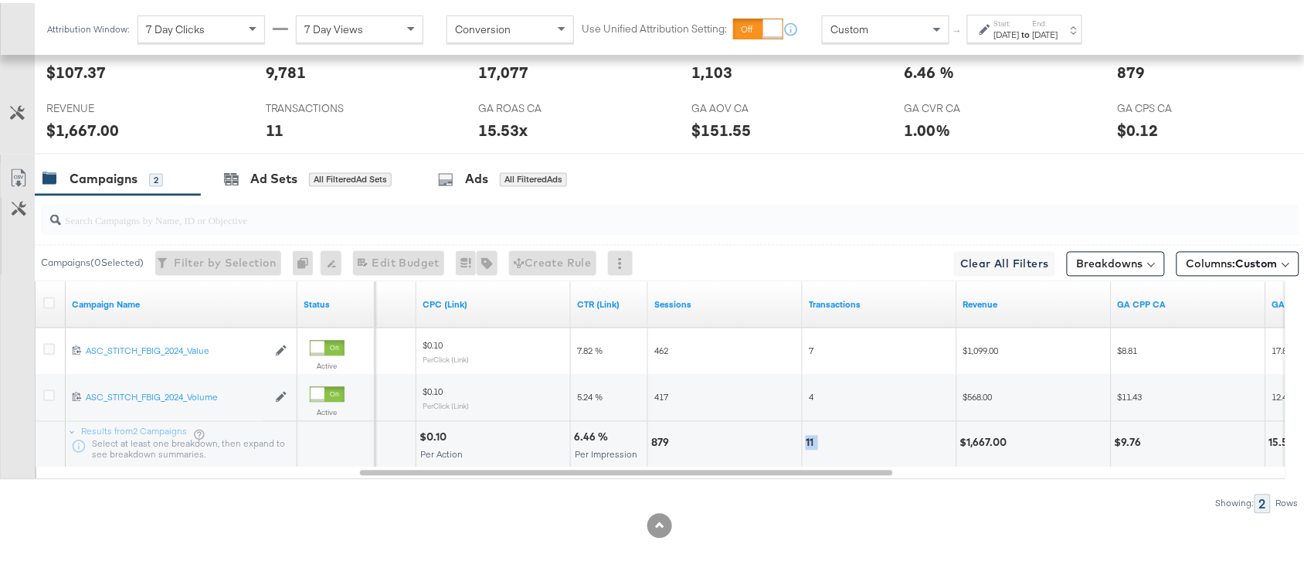
copy div "11"
click at [809, 445] on div "11" at bounding box center [811, 439] width 12 height 15
click at [994, 441] on div "$1,667.00" at bounding box center [986, 439] width 52 height 15
click at [1058, 22] on div "Start: Aug 21st 2025 to End: Aug 21st 2025" at bounding box center [1026, 26] width 64 height 22
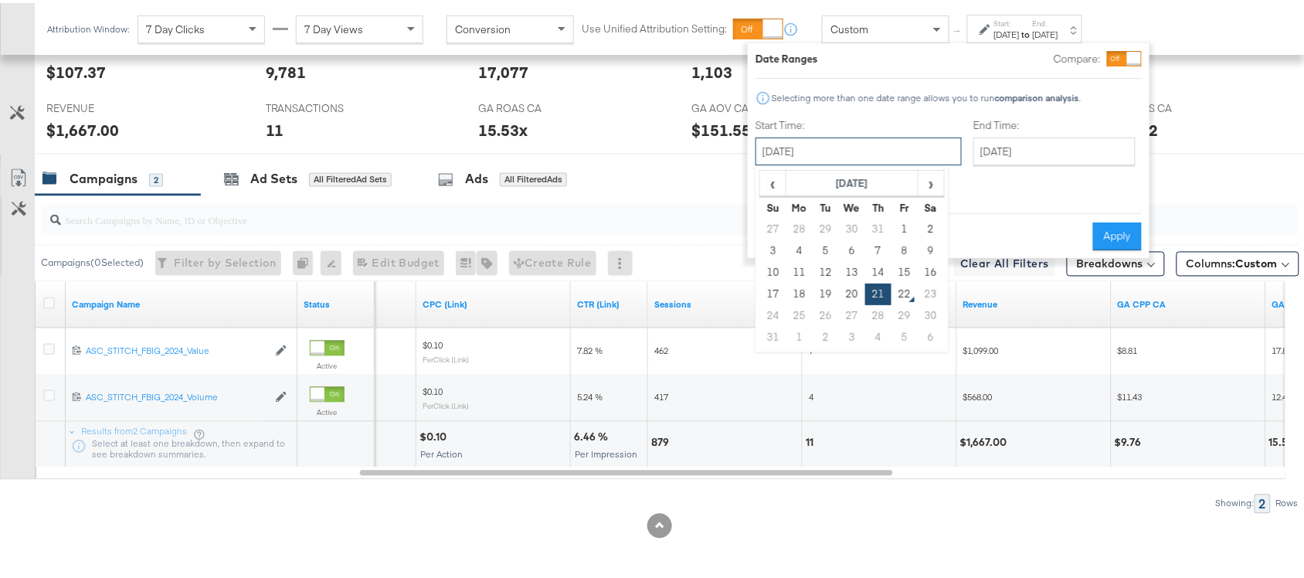
click at [846, 151] on input "[DATE]" at bounding box center [858, 148] width 206 height 28
click at [766, 288] on td "17" at bounding box center [773, 291] width 26 height 22
type input "August 17th 2025"
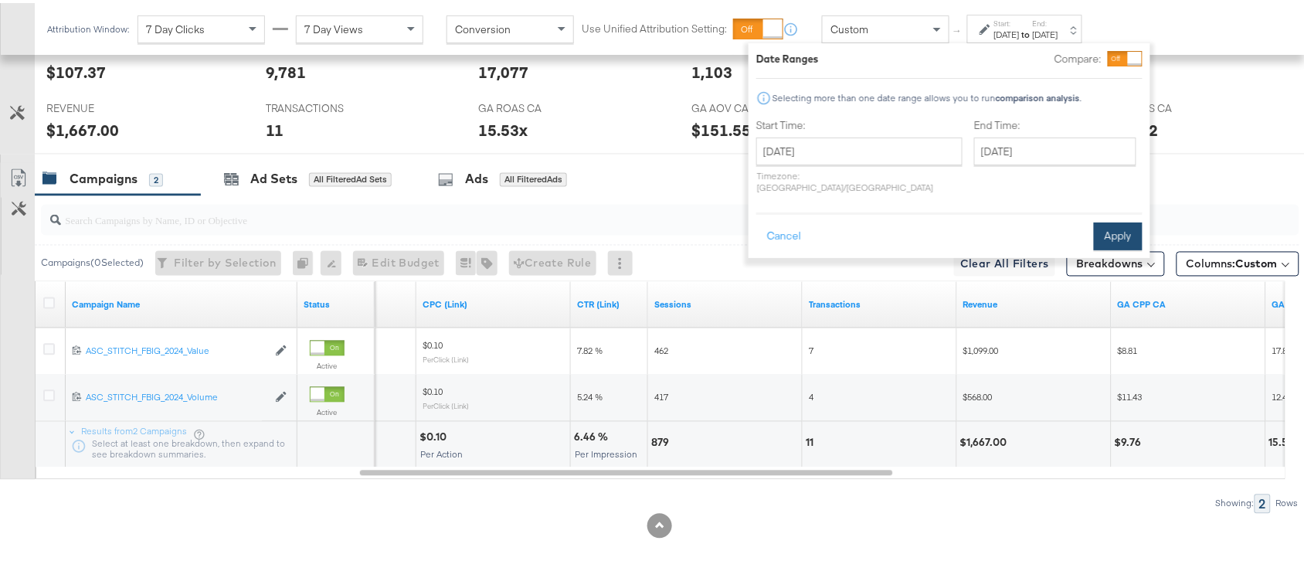
click at [1116, 219] on button "Apply" at bounding box center [1117, 233] width 49 height 28
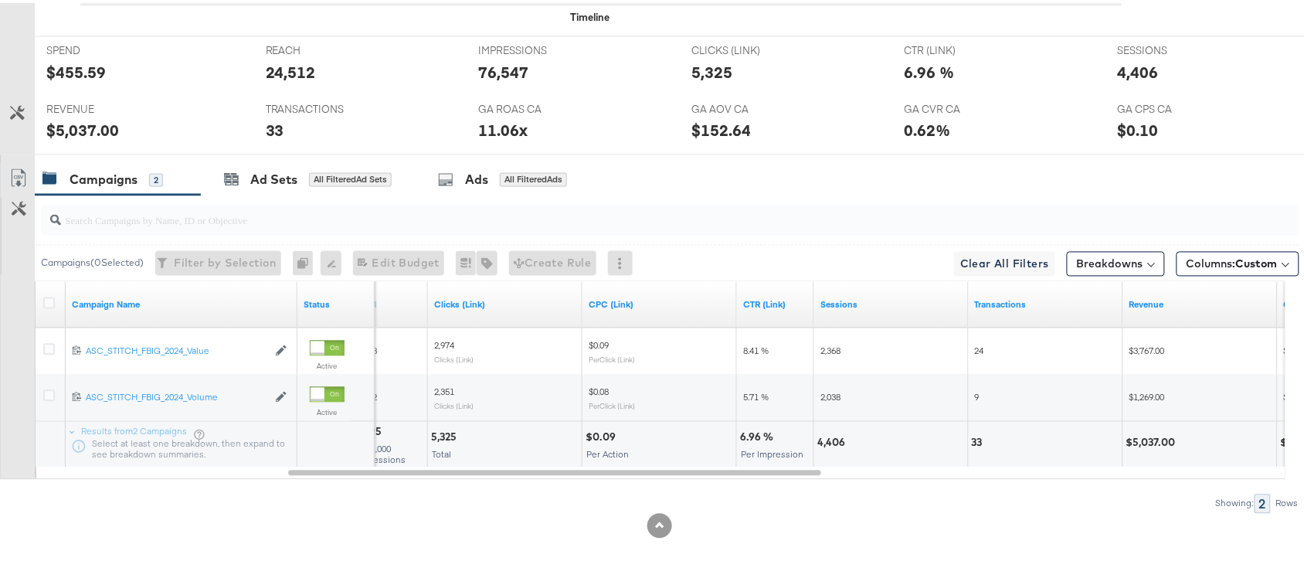
scroll to position [0, 0]
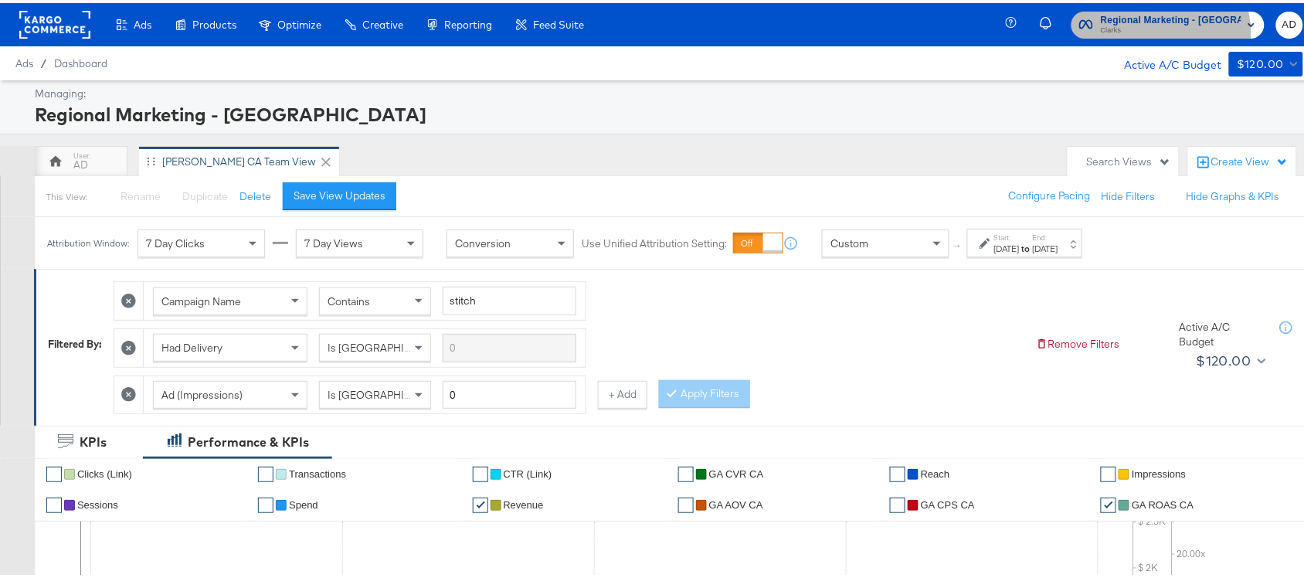
click at [1174, 29] on span "Clarks" at bounding box center [1170, 28] width 141 height 12
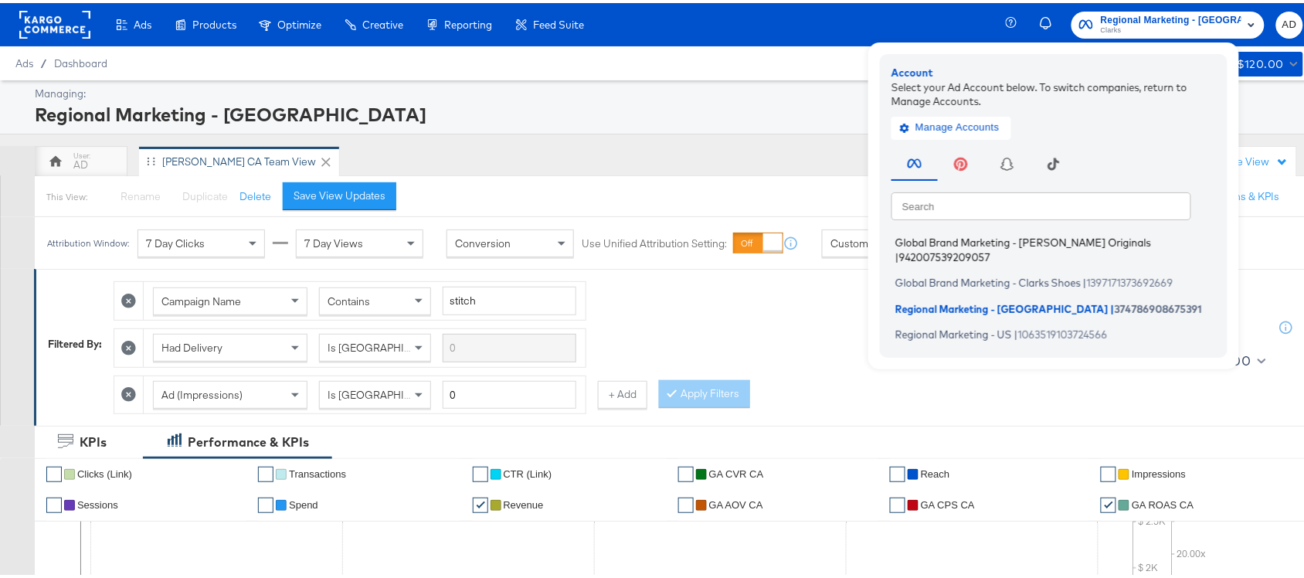
click at [975, 243] on span "Global Brand Marketing - [PERSON_NAME] Originals" at bounding box center [1023, 239] width 256 height 12
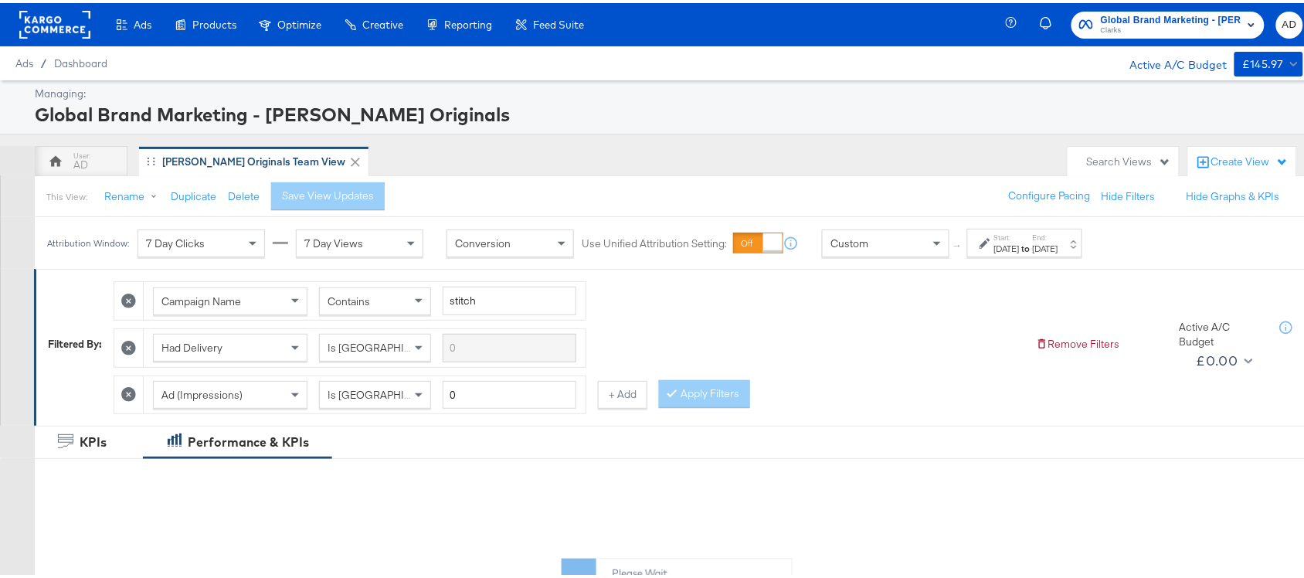
click at [1062, 253] on div "Start: [DATE] to End: [DATE]" at bounding box center [1024, 239] width 115 height 29
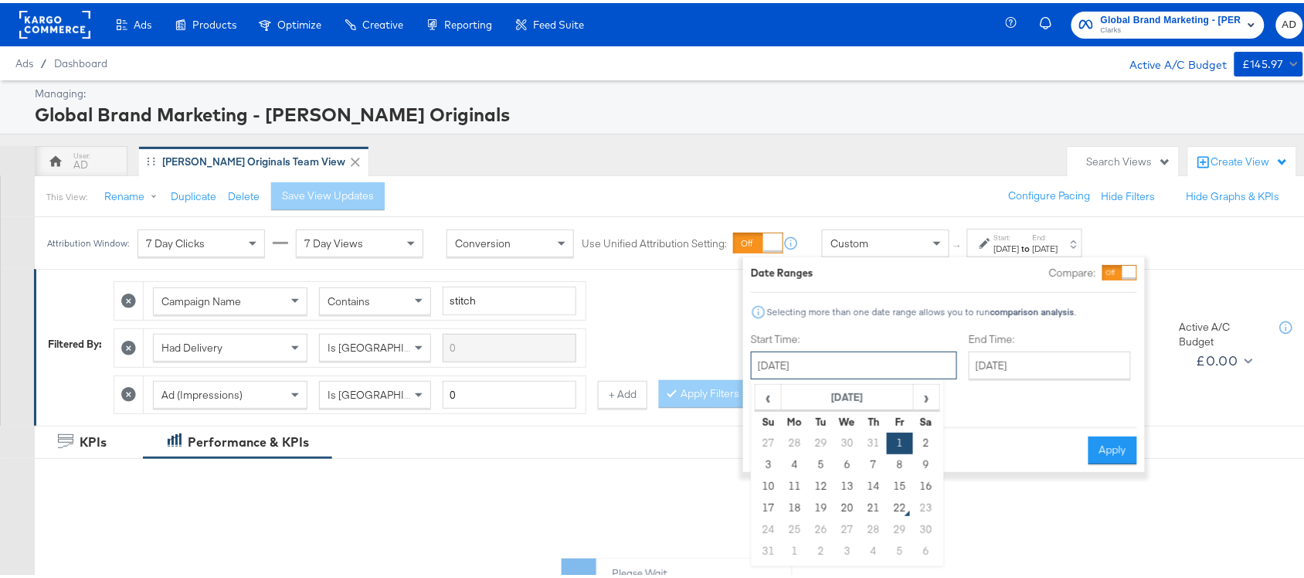
click at [827, 375] on input "[DATE]" at bounding box center [854, 362] width 206 height 28
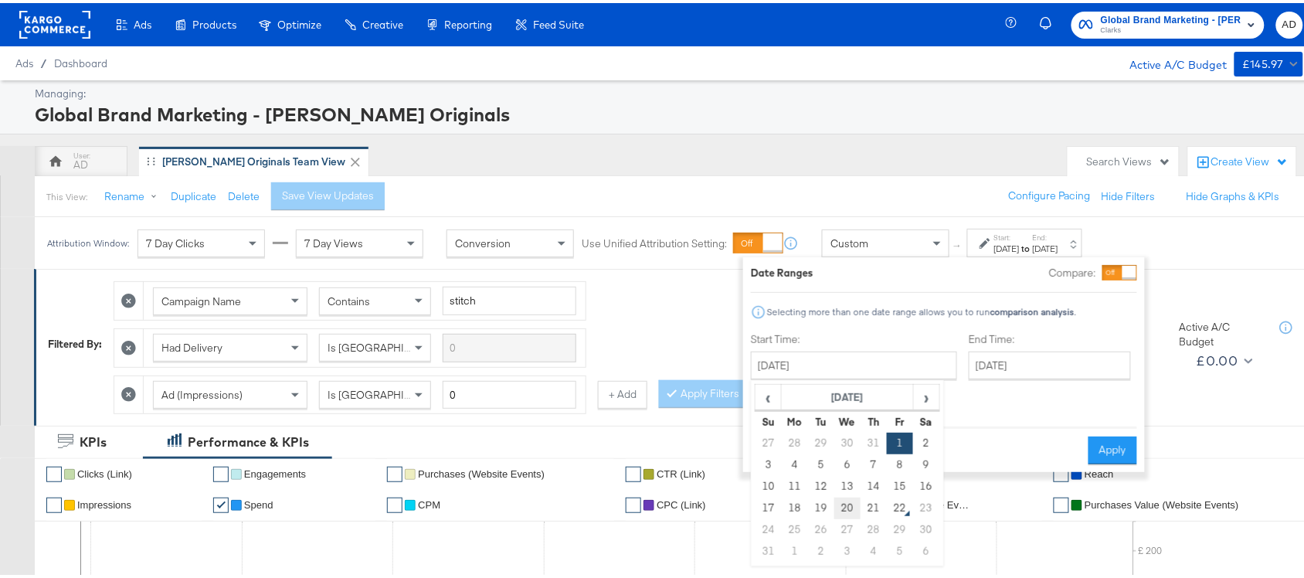
click at [844, 499] on td "20" at bounding box center [847, 505] width 26 height 22
type input "[DATE]"
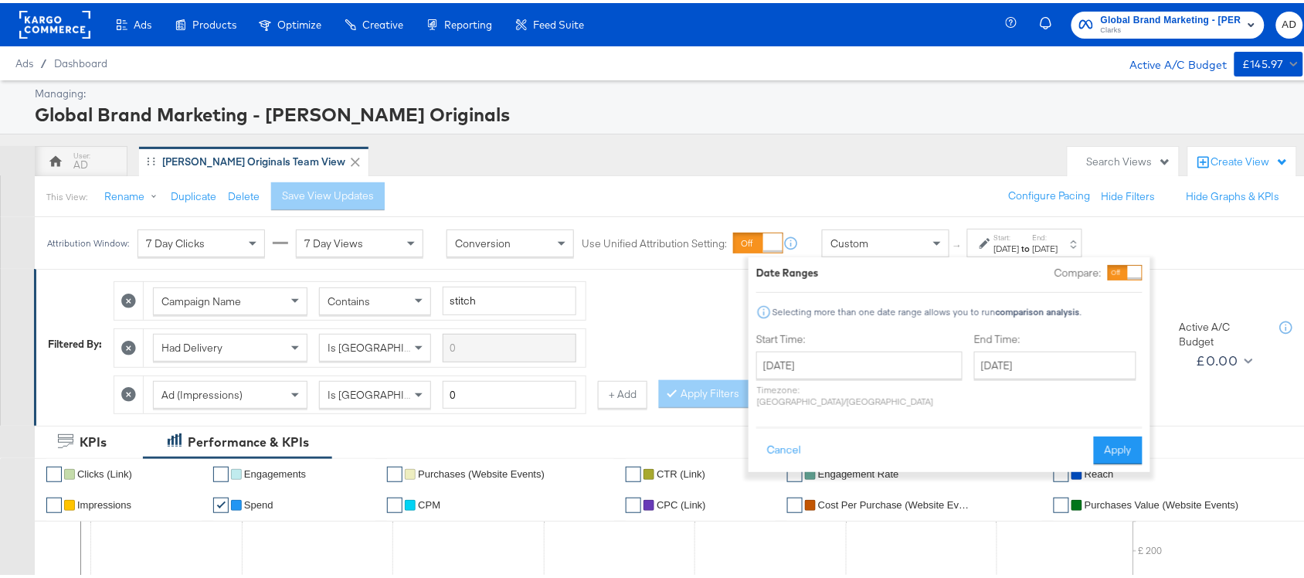
click at [1002, 341] on label "End Time:" at bounding box center [1058, 336] width 168 height 15
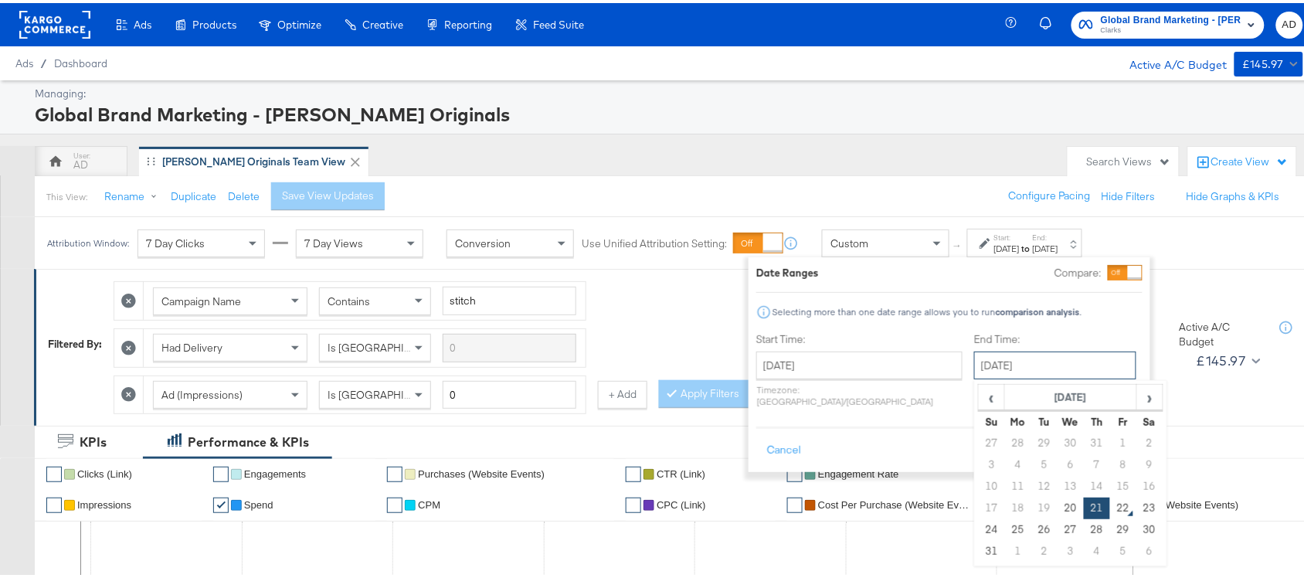
click at [992, 361] on input "[DATE]" at bounding box center [1055, 362] width 162 height 28
click at [1057, 504] on td "20" at bounding box center [1070, 505] width 26 height 22
type input "[DATE]"
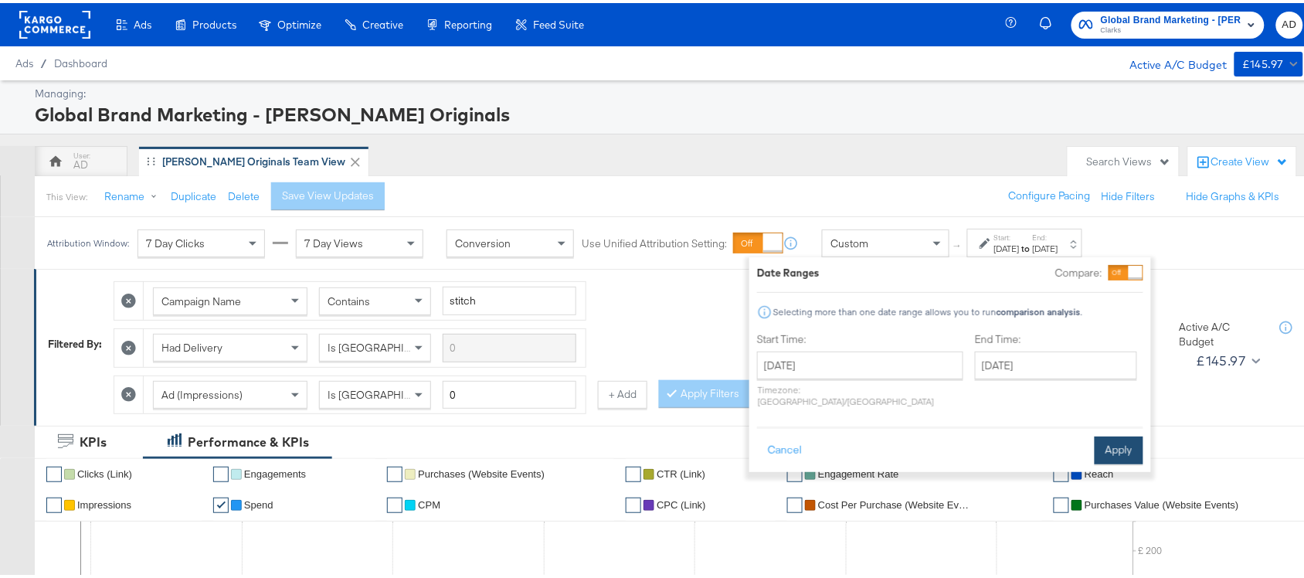
click at [1094, 433] on button "Apply" at bounding box center [1118, 447] width 49 height 28
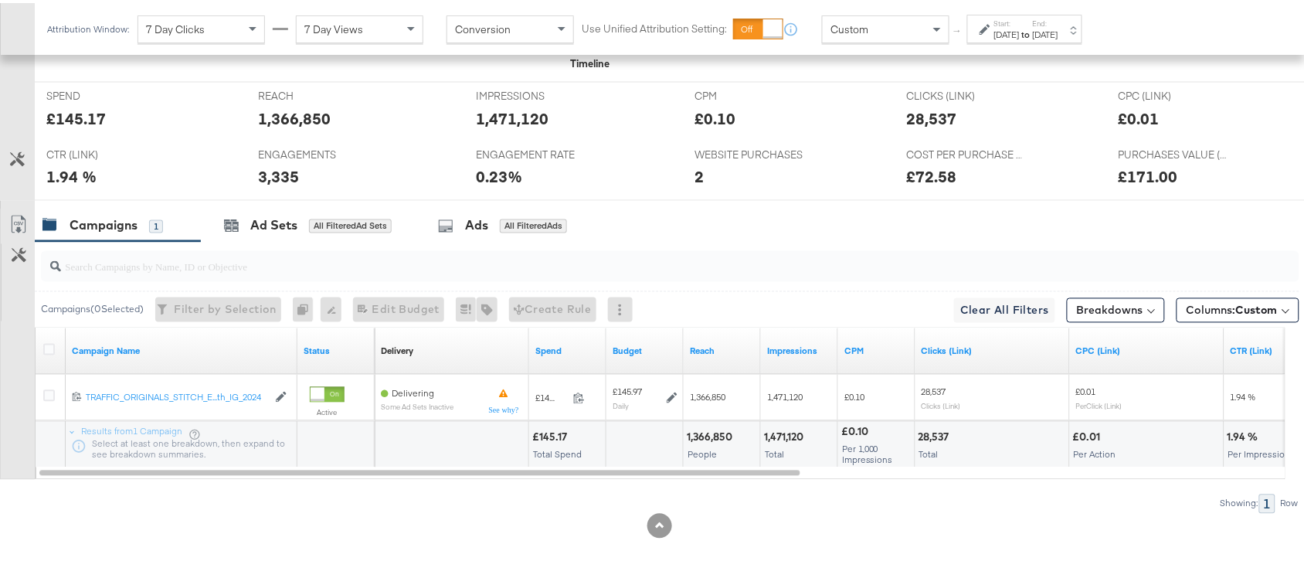
scroll to position [712, 0]
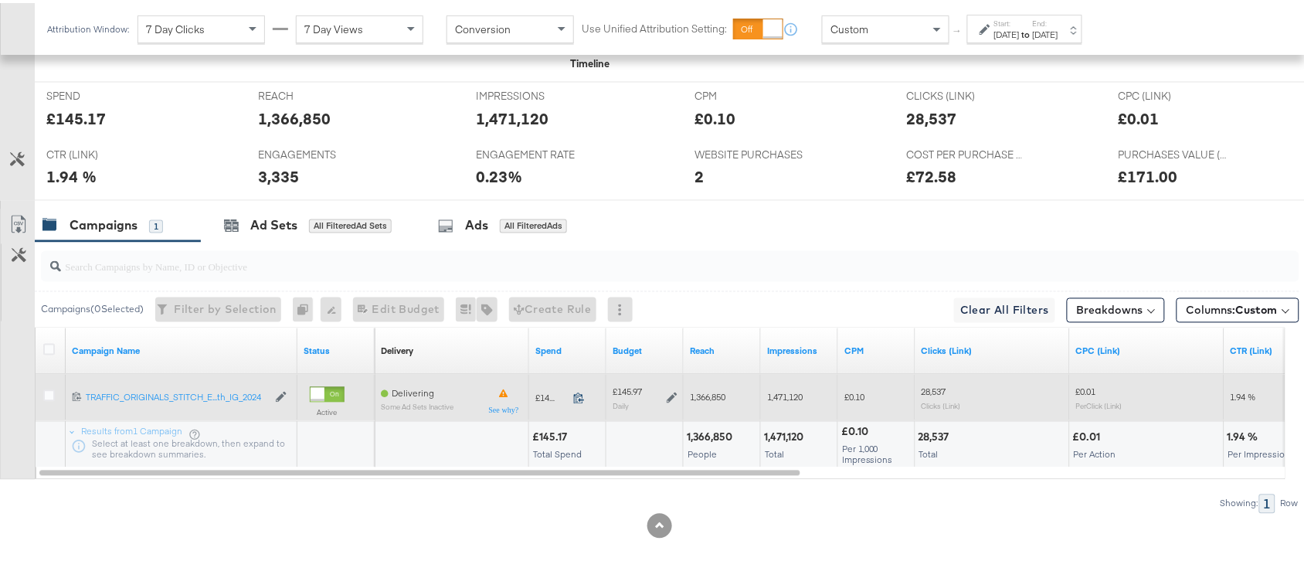
click at [580, 395] on icon at bounding box center [579, 395] width 12 height 12
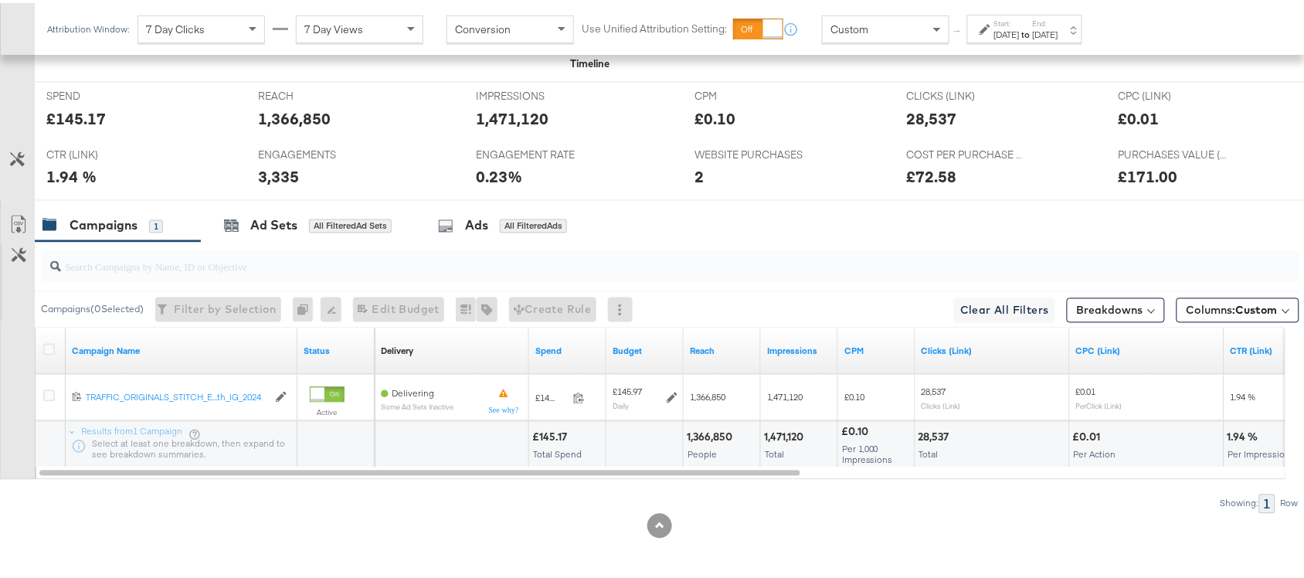
click at [713, 429] on div "1,366,850" at bounding box center [712, 434] width 50 height 15
copy div "1,366,850"
click at [713, 429] on div "1,366,850" at bounding box center [712, 434] width 50 height 15
click at [782, 437] on div "1,471,120" at bounding box center [786, 434] width 44 height 15
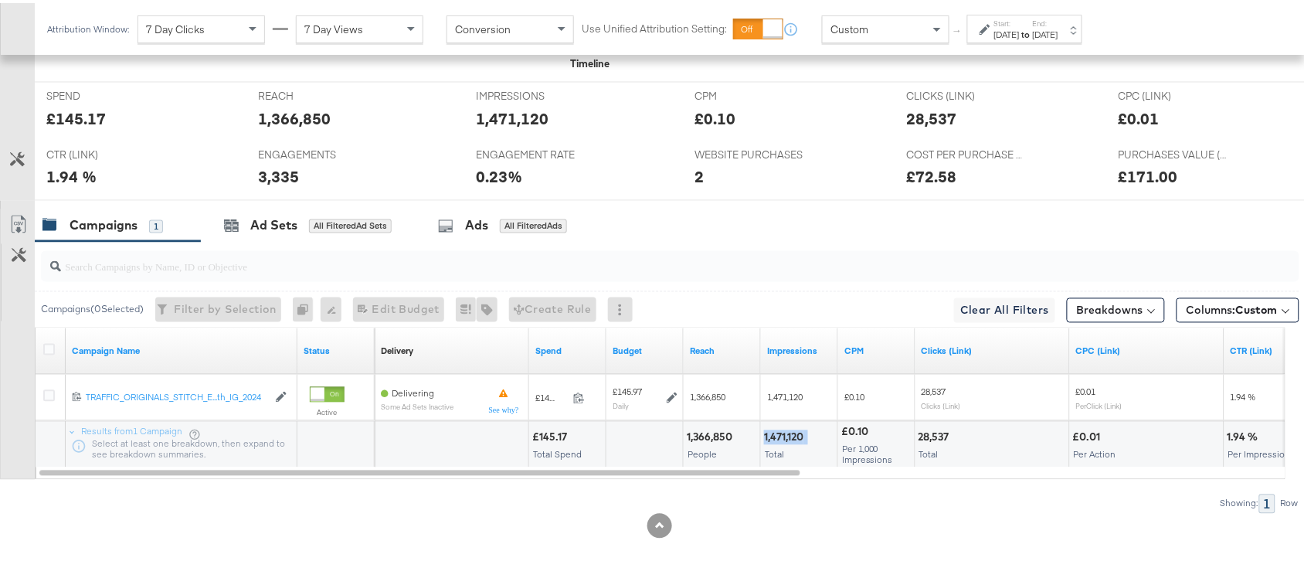
copy div "1,471,120"
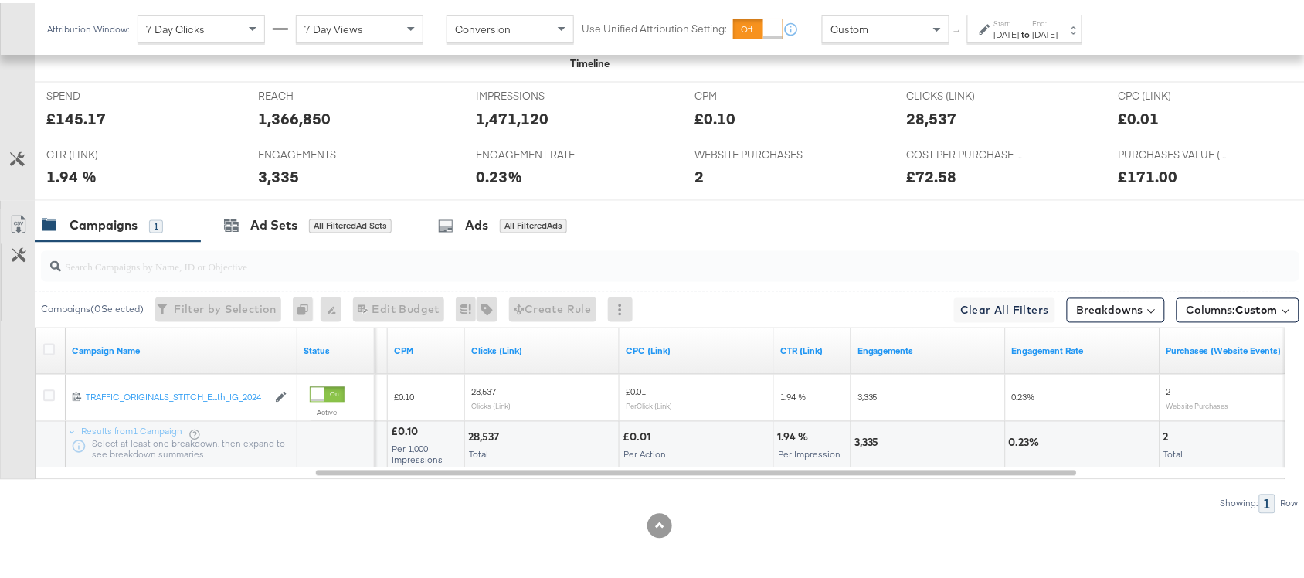
click at [492, 429] on div "28,537" at bounding box center [486, 434] width 36 height 15
copy div "28,537"
click at [492, 429] on div "28,537" at bounding box center [486, 434] width 36 height 15
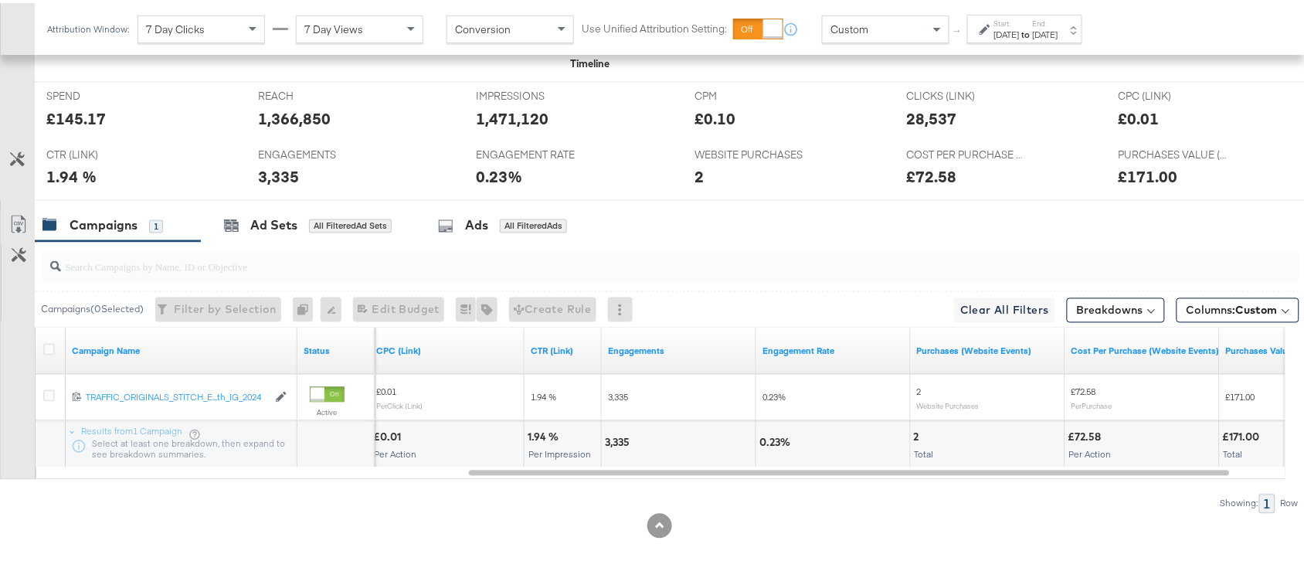
click at [605, 436] on div "3,335" at bounding box center [619, 439] width 29 height 15
copy div "3,335"
click at [605, 436] on div "3,335" at bounding box center [619, 439] width 29 height 15
click at [917, 436] on div "2" at bounding box center [919, 434] width 10 height 15
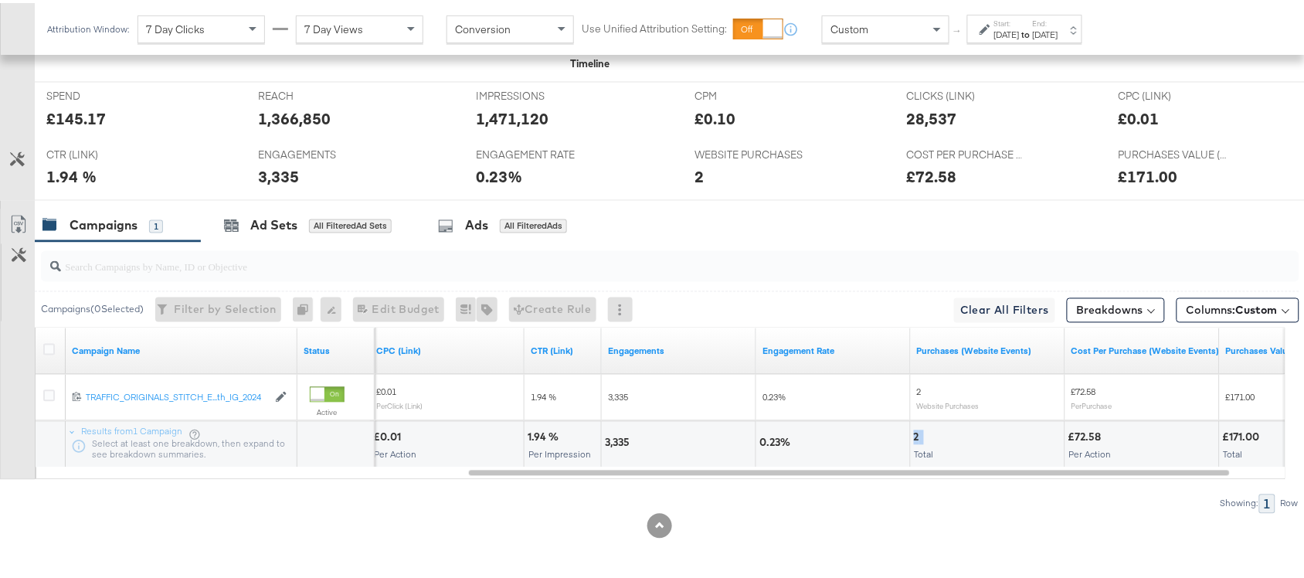
click at [917, 436] on div "2" at bounding box center [919, 434] width 10 height 15
copy div "2"
click at [1032, 32] on strong "to" at bounding box center [1025, 31] width 13 height 12
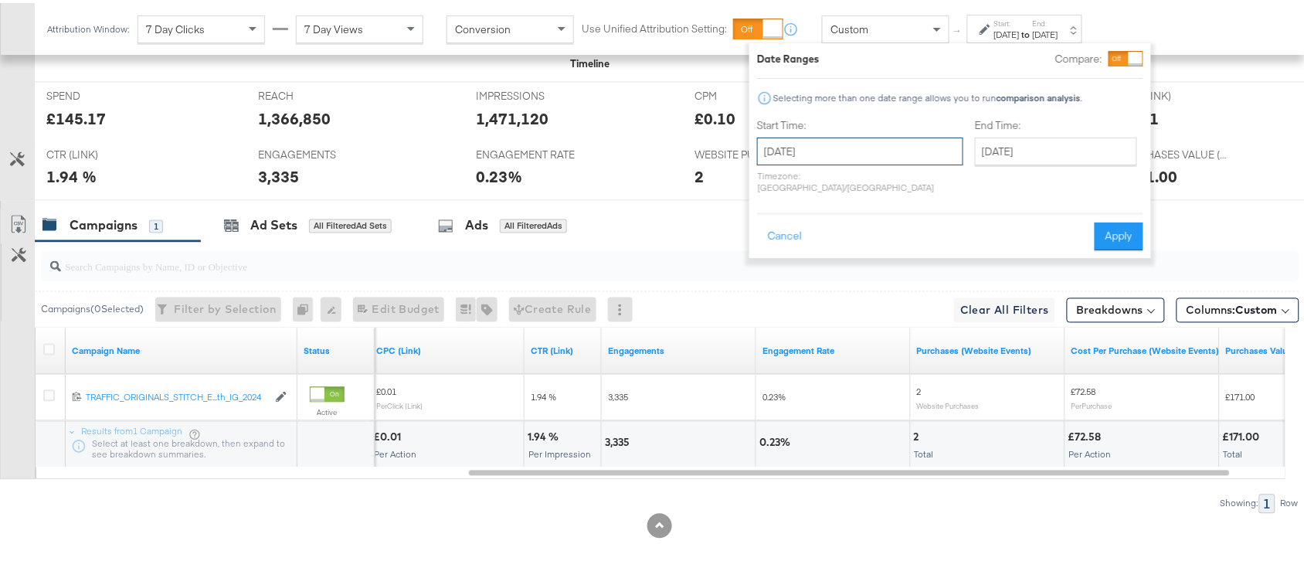
click at [862, 141] on input "[DATE]" at bounding box center [860, 148] width 206 height 28
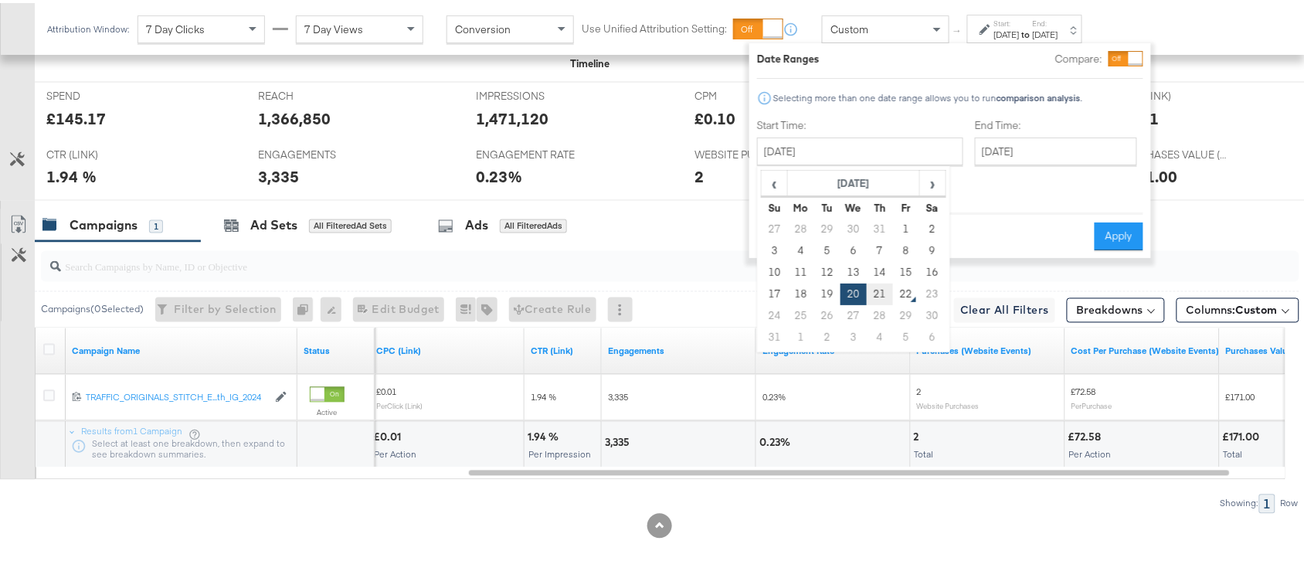
click at [873, 290] on td "21" at bounding box center [879, 291] width 26 height 22
type input "[DATE]"
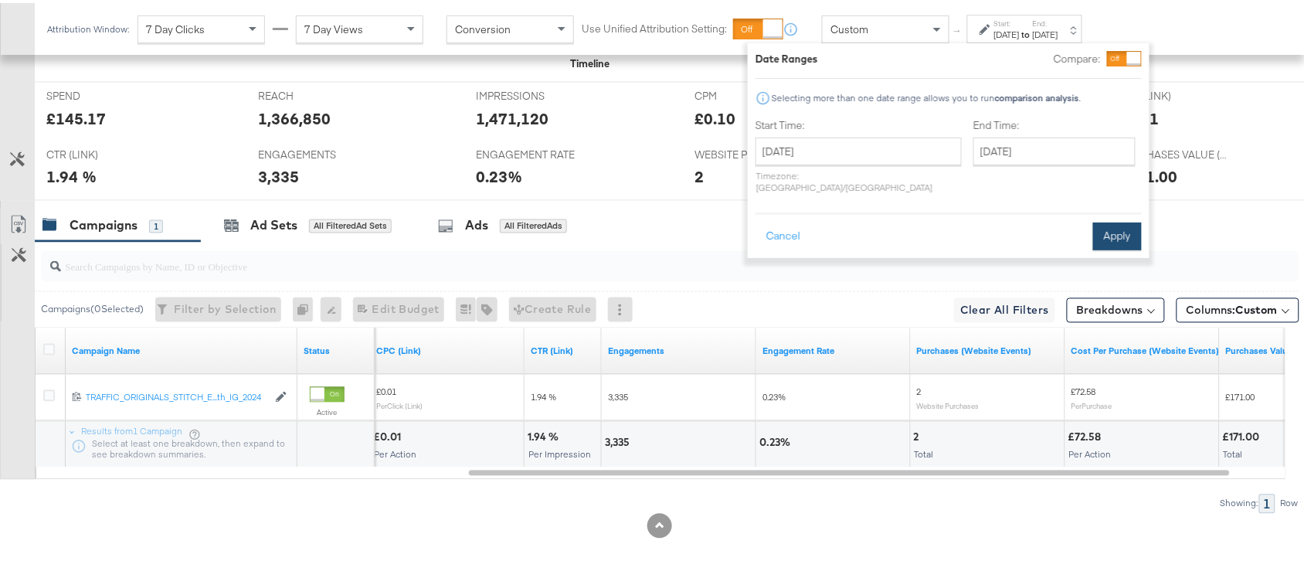
click at [1114, 224] on button "Apply" at bounding box center [1117, 233] width 49 height 28
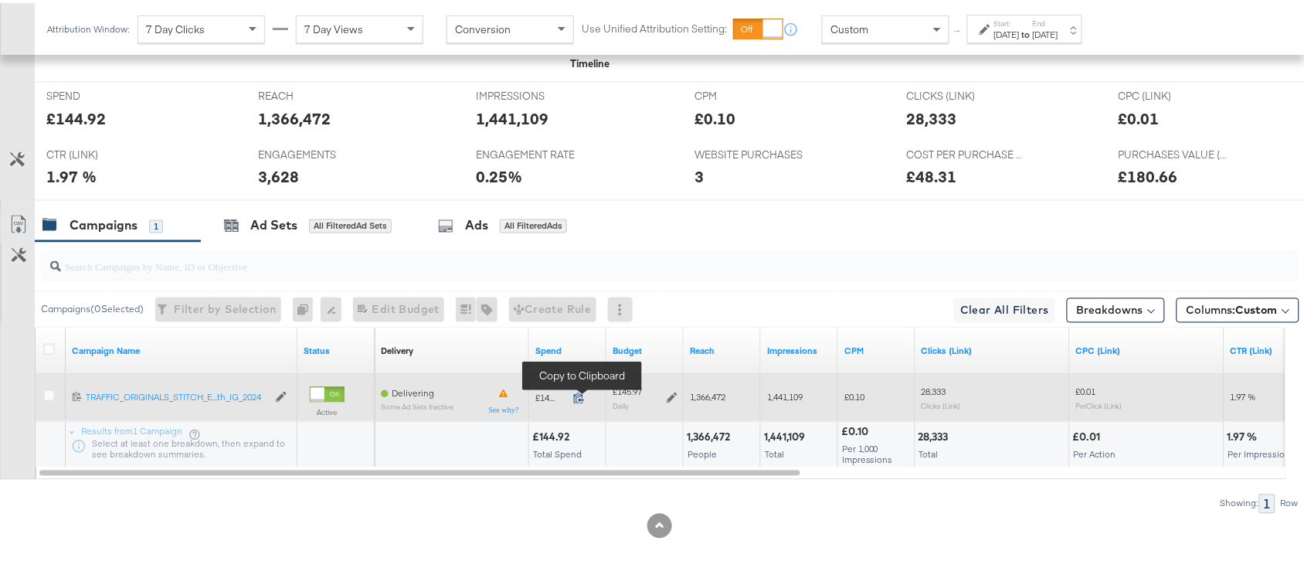
click at [577, 399] on icon at bounding box center [579, 395] width 12 height 12
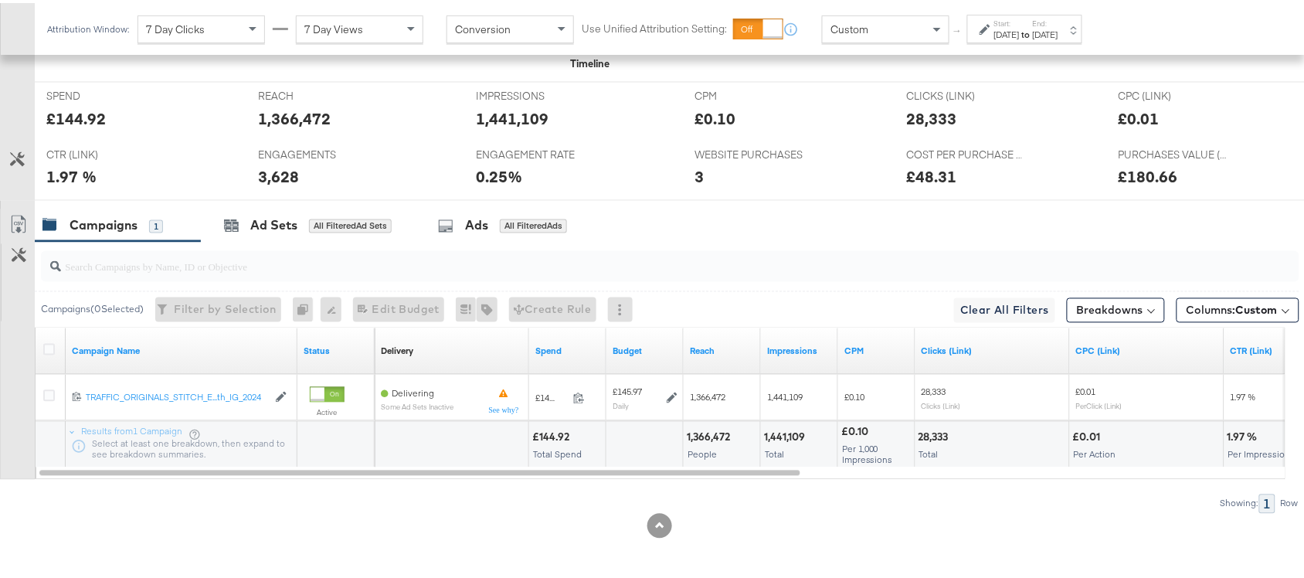
click at [707, 429] on div "1,366,472" at bounding box center [711, 434] width 48 height 15
copy div "1,366,472"
click at [707, 429] on div "1,366,472" at bounding box center [711, 434] width 48 height 15
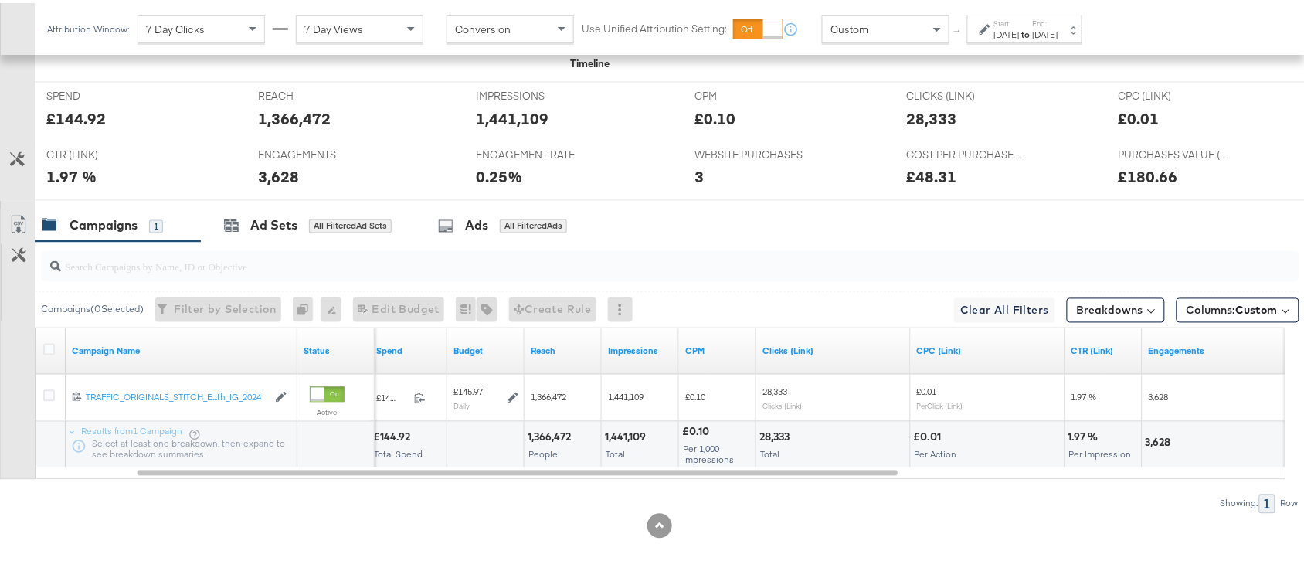
click at [628, 434] on div "1,441,109" at bounding box center [628, 434] width 46 height 15
copy div "1,441,109"
click at [628, 434] on div "1,441,109" at bounding box center [628, 434] width 46 height 15
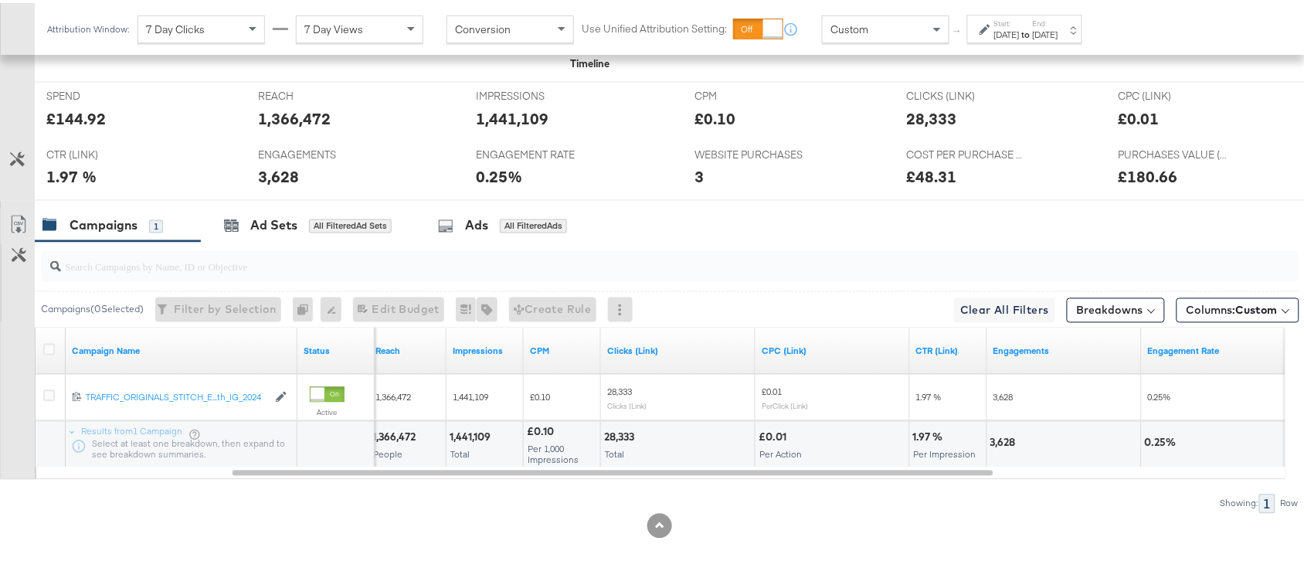
click at [622, 433] on div "28,333" at bounding box center [621, 434] width 35 height 15
copy div "28,333"
click at [622, 433] on div "28,333" at bounding box center [621, 434] width 35 height 15
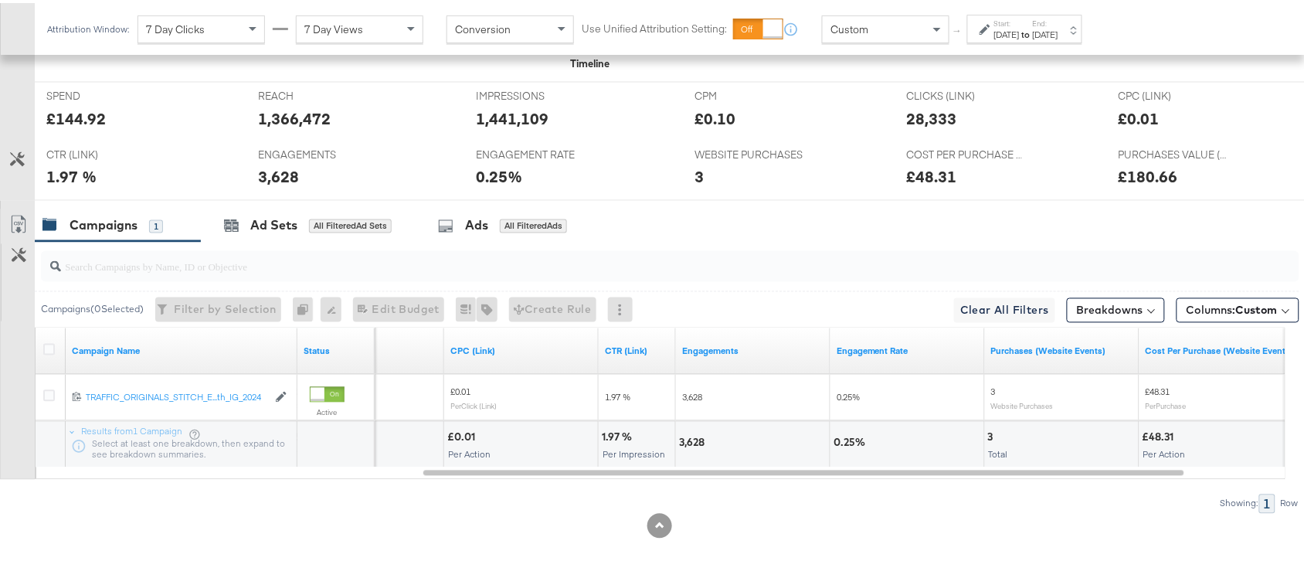
click at [693, 438] on div "3,628" at bounding box center [694, 439] width 30 height 15
copy div "3,628"
click at [693, 438] on div "3,628" at bounding box center [694, 439] width 30 height 15
click at [988, 439] on div "3" at bounding box center [993, 434] width 10 height 15
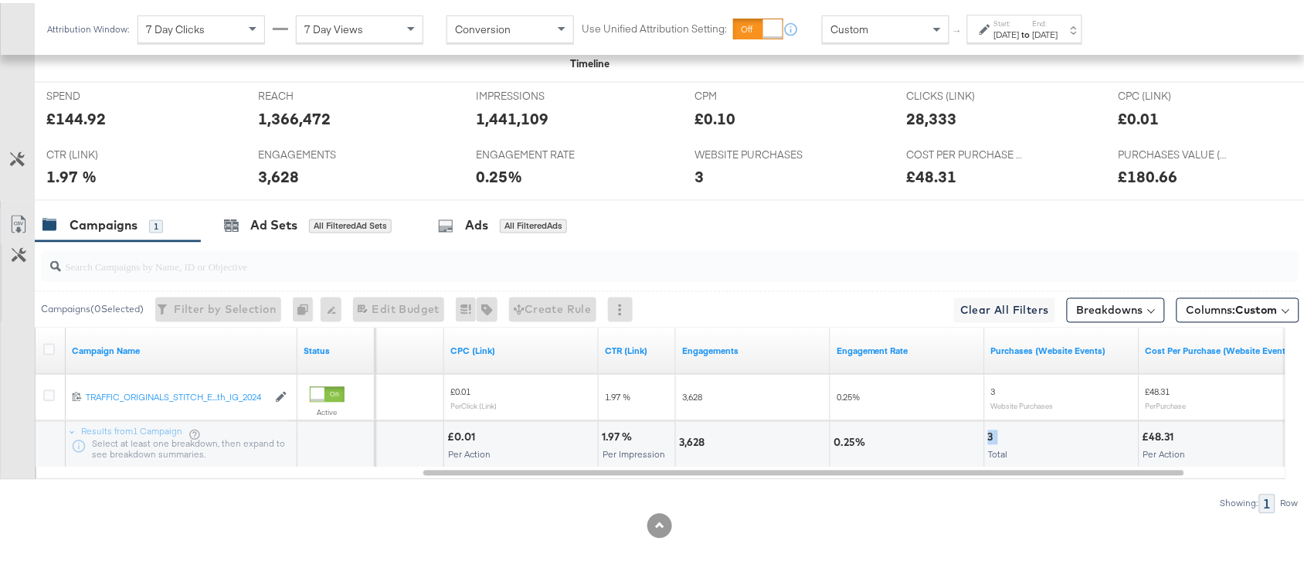
copy div "3"
click at [988, 439] on div "3" at bounding box center [993, 434] width 10 height 15
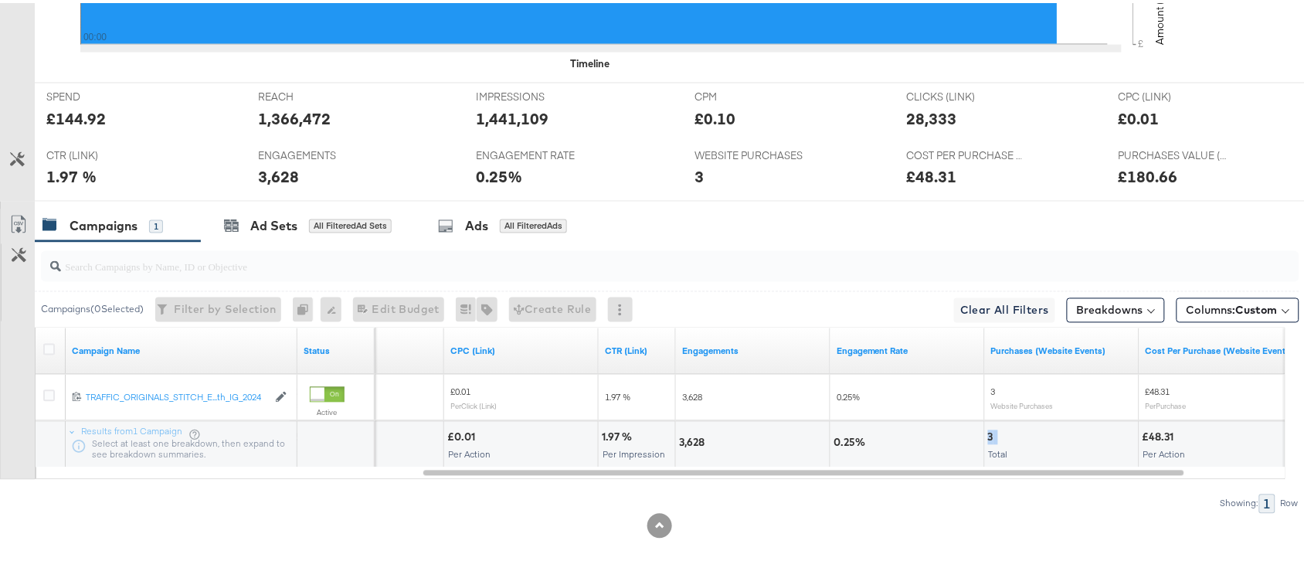
scroll to position [0, 0]
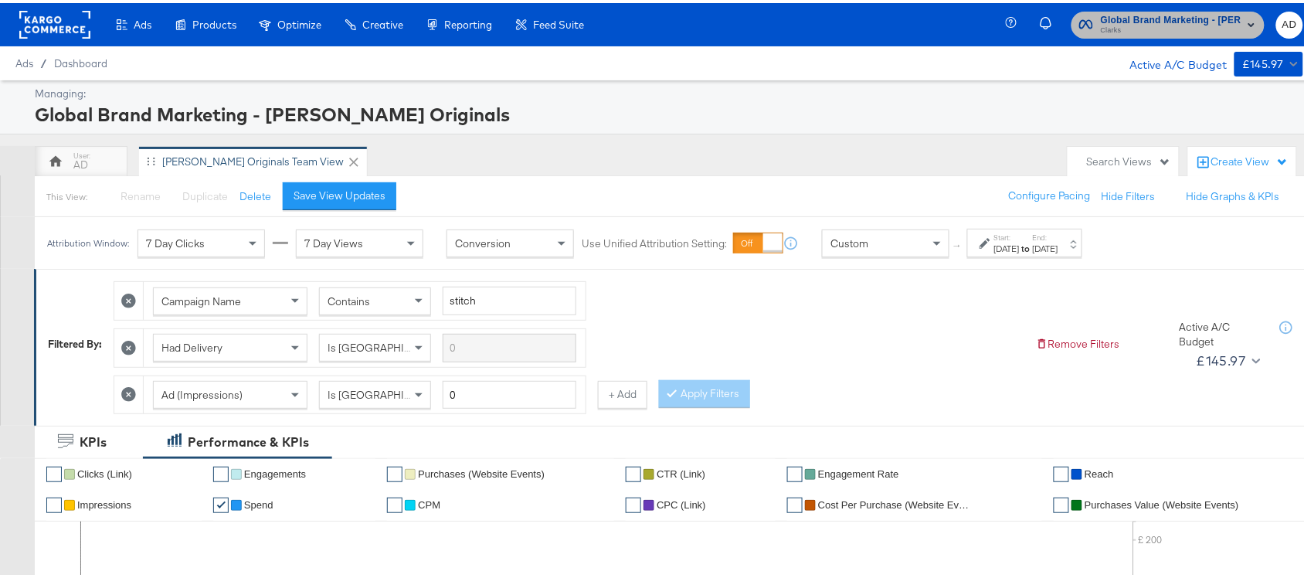
click at [1178, 23] on span "Clarks" at bounding box center [1170, 28] width 141 height 12
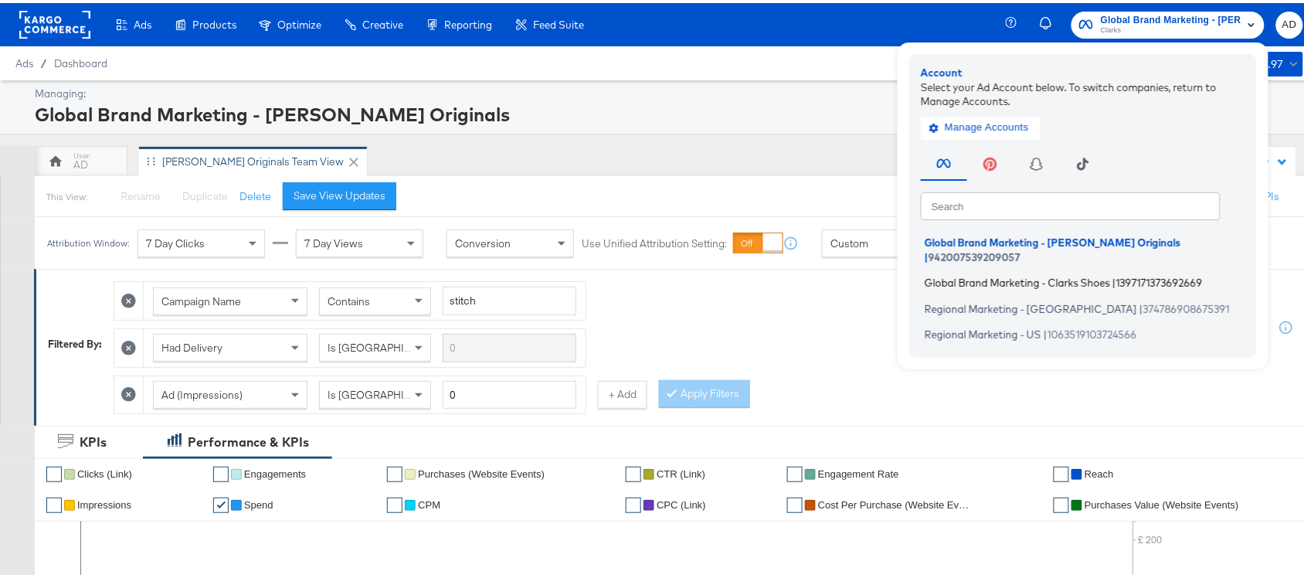
click at [1005, 273] on span "Global Brand Marketing - Clarks Shoes" at bounding box center [1016, 279] width 185 height 12
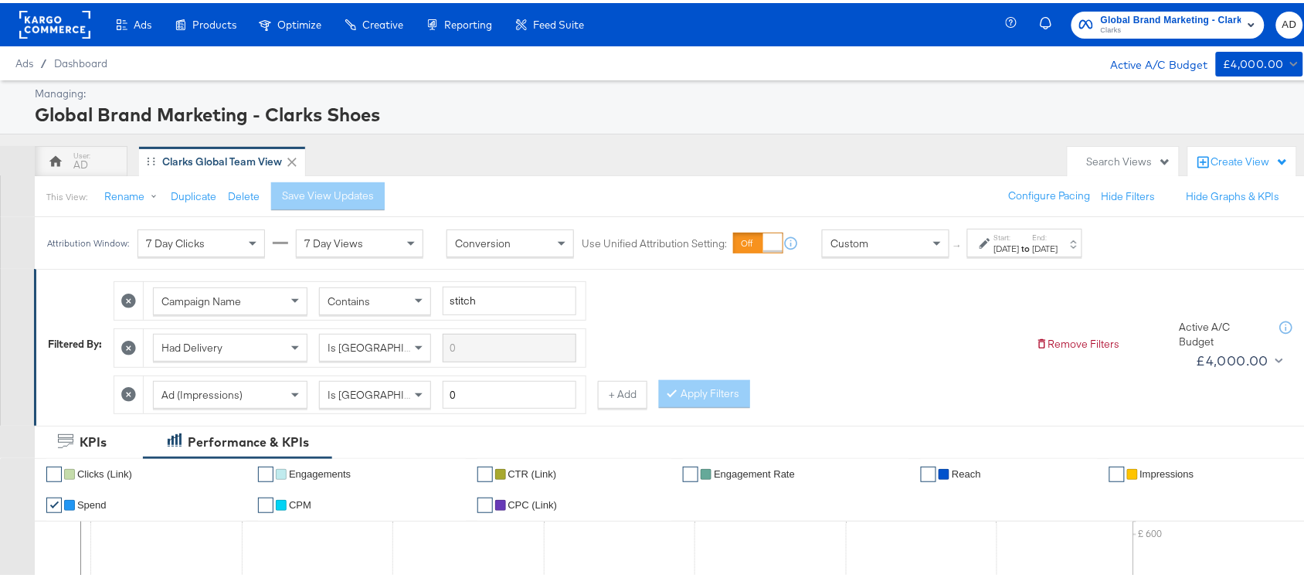
click at [1032, 241] on strong "to" at bounding box center [1025, 245] width 13 height 12
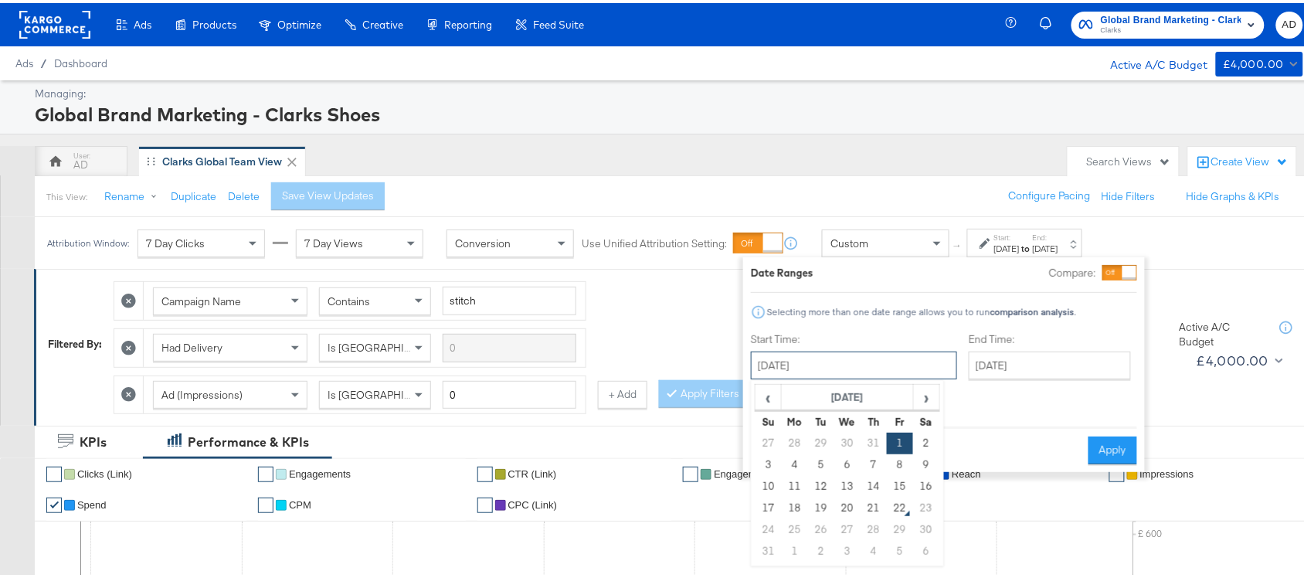
click at [859, 365] on input "[DATE]" at bounding box center [854, 362] width 206 height 28
click at [840, 502] on td "20" at bounding box center [847, 505] width 26 height 22
type input "[DATE]"
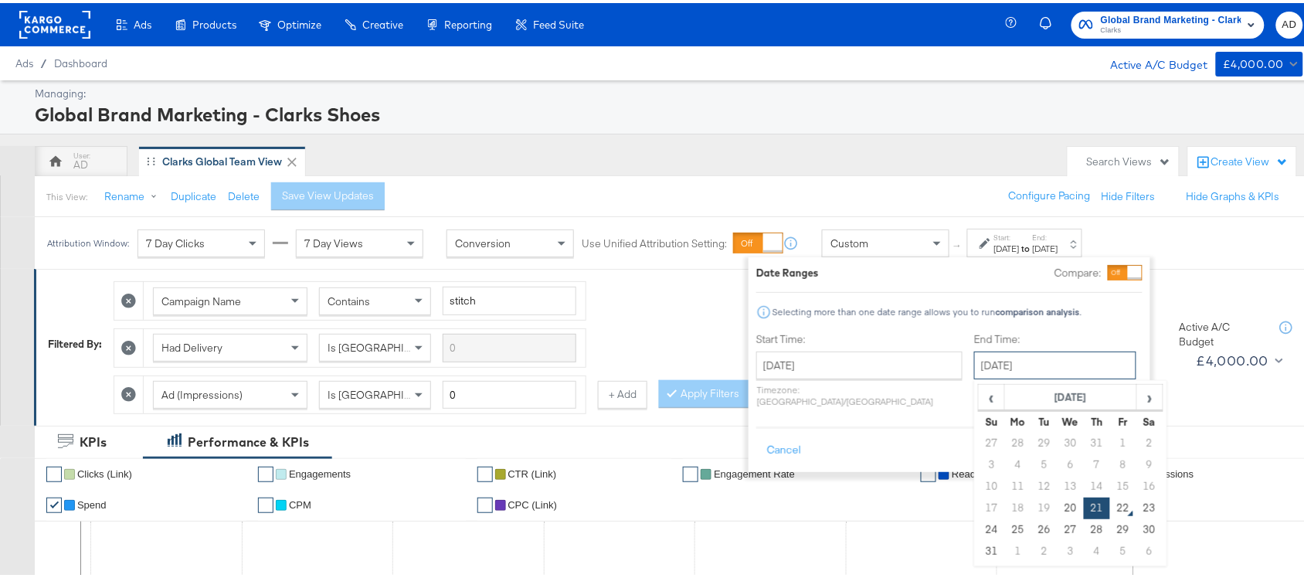
click at [1035, 351] on input "[DATE]" at bounding box center [1055, 362] width 162 height 28
click at [1057, 503] on td "20" at bounding box center [1070, 505] width 26 height 22
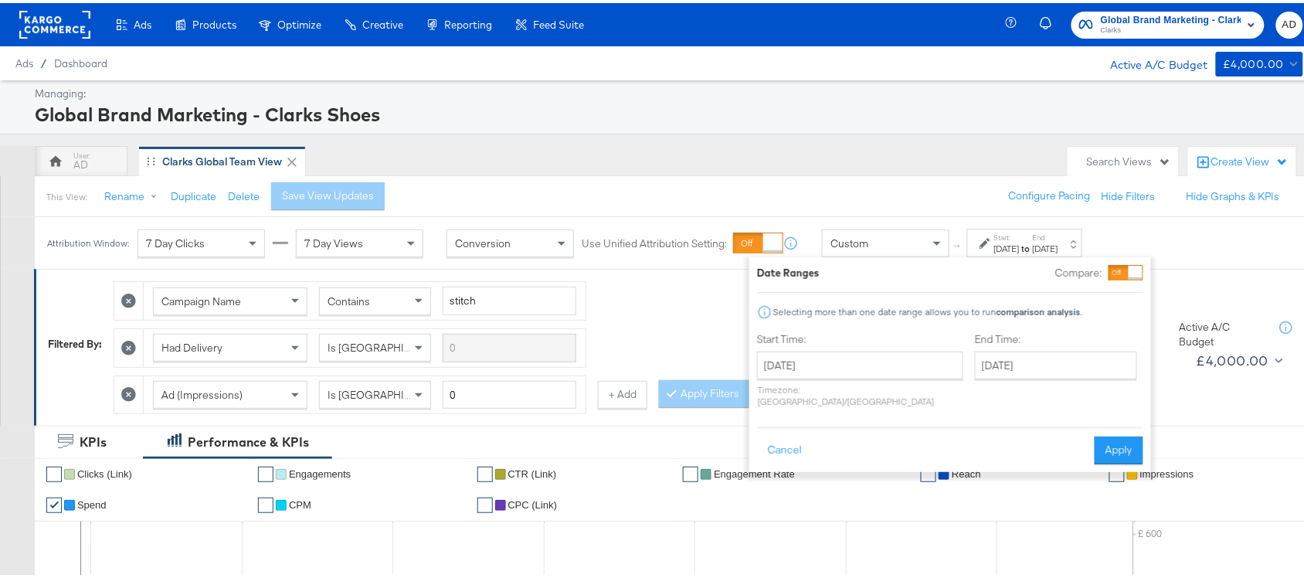
type input "[DATE]"
click at [1121, 433] on button "Apply" at bounding box center [1118, 447] width 49 height 28
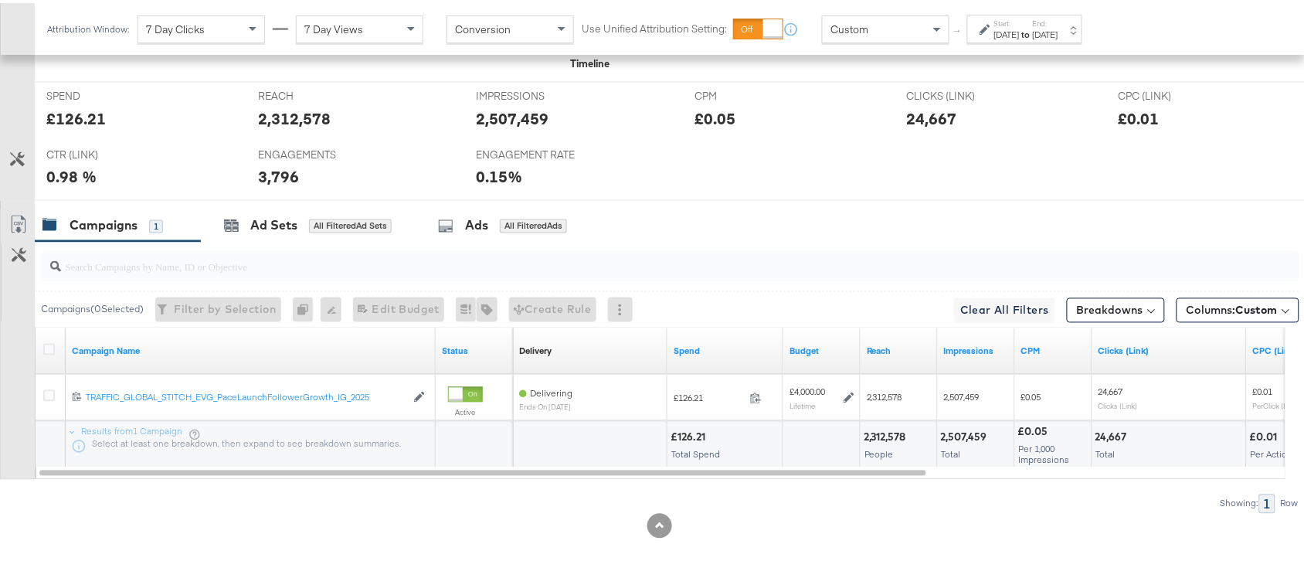
scroll to position [712, 0]
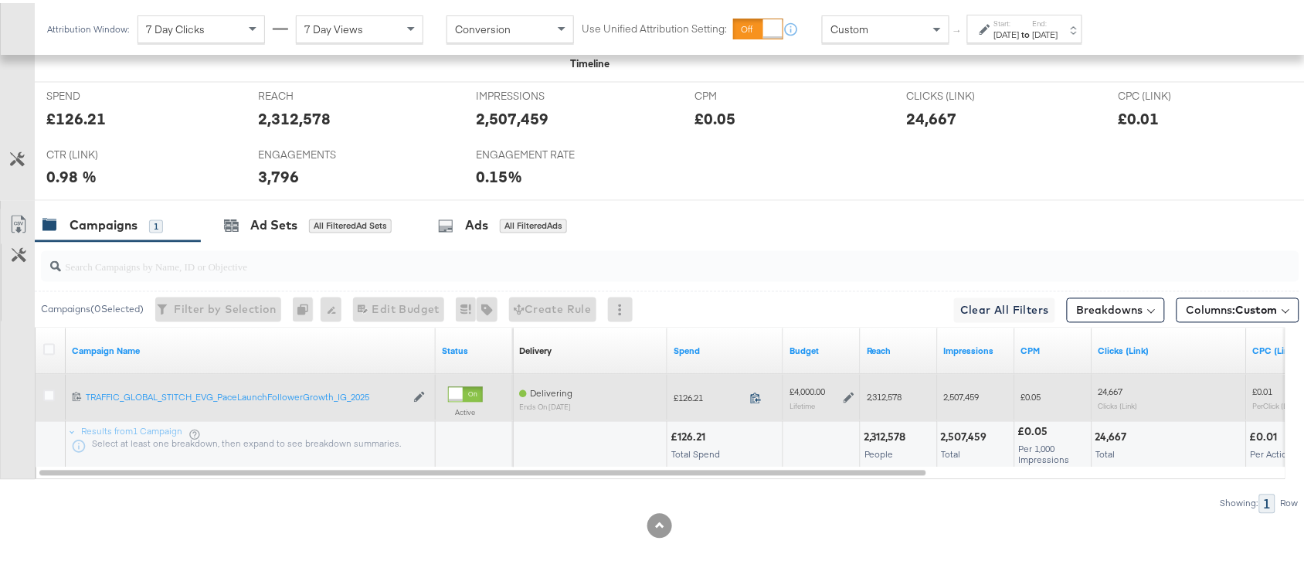
click at [761, 394] on icon at bounding box center [756, 395] width 12 height 12
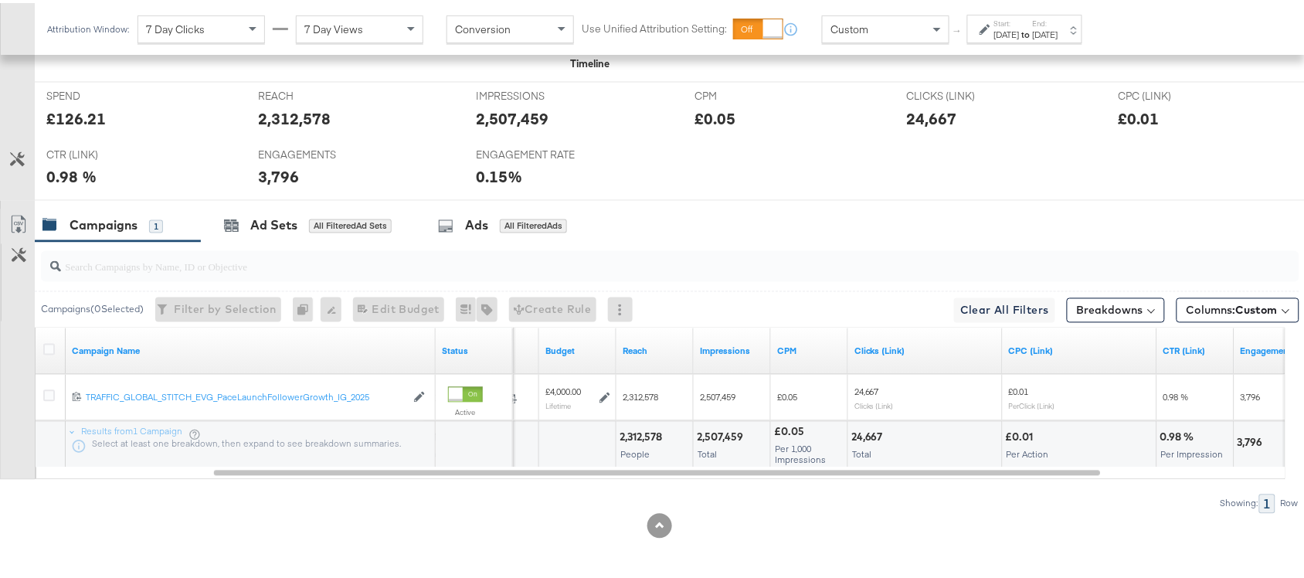
click at [635, 434] on div "2,312,578" at bounding box center [642, 434] width 47 height 15
copy div "2,312,578"
click at [635, 434] on div "2,312,578" at bounding box center [642, 434] width 47 height 15
click at [719, 430] on div "2,507,459" at bounding box center [722, 434] width 51 height 15
copy div "2,507,459"
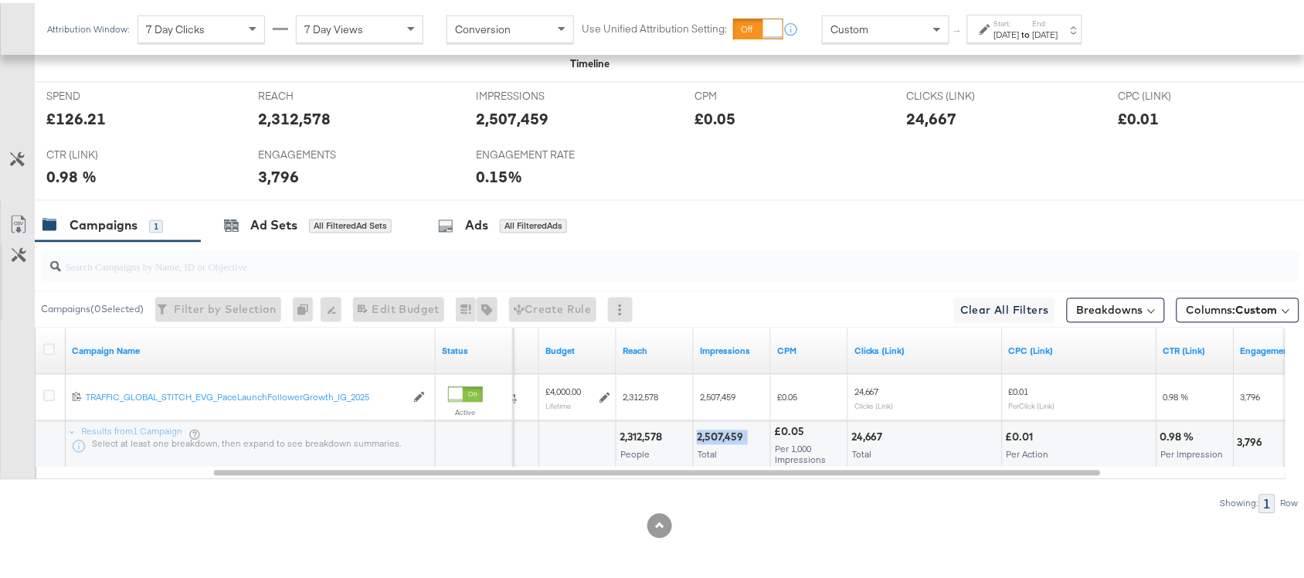
click at [719, 430] on div "2,507,459" at bounding box center [722, 434] width 51 height 15
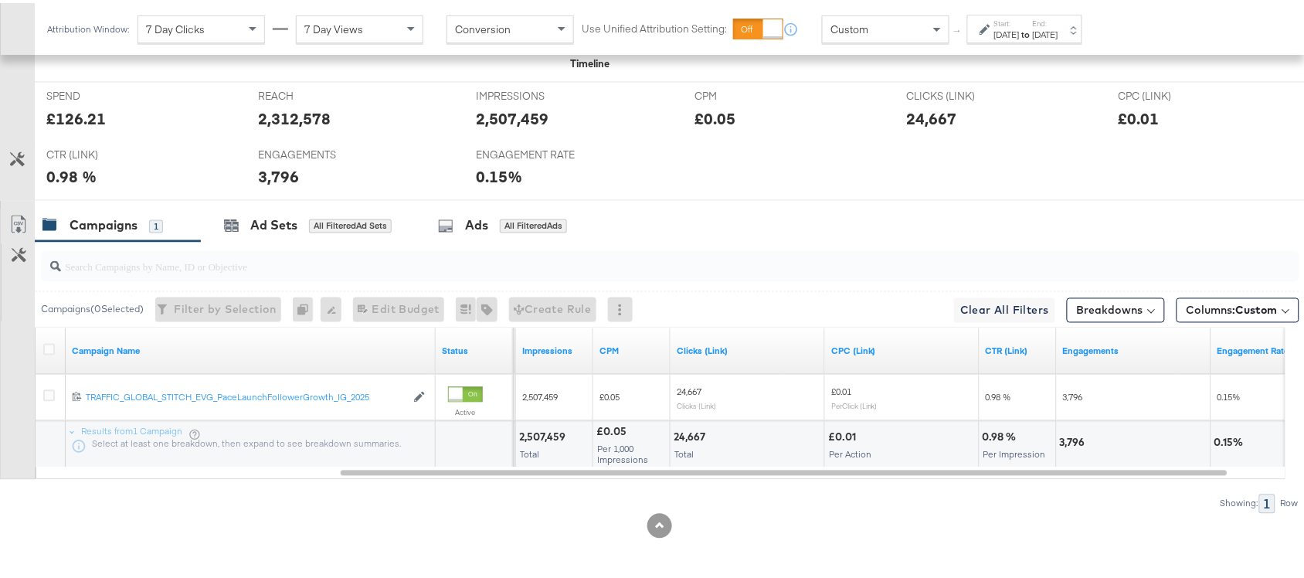
click at [696, 434] on div "24,667" at bounding box center [691, 434] width 36 height 15
copy div "24,667"
click at [696, 434] on div "24,667" at bounding box center [691, 434] width 36 height 15
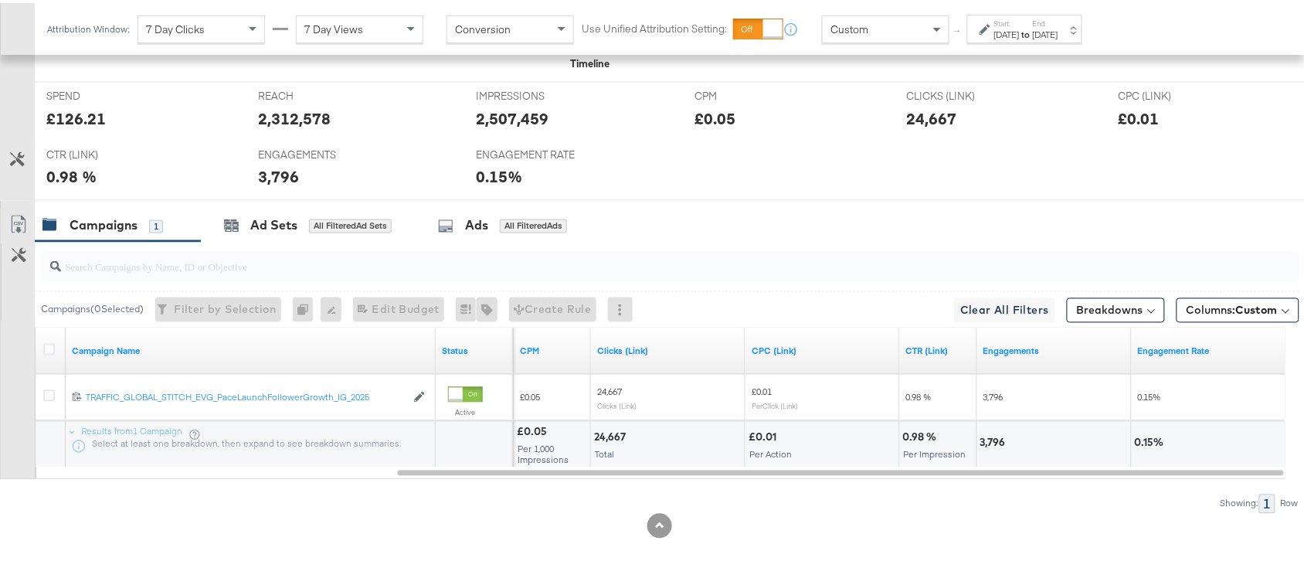
click at [992, 435] on div "3,796" at bounding box center [995, 439] width 30 height 15
copy div "3,796"
click at [1019, 28] on div "[DATE]" at bounding box center [1006, 31] width 25 height 12
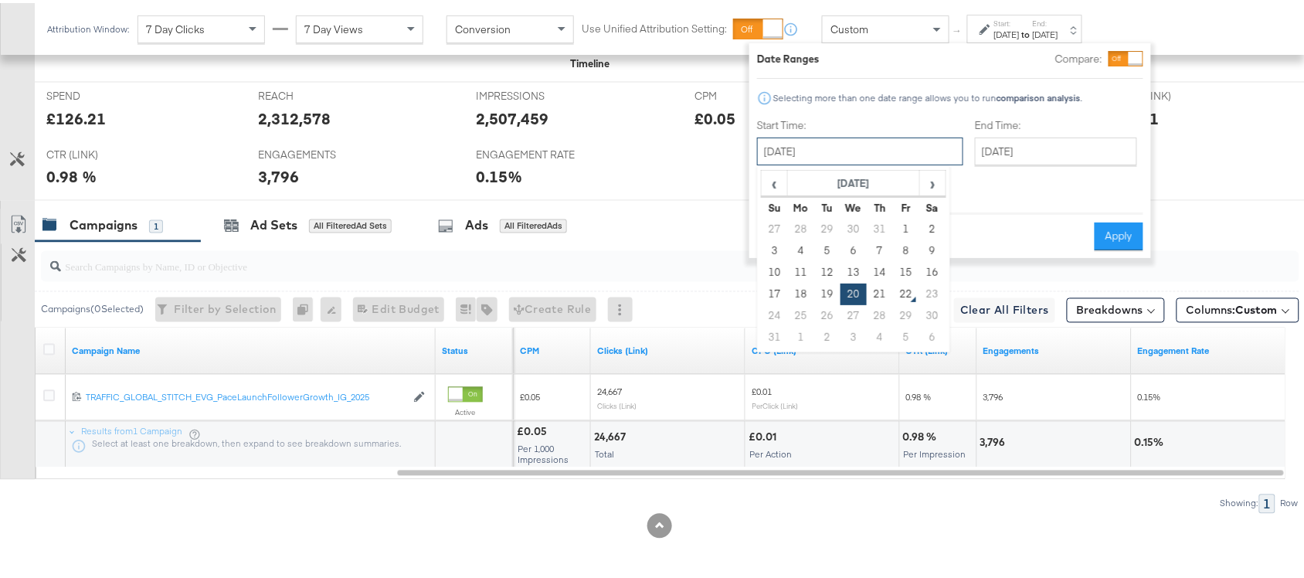
click at [827, 157] on input "[DATE]" at bounding box center [860, 148] width 206 height 28
click at [878, 290] on td "21" at bounding box center [879, 291] width 26 height 22
type input "[DATE]"
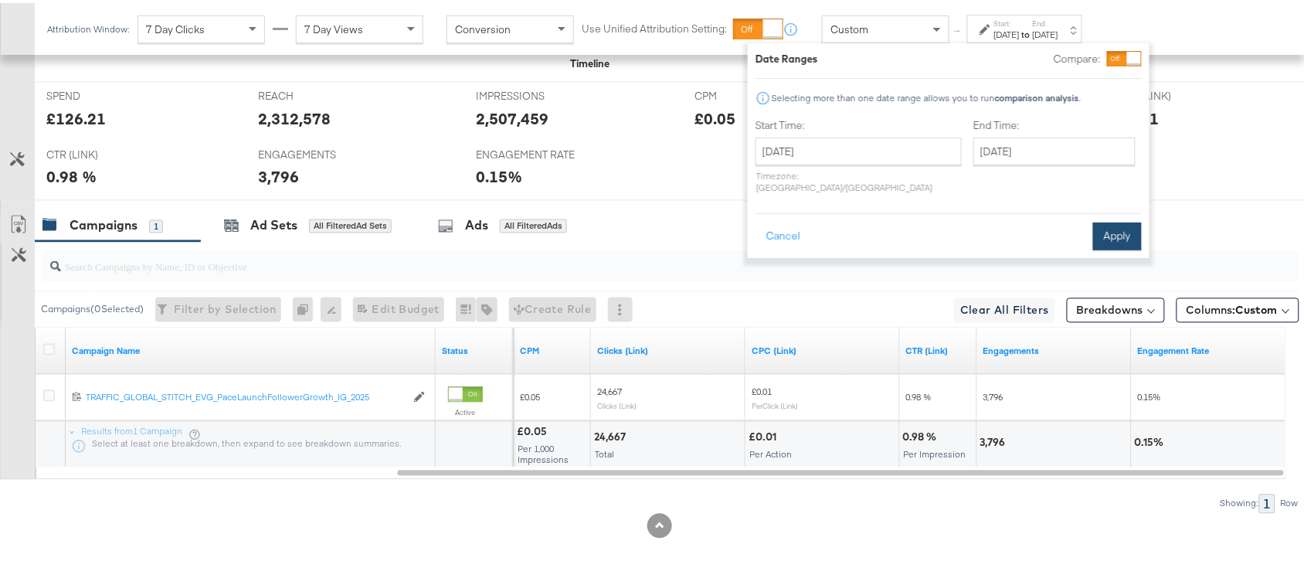
click at [1106, 219] on button "Apply" at bounding box center [1117, 233] width 49 height 28
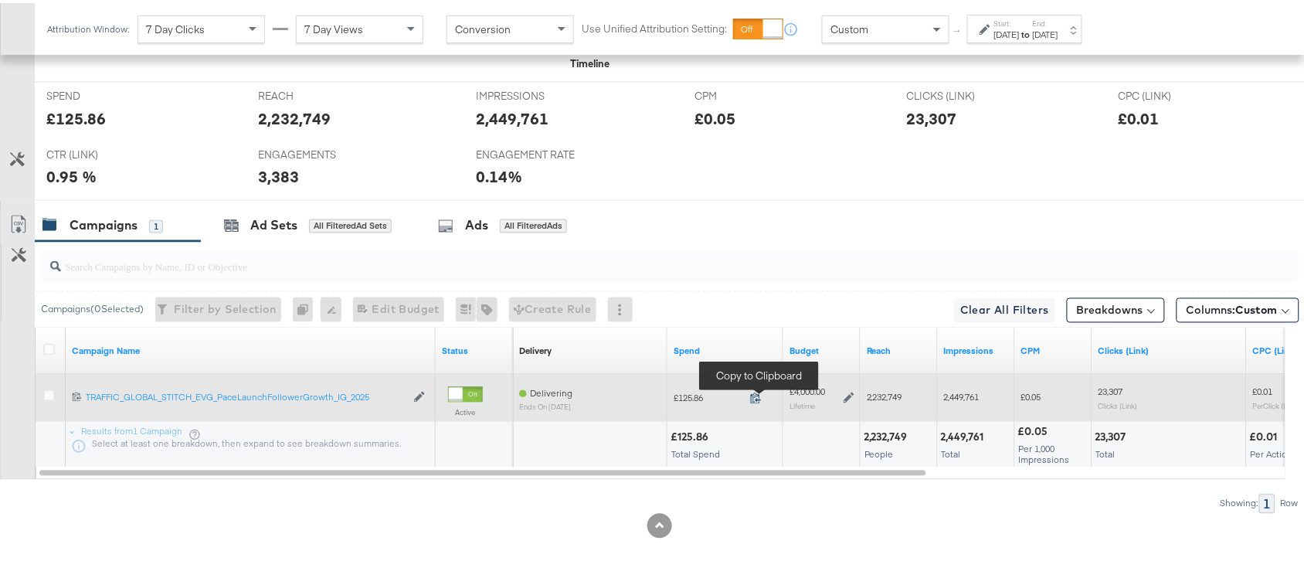
click at [758, 394] on icon at bounding box center [756, 395] width 12 height 12
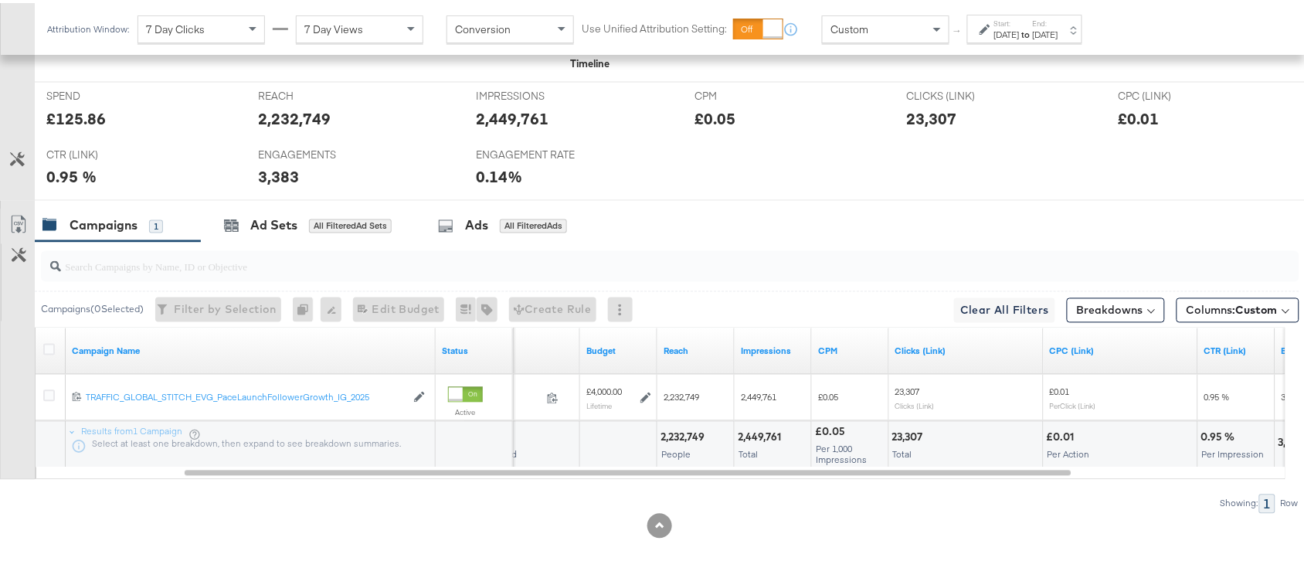
click at [677, 429] on div "2,232,749" at bounding box center [684, 434] width 49 height 15
copy div "2,232,749"
click at [677, 429] on div "2,232,749" at bounding box center [684, 434] width 49 height 15
click at [758, 442] on div "2,449,761 Total" at bounding box center [772, 442] width 76 height 46
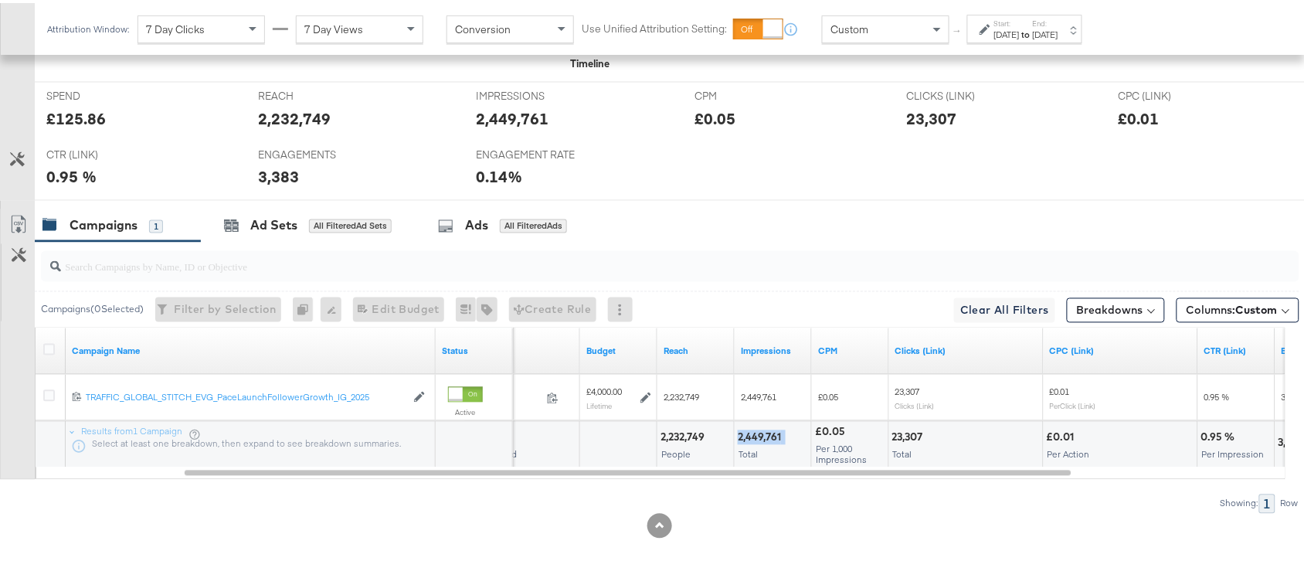
copy div "2,449,761"
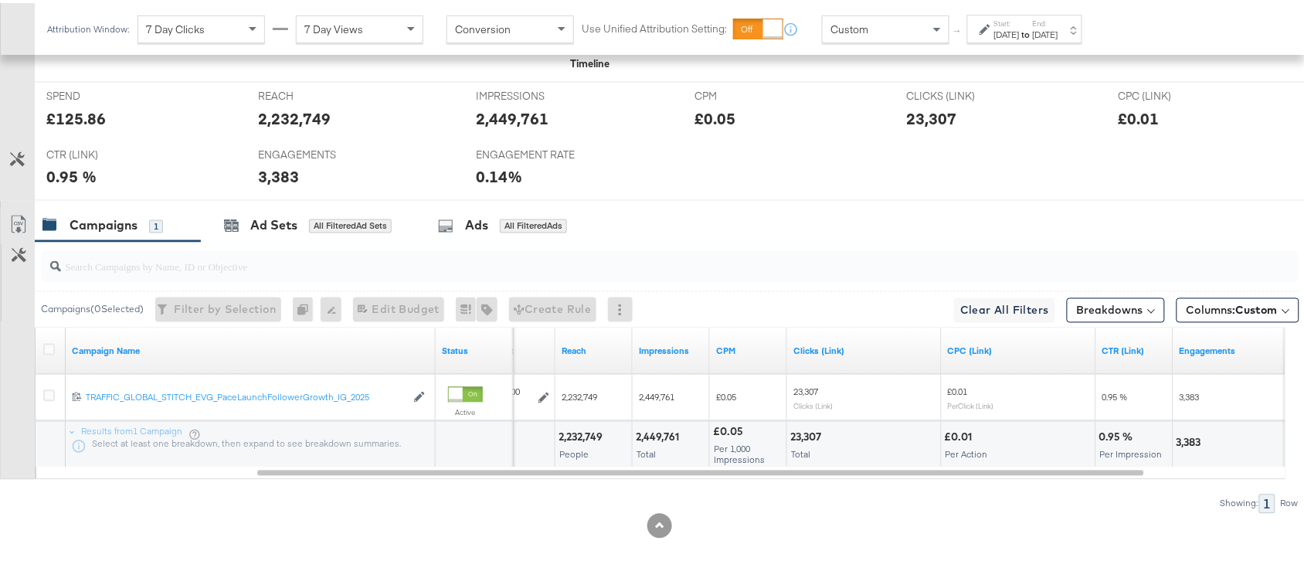
click at [792, 431] on div "23,307" at bounding box center [808, 434] width 36 height 15
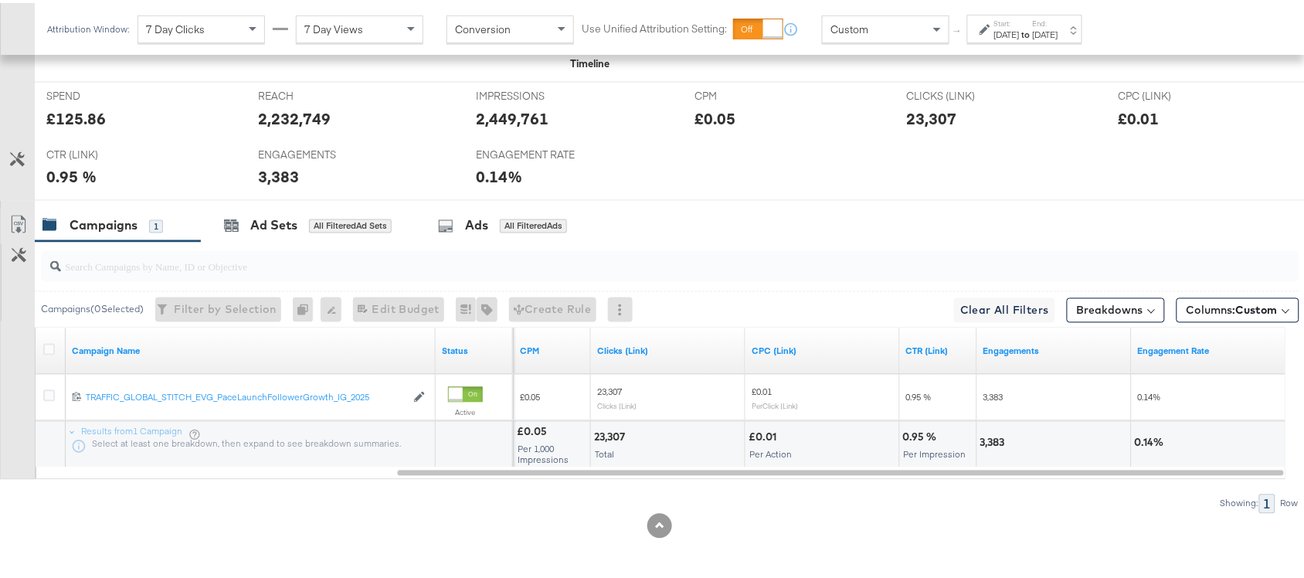
click at [992, 436] on div "3,383" at bounding box center [994, 439] width 29 height 15
copy div "3,383"
click at [992, 436] on div "3,383" at bounding box center [994, 439] width 29 height 15
